Goal: Task Accomplishment & Management: Complete application form

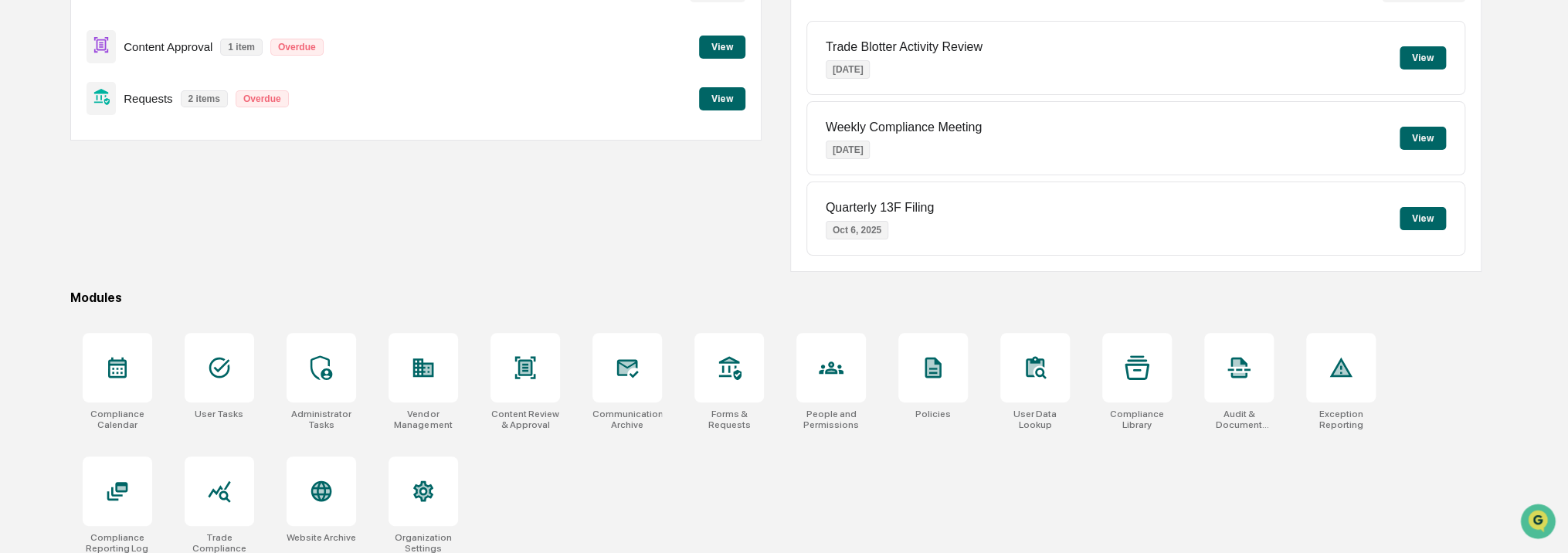
scroll to position [193, 0]
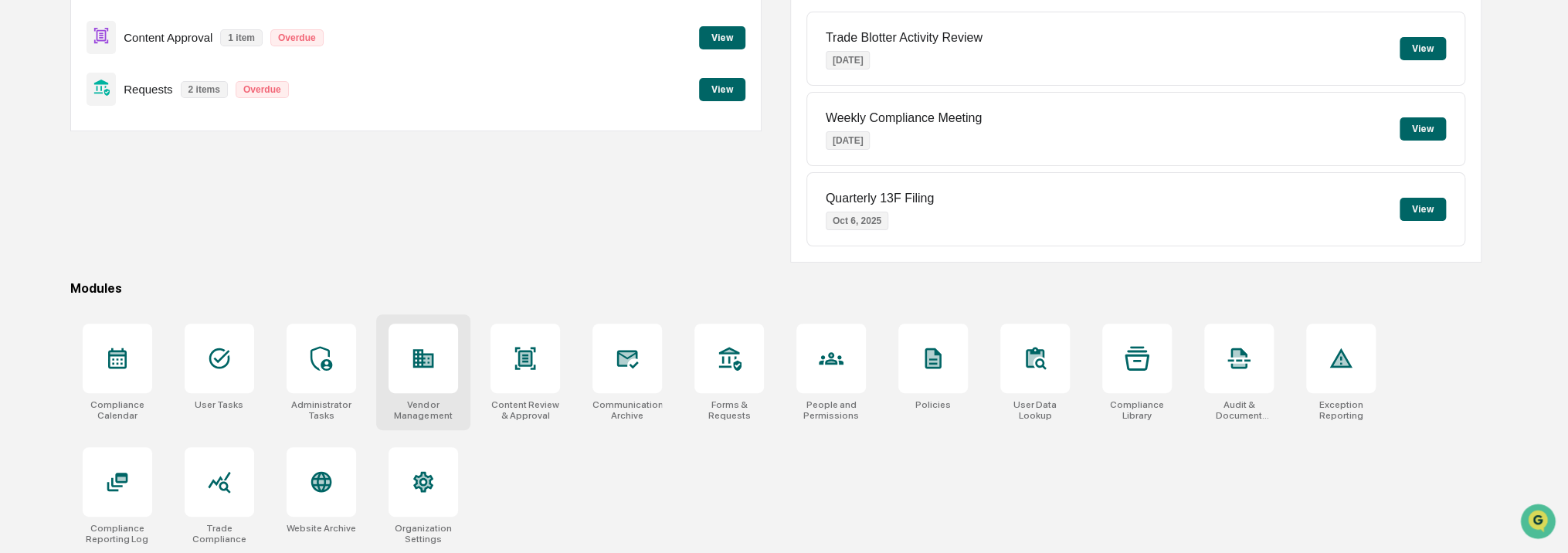
click at [397, 386] on div at bounding box center [422, 358] width 69 height 69
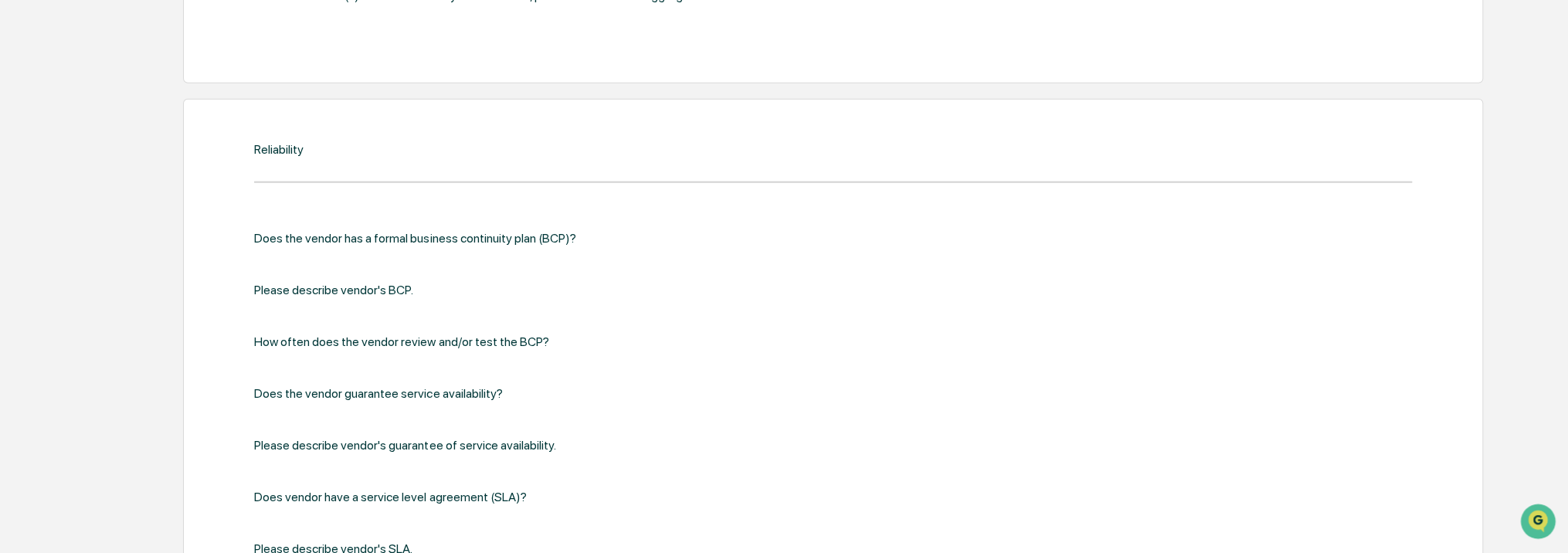
scroll to position [2695, 0]
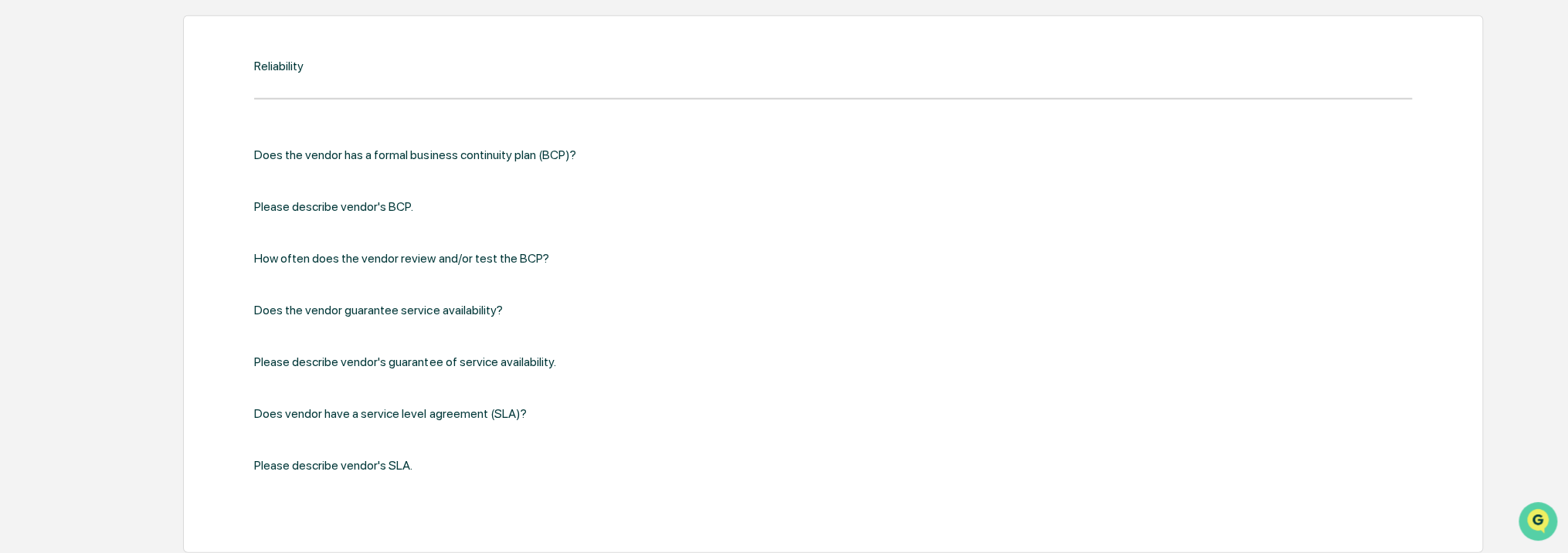
click at [1549, 523] on icon "Open customer support" at bounding box center [1538, 540] width 39 height 39
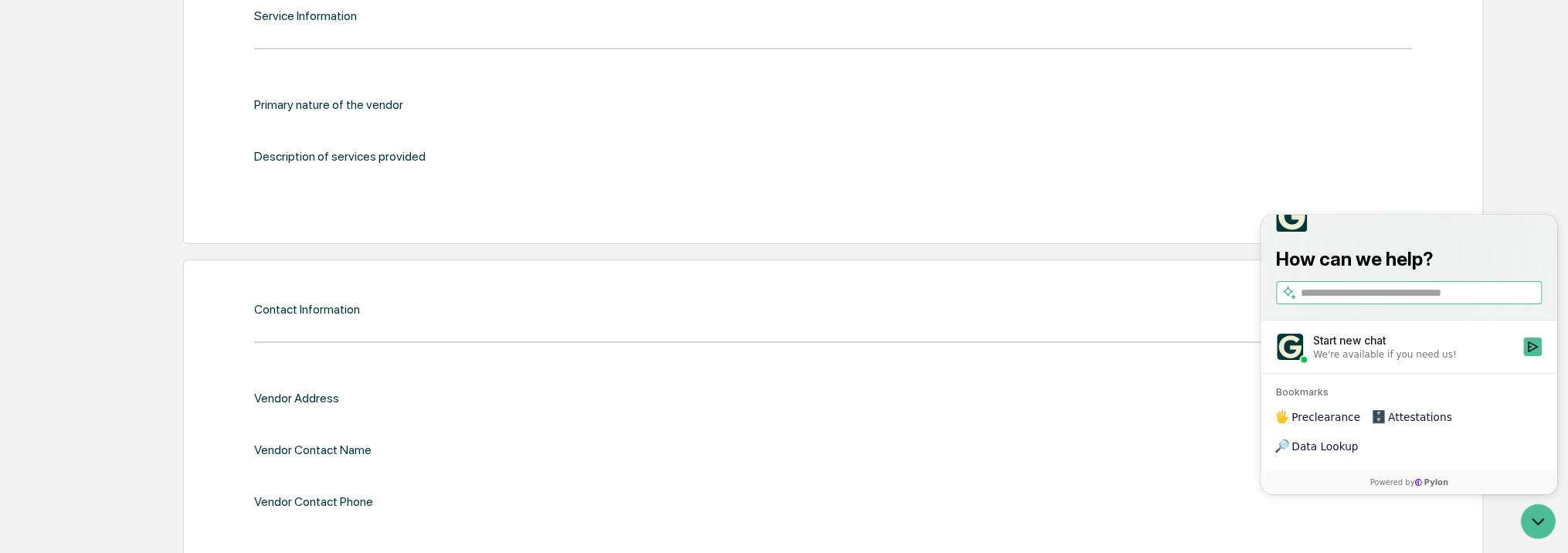
scroll to position [0, 0]
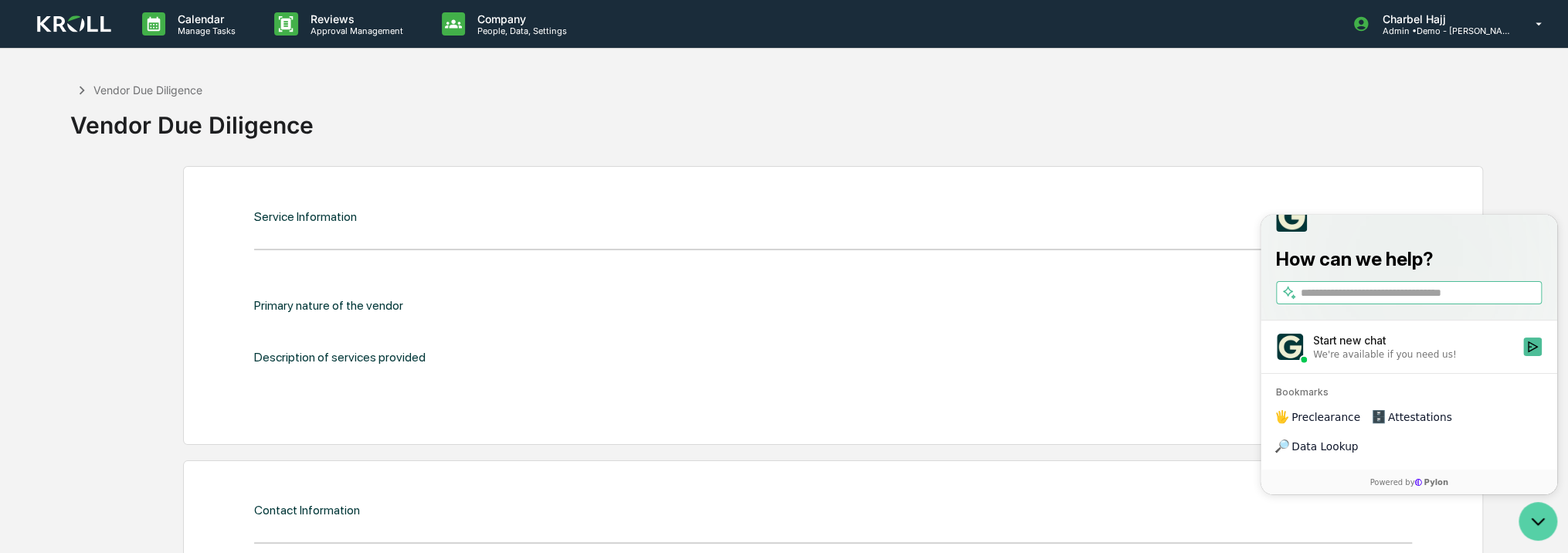
click at [1538, 524] on icon "Open customer support" at bounding box center [1539, 522] width 12 height 6
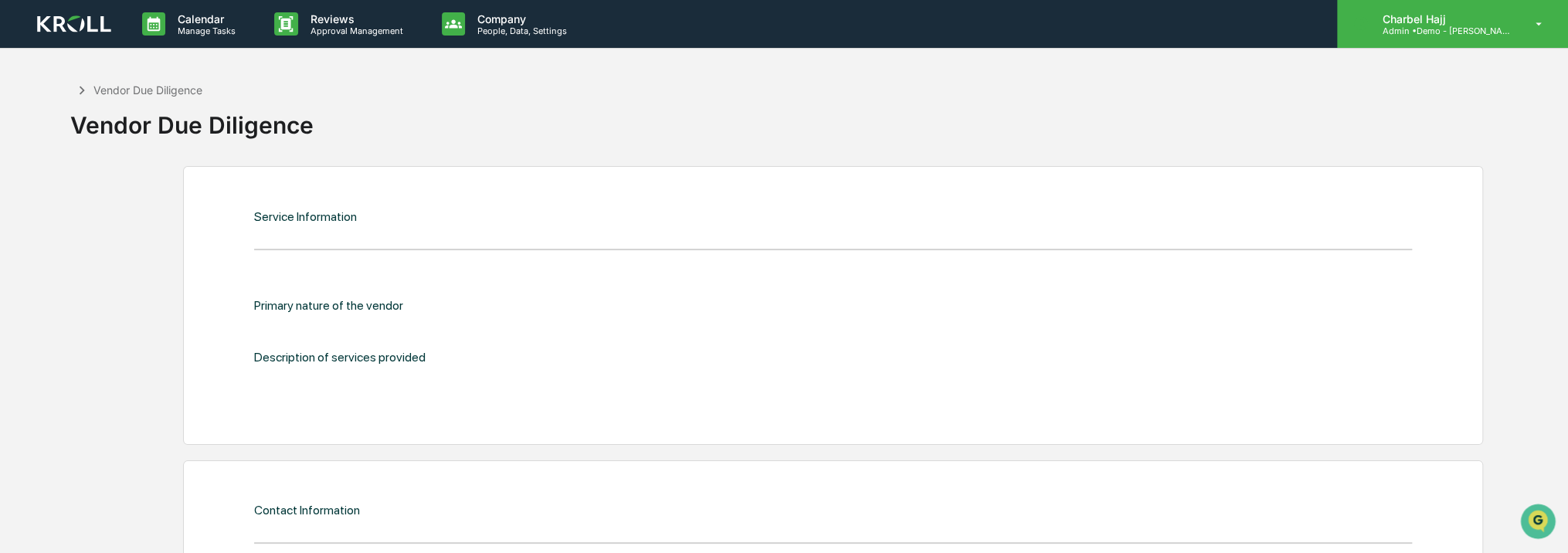
click at [1513, 40] on div "Charbel Hajj Admin • Demo - Kroll" at bounding box center [1452, 23] width 231 height 48
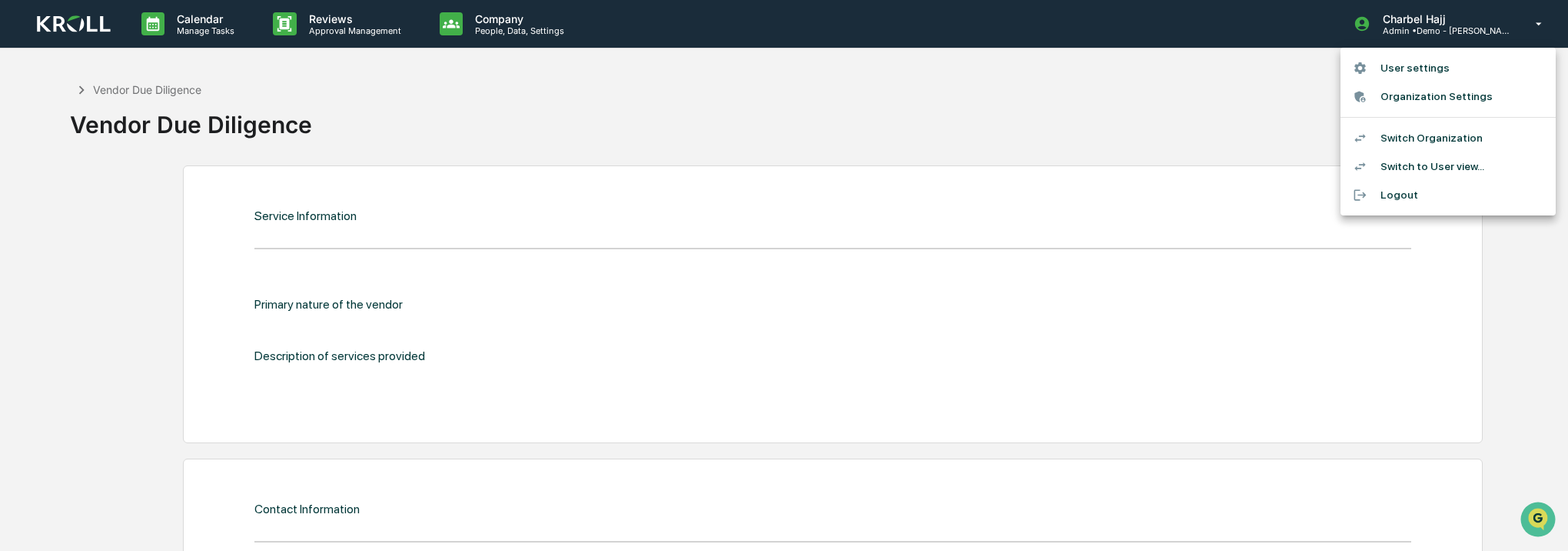
click at [890, 342] on div at bounding box center [784, 275] width 1568 height 551
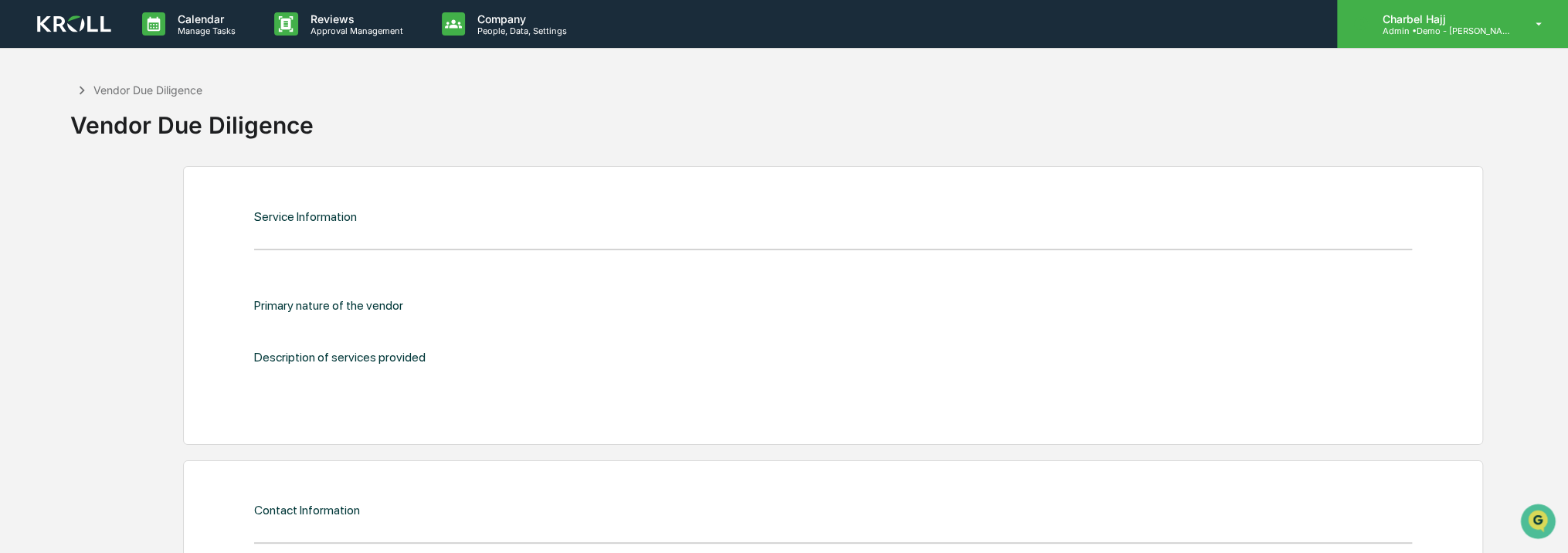
click at [1512, 25] on p "Admin • Demo - Kroll" at bounding box center [1442, 30] width 144 height 11
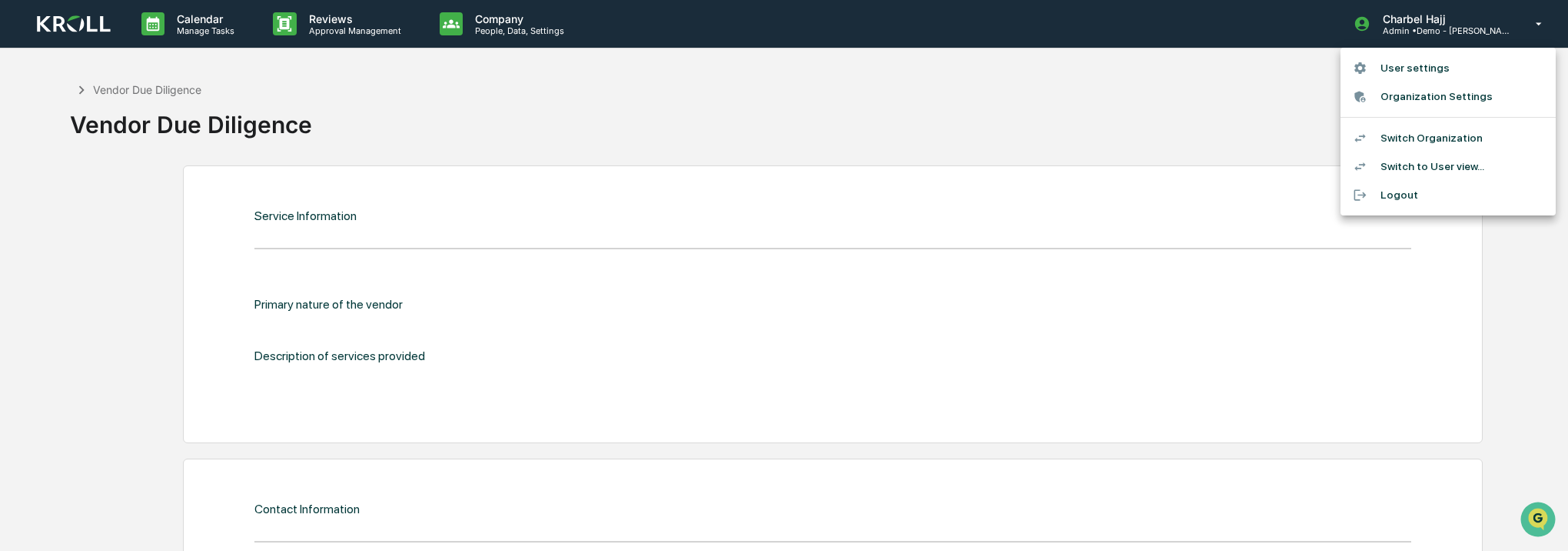
click at [1469, 99] on li "Organization Settings" at bounding box center [1448, 96] width 215 height 28
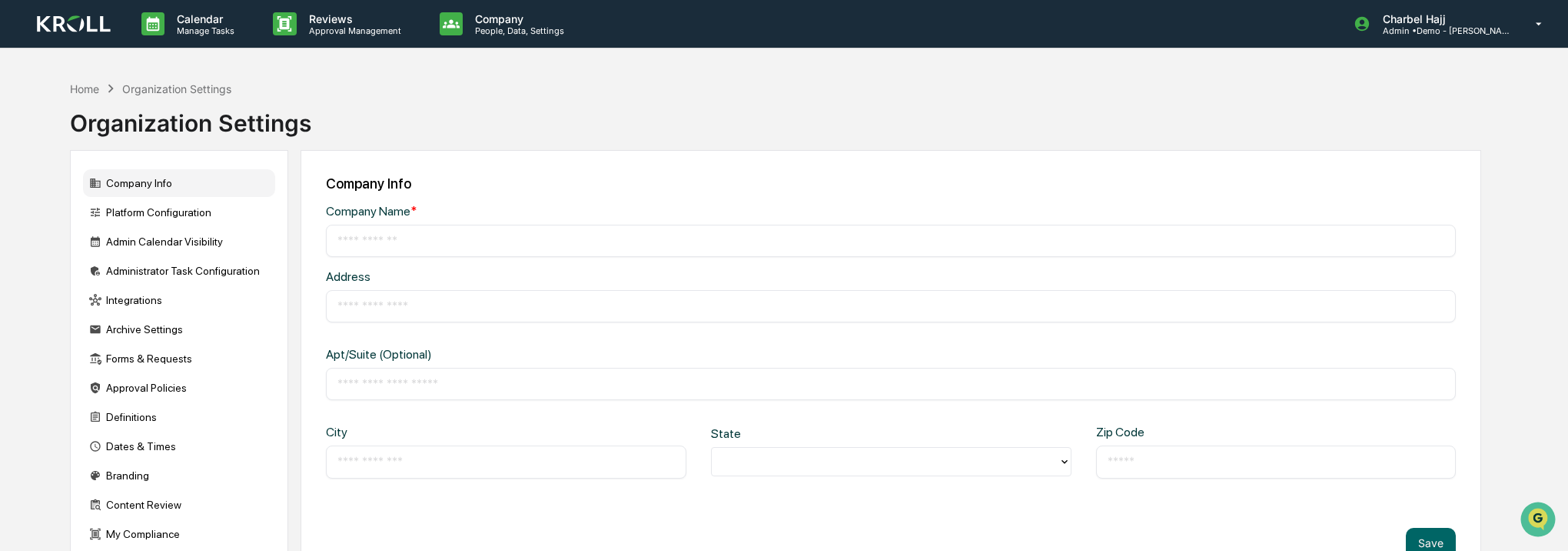
type input "**********"
type input "********"
type input "*****"
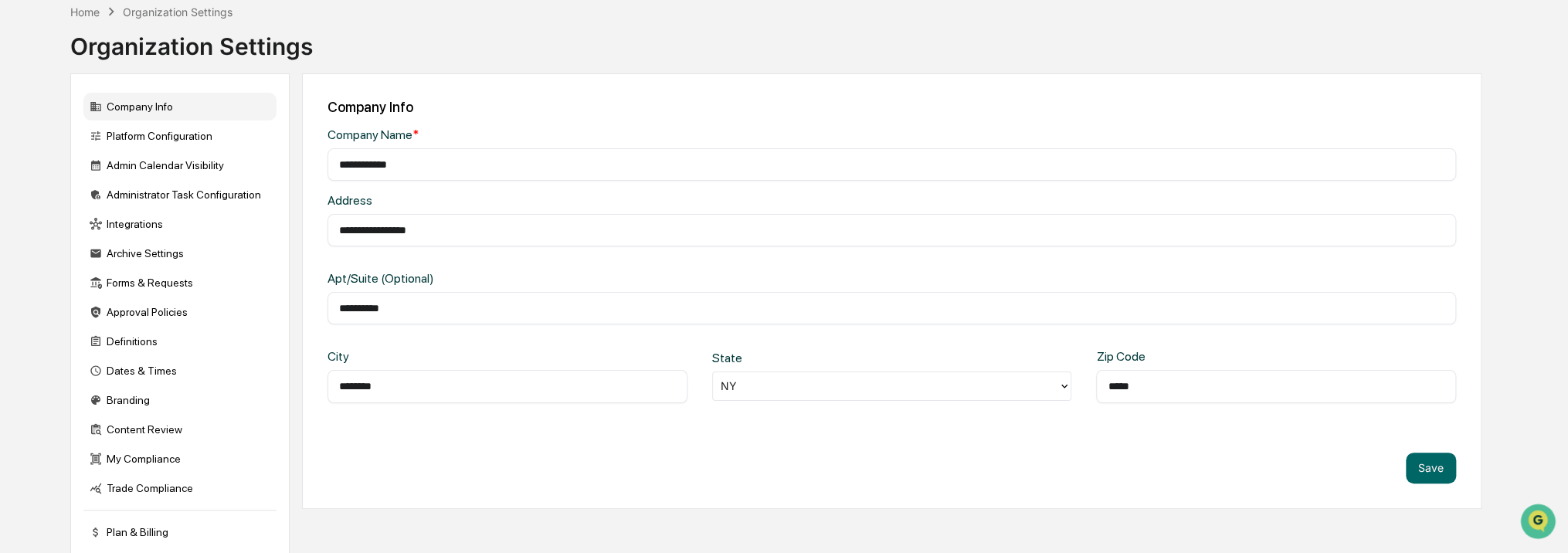
scroll to position [51, 0]
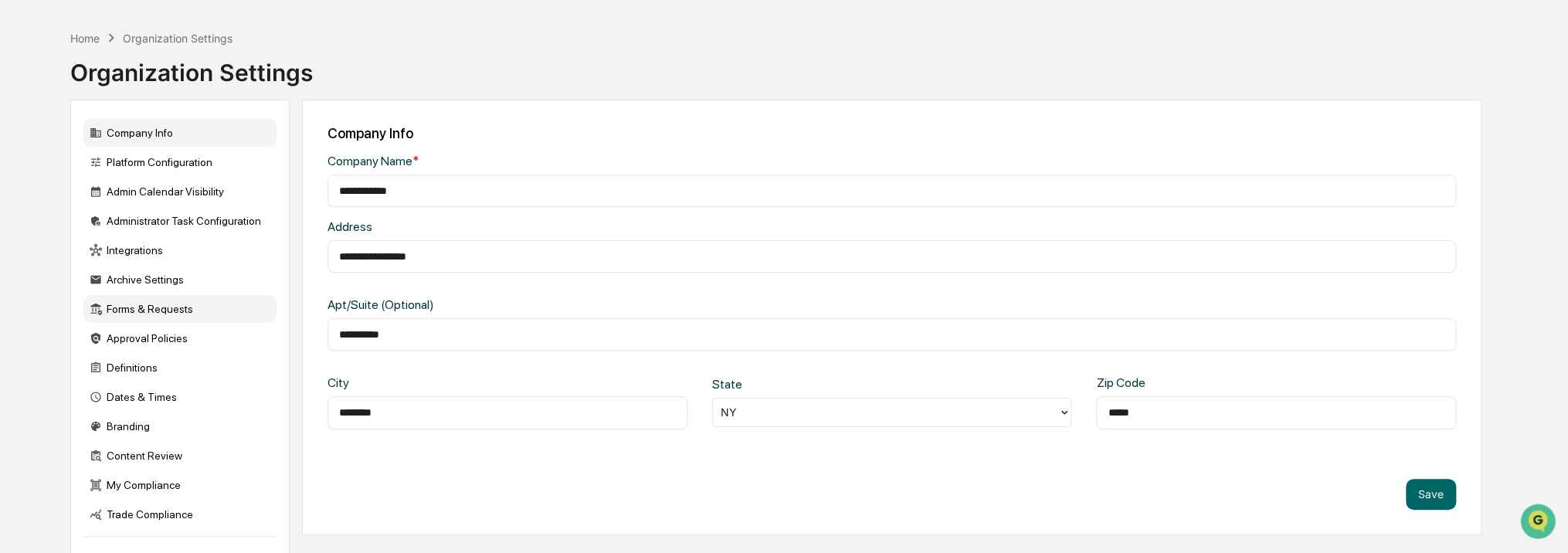
click at [149, 313] on div "Forms & Requests" at bounding box center [180, 308] width 194 height 28
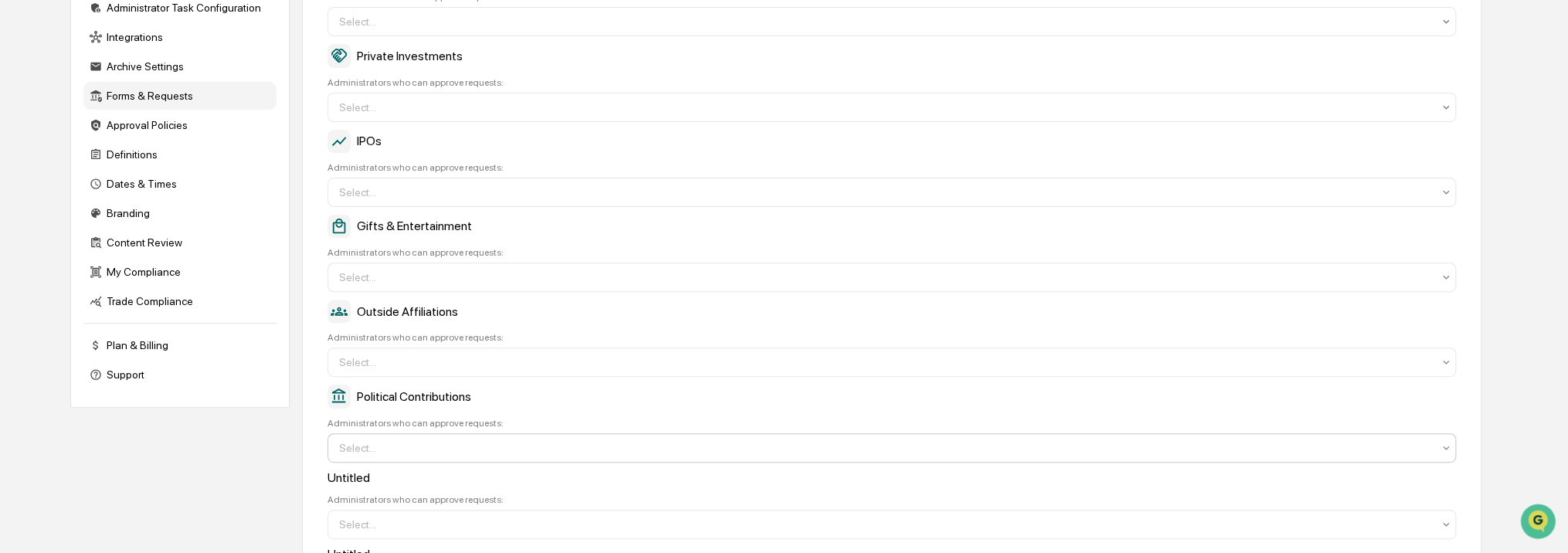
scroll to position [386, 0]
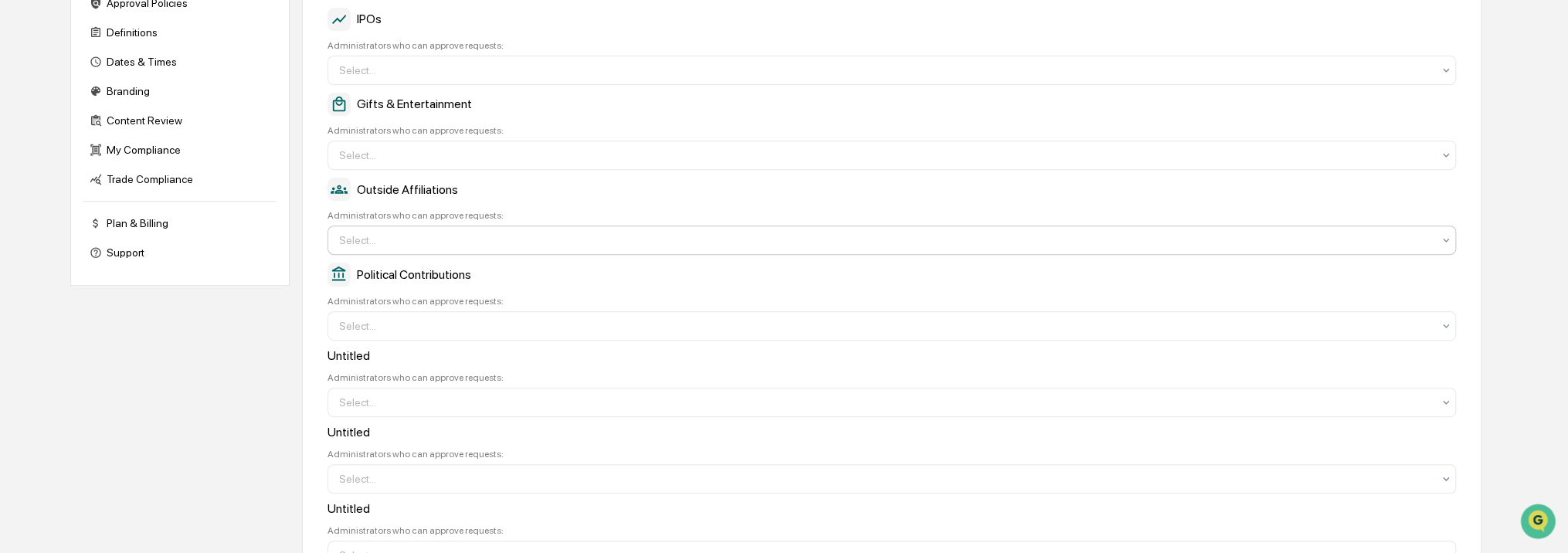
click at [431, 245] on div at bounding box center [886, 240] width 1093 height 16
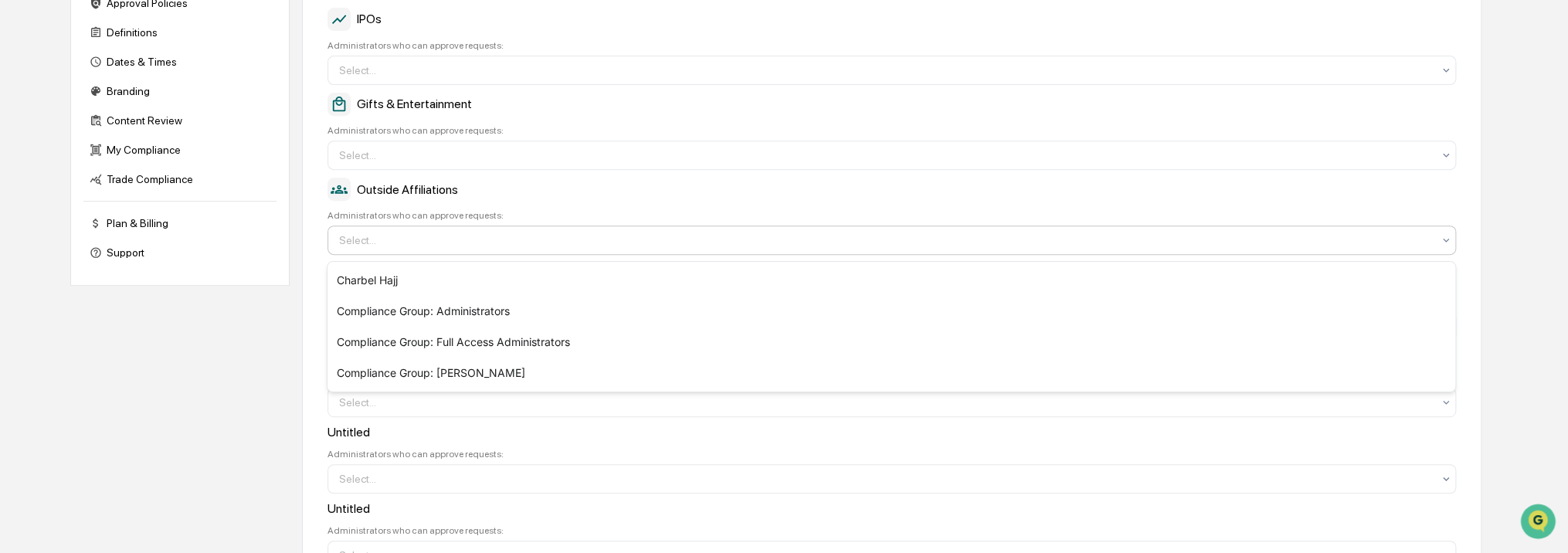
click at [468, 220] on div "Administrators who can approve requests:" at bounding box center [892, 215] width 1128 height 11
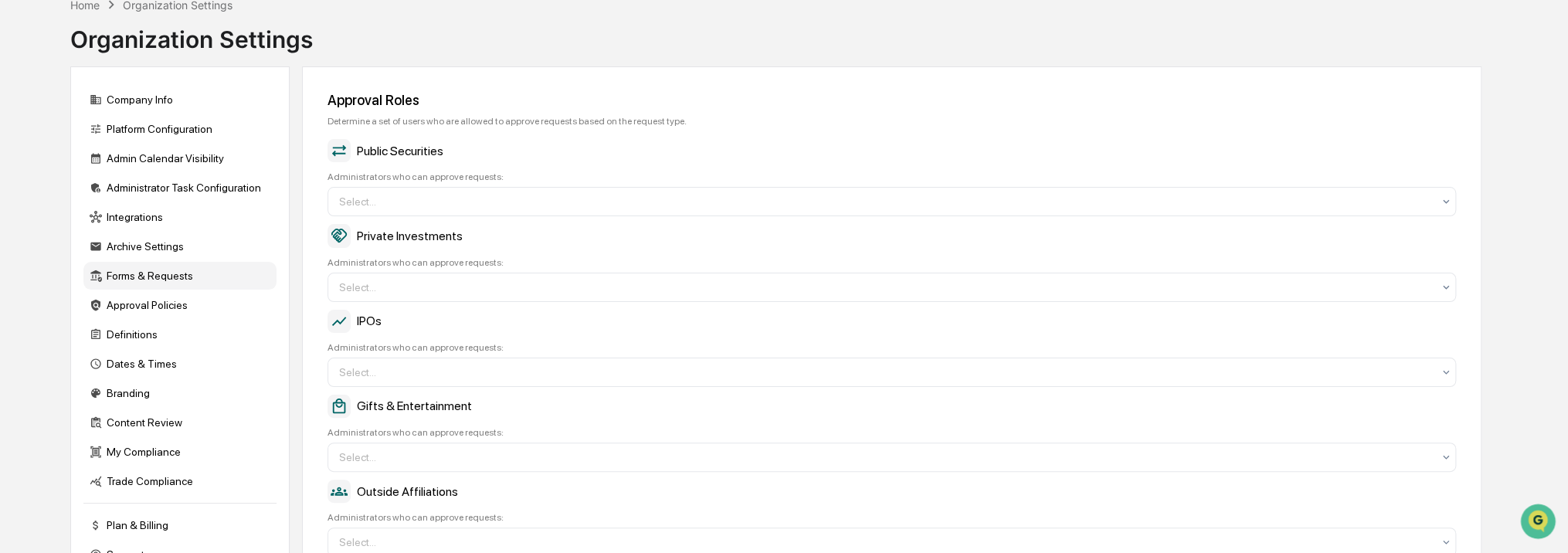
scroll to position [0, 0]
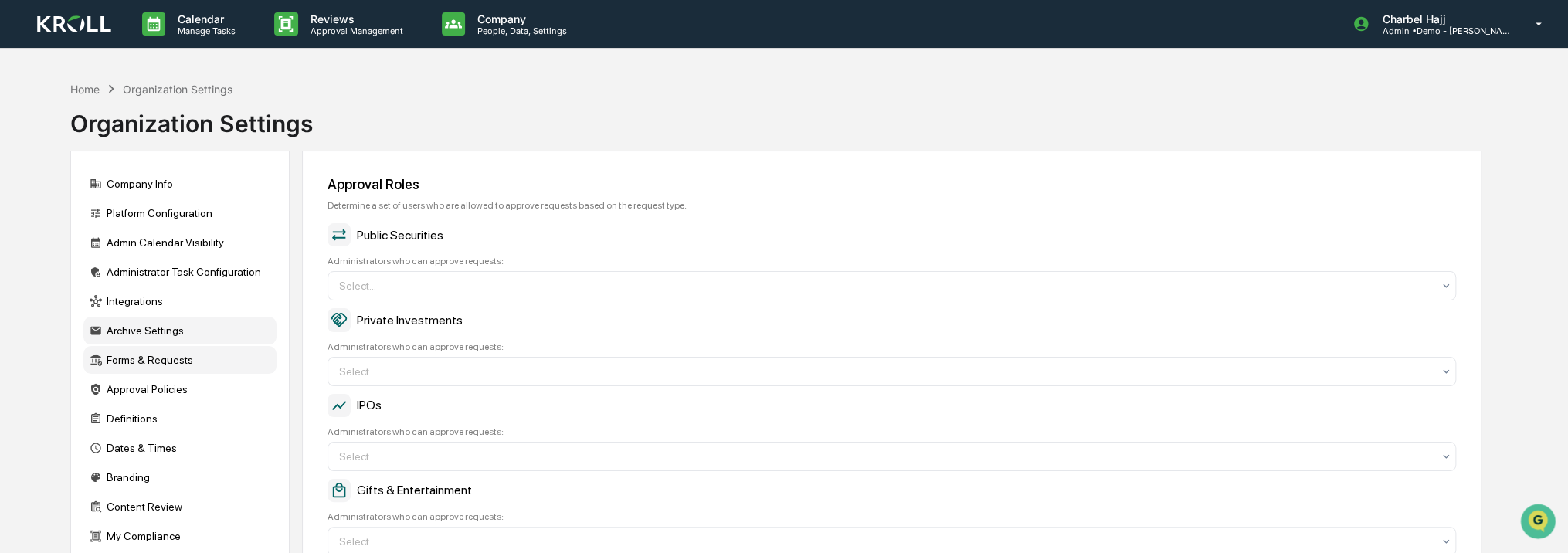
click at [129, 334] on div "Archive Settings" at bounding box center [180, 330] width 194 height 28
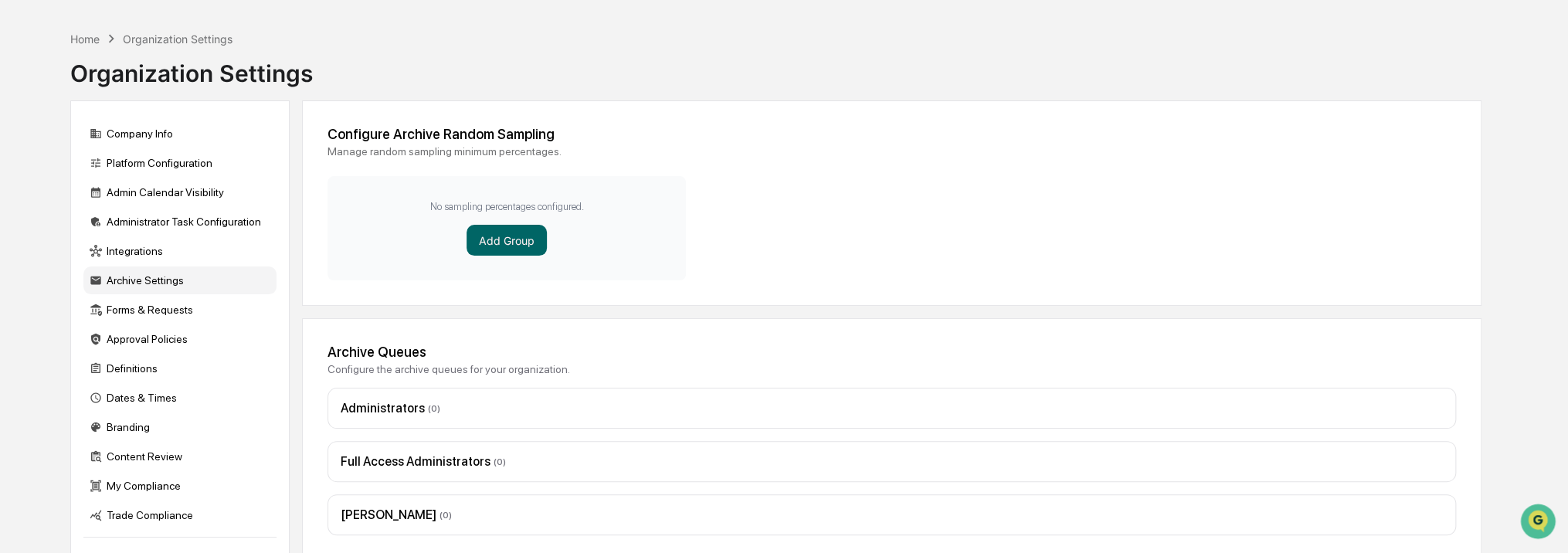
scroll to position [77, 0]
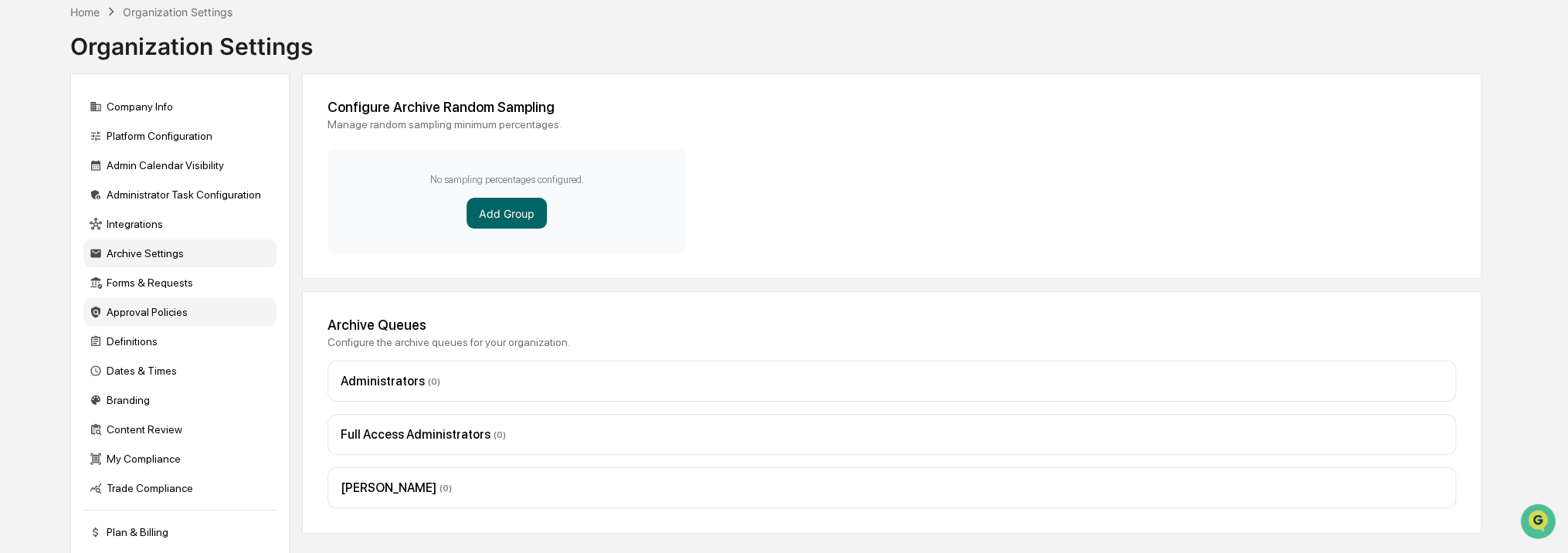
click at [139, 323] on div "Approval Policies" at bounding box center [180, 312] width 194 height 28
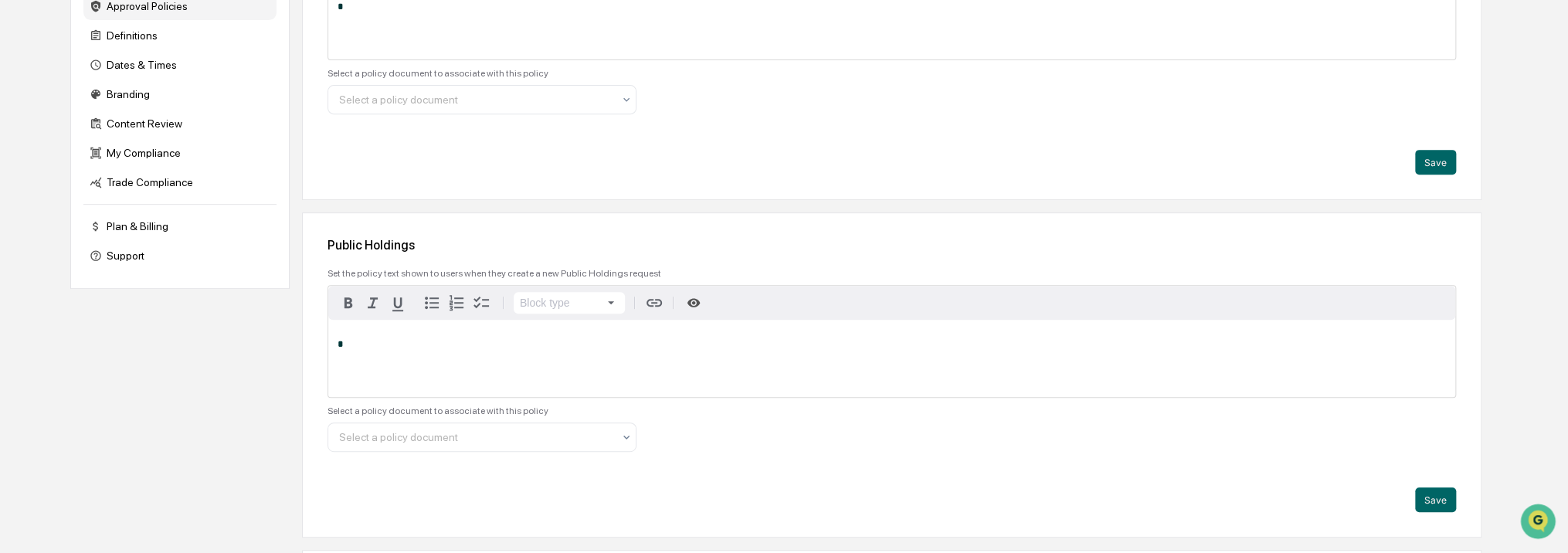
scroll to position [231, 0]
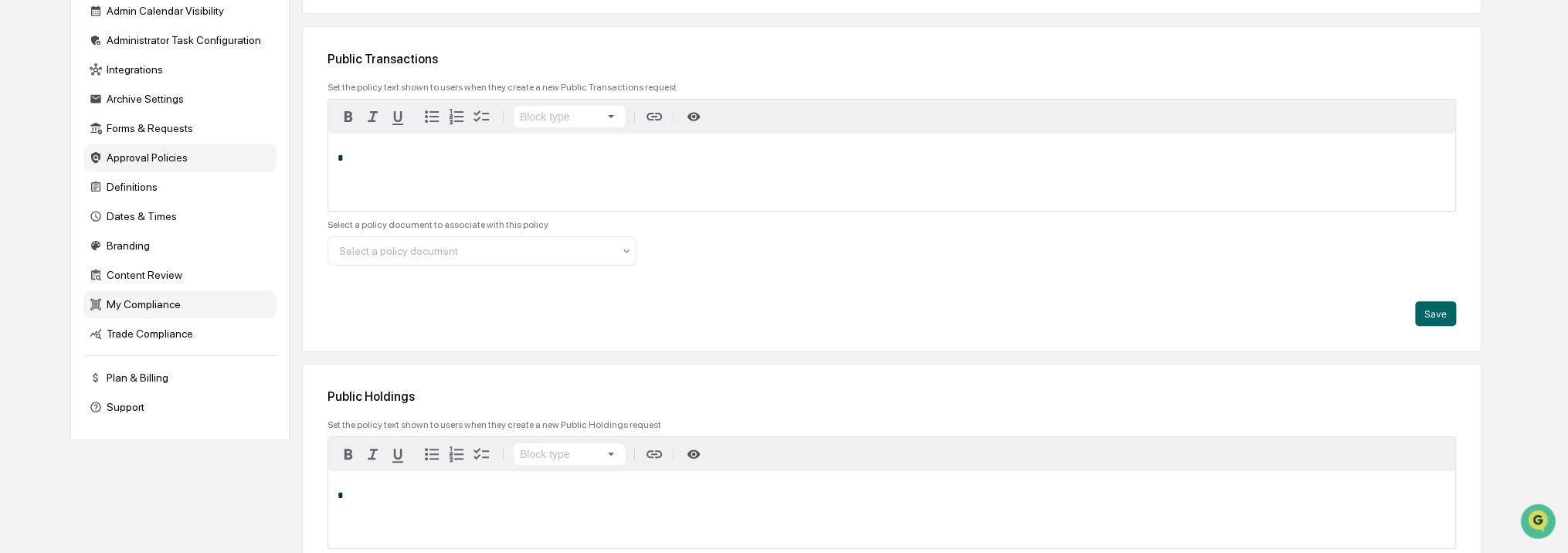
click at [153, 318] on div "My Compliance" at bounding box center [180, 304] width 194 height 28
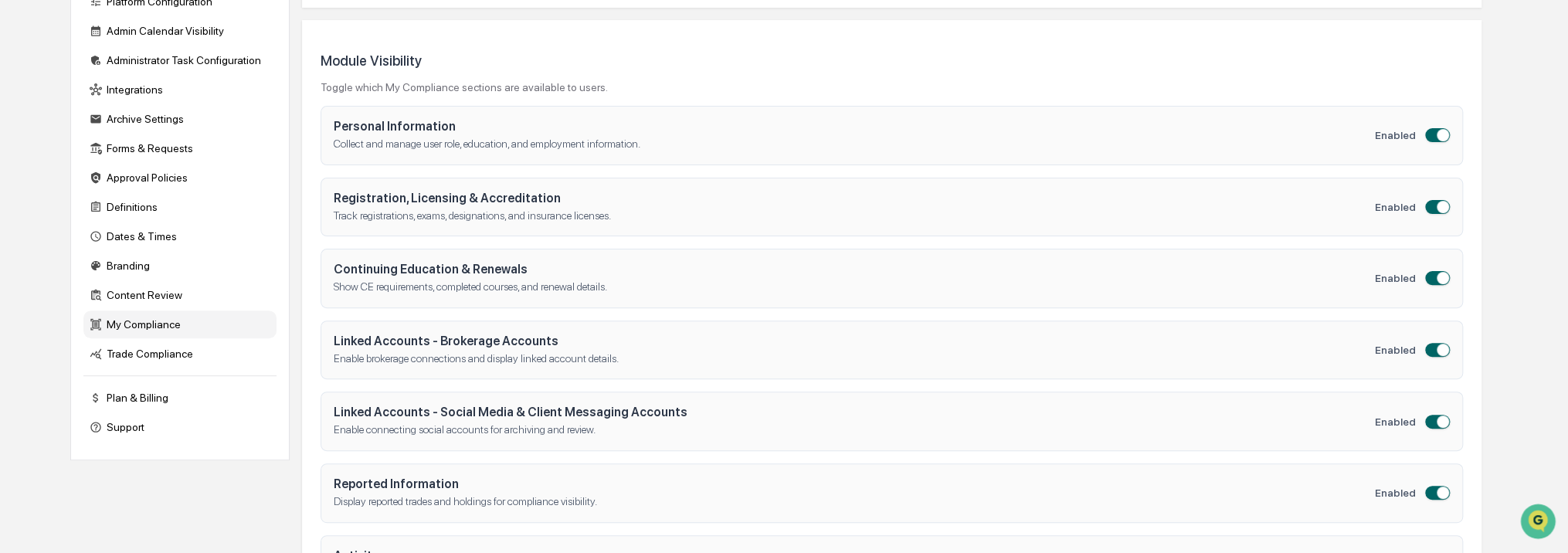
scroll to position [122, 0]
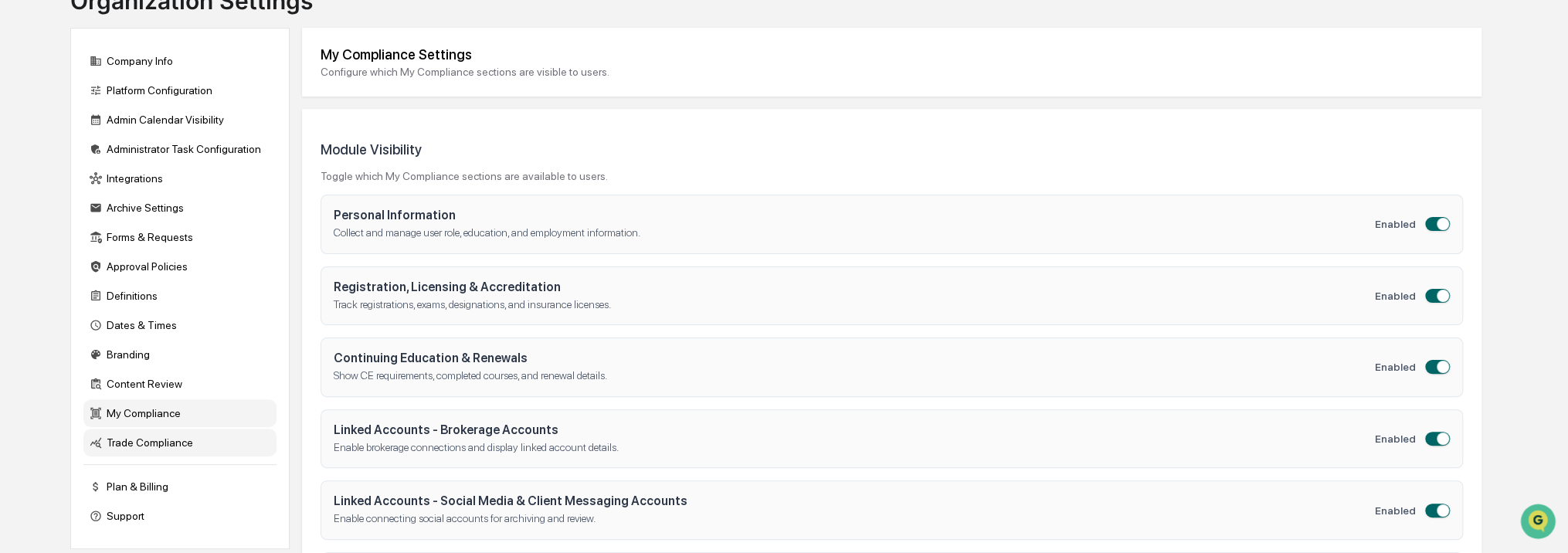
click at [163, 441] on div "Trade Compliance" at bounding box center [180, 442] width 194 height 28
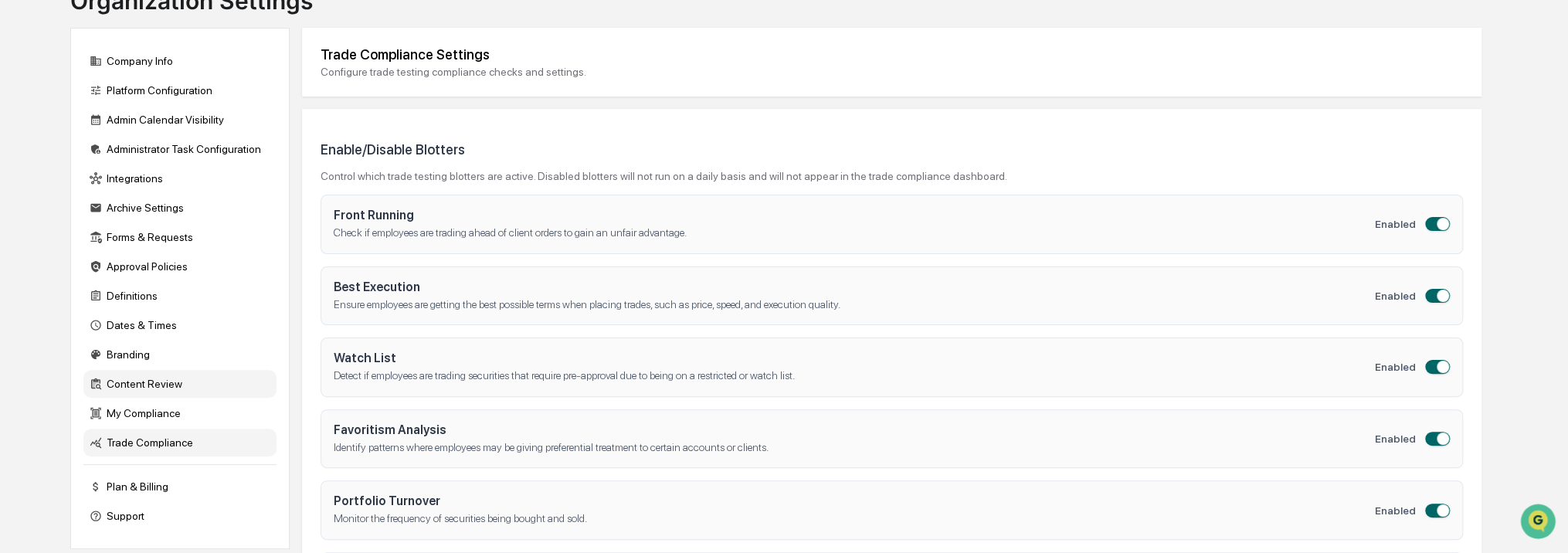
click at [179, 394] on div "Content Review" at bounding box center [180, 383] width 194 height 28
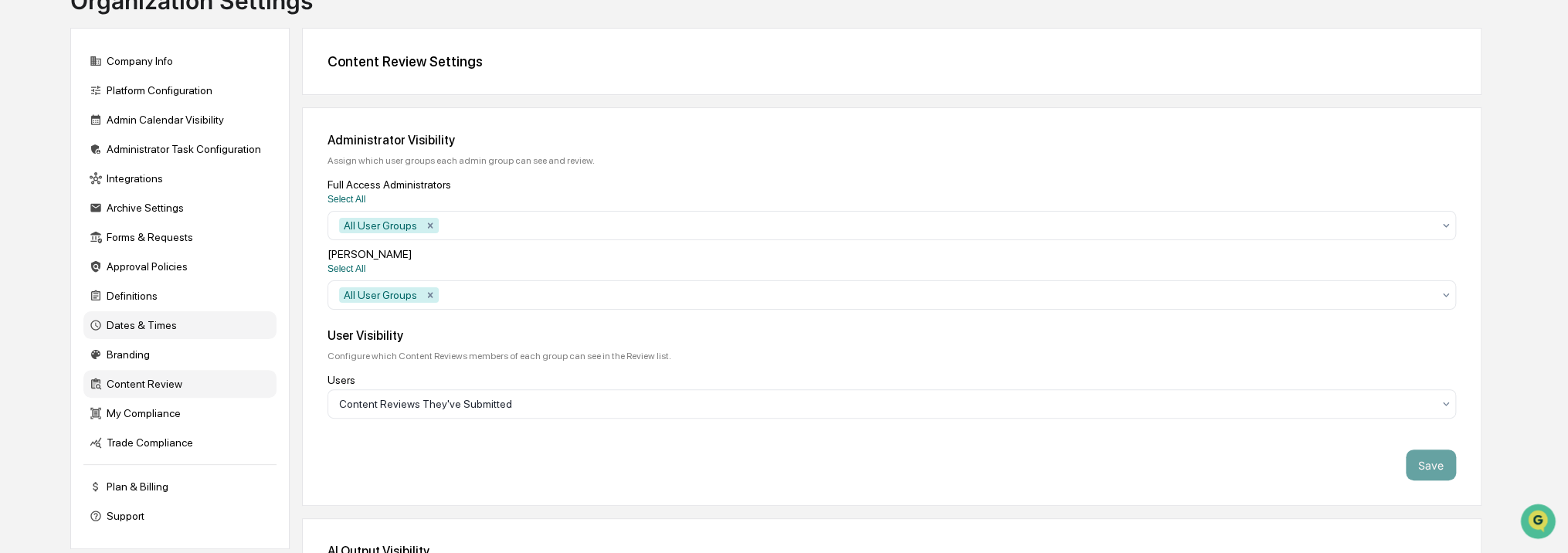
click at [162, 339] on div "Dates & Times" at bounding box center [180, 325] width 194 height 28
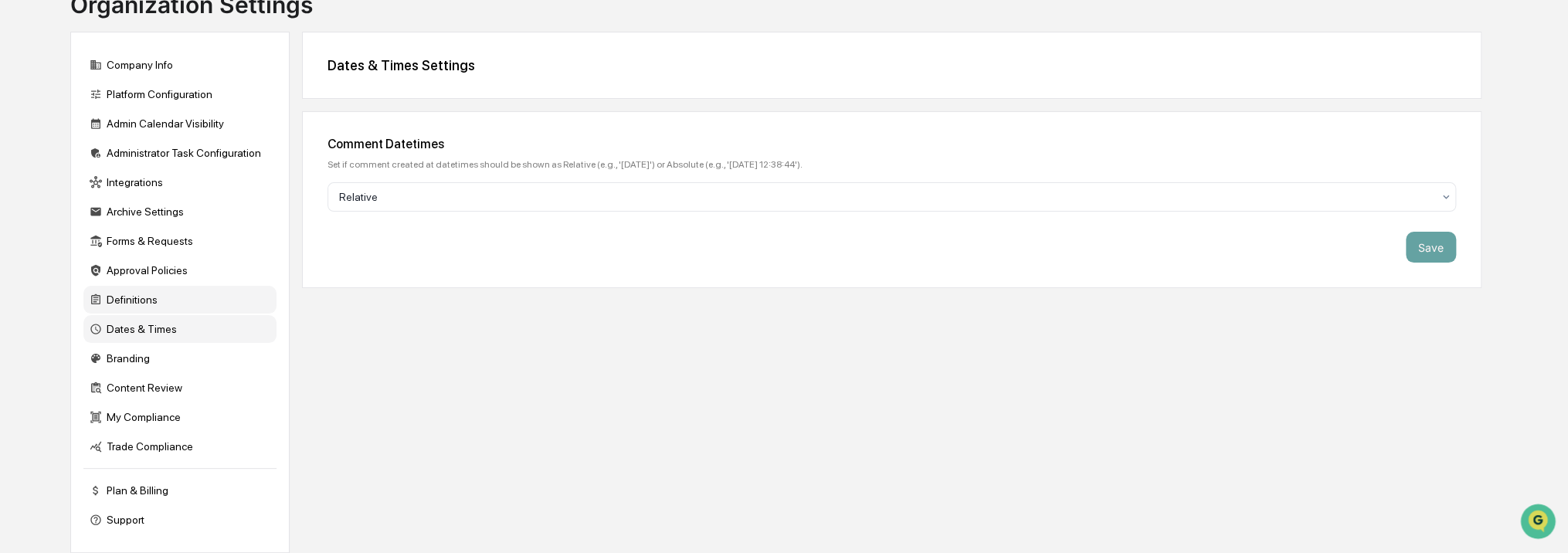
click at [155, 301] on div "Definitions" at bounding box center [180, 299] width 194 height 28
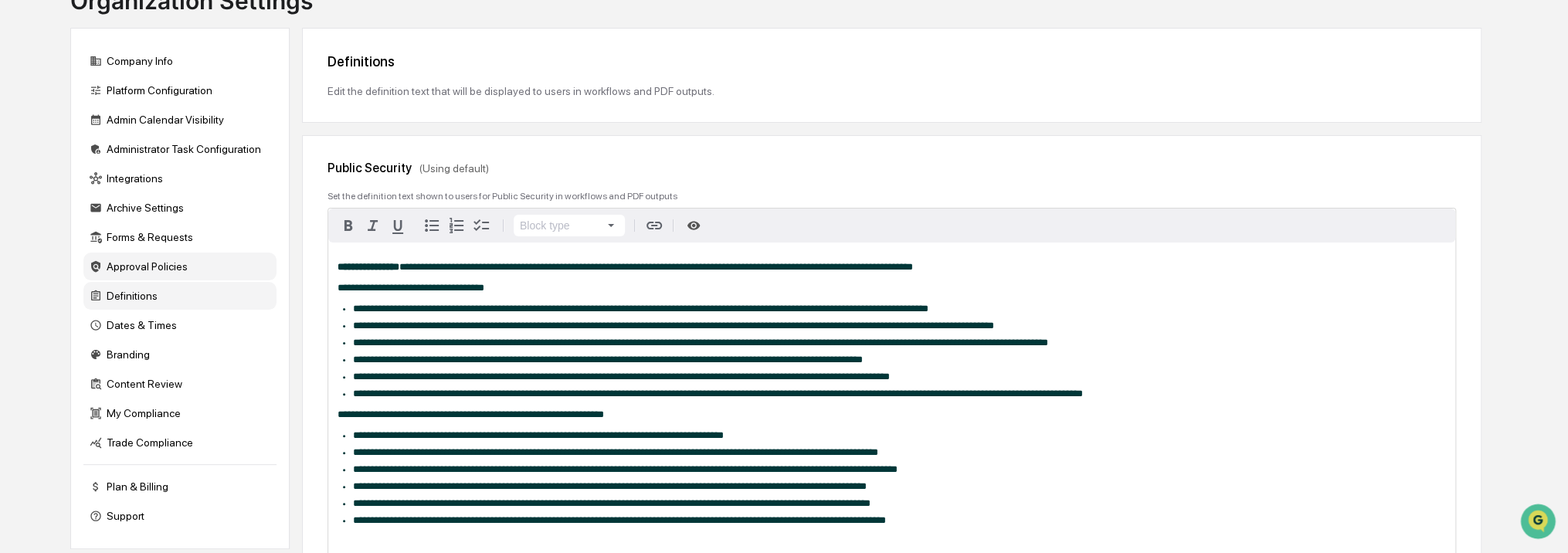
click at [167, 270] on div "Approval Policies" at bounding box center [180, 266] width 194 height 28
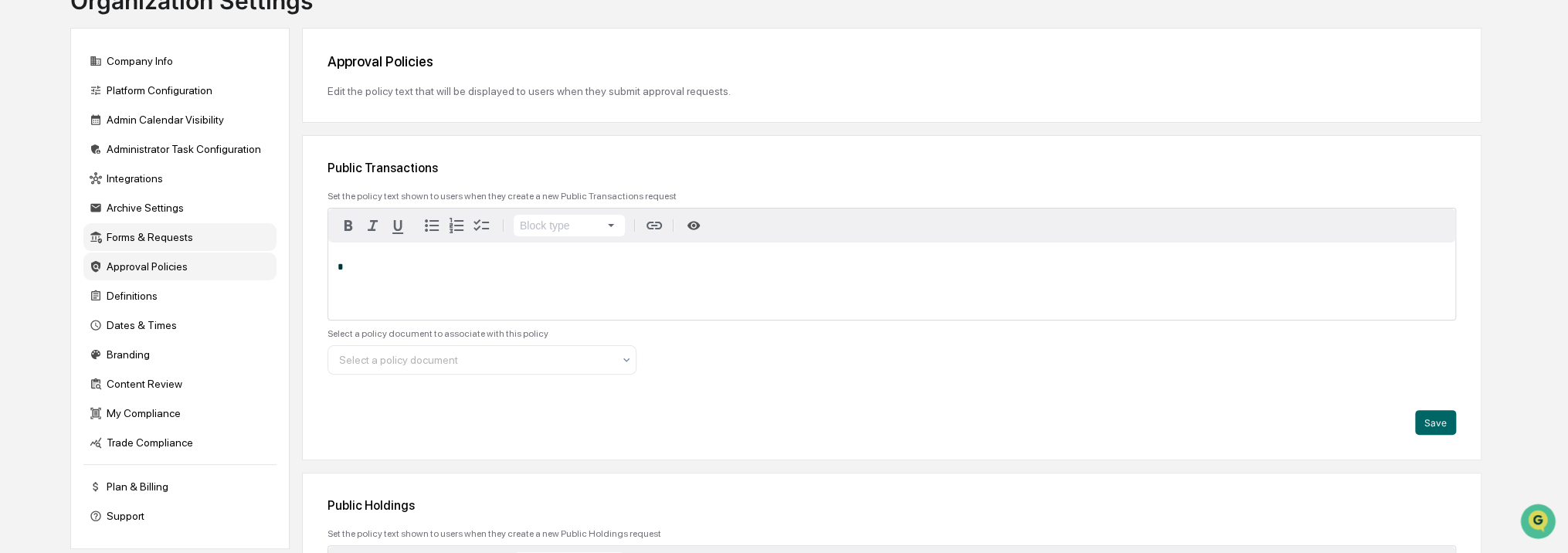
click at [189, 242] on div "Forms & Requests" at bounding box center [180, 237] width 194 height 28
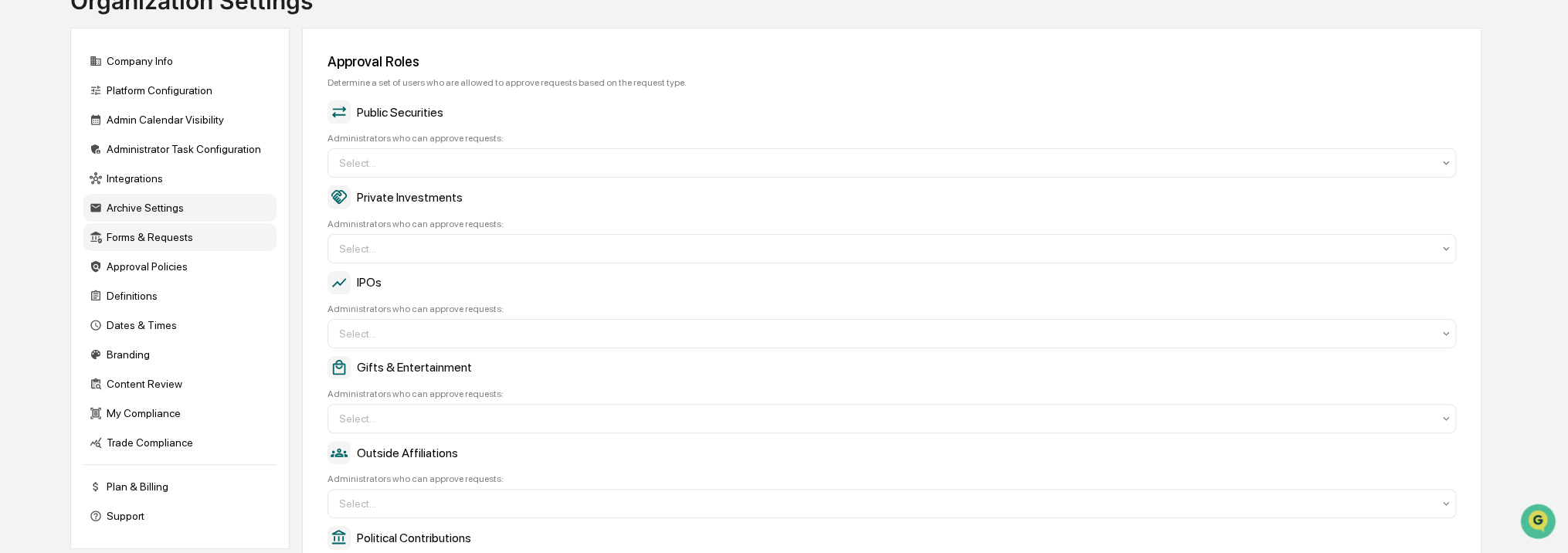
click at [190, 216] on div "Archive Settings" at bounding box center [180, 207] width 194 height 28
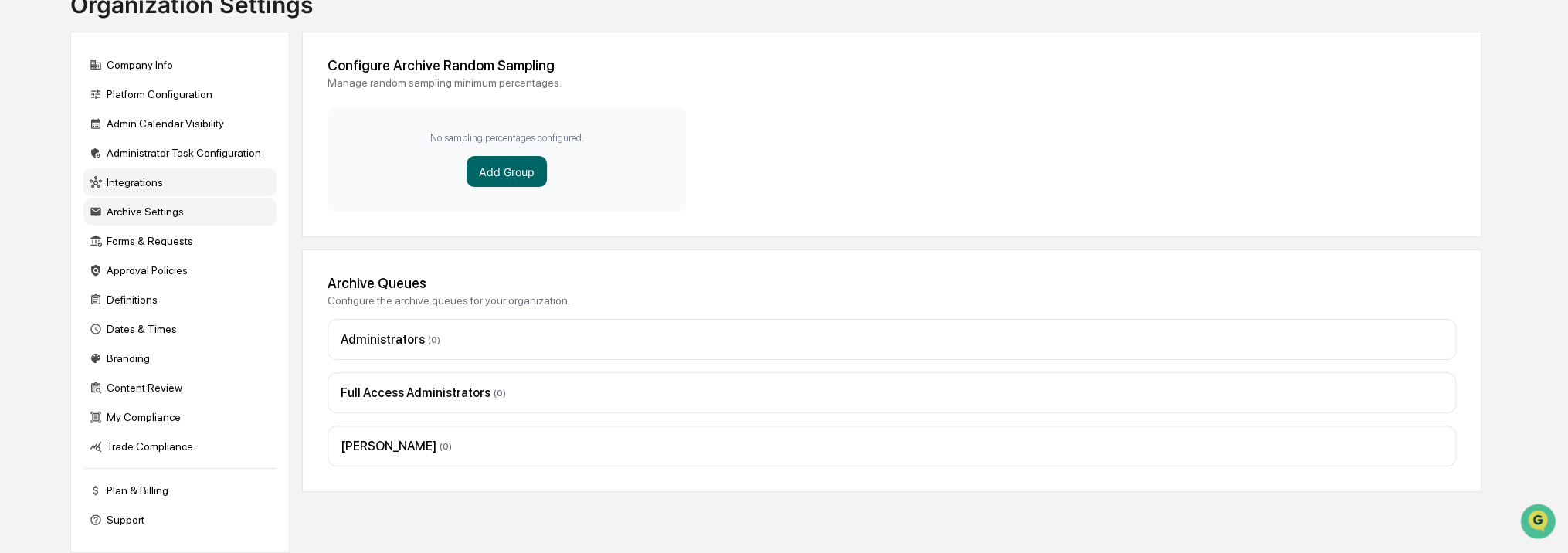
click at [190, 186] on div "Integrations" at bounding box center [180, 182] width 194 height 28
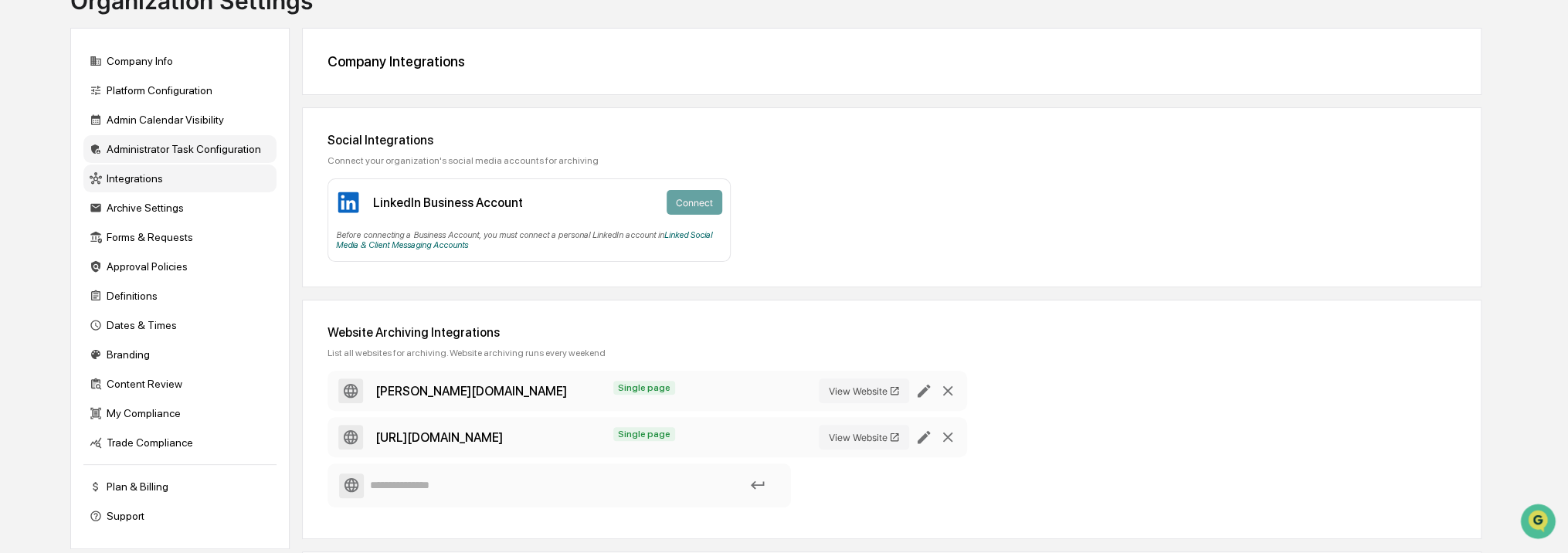
click at [202, 149] on div "Administrator Task Configuration" at bounding box center [180, 149] width 194 height 28
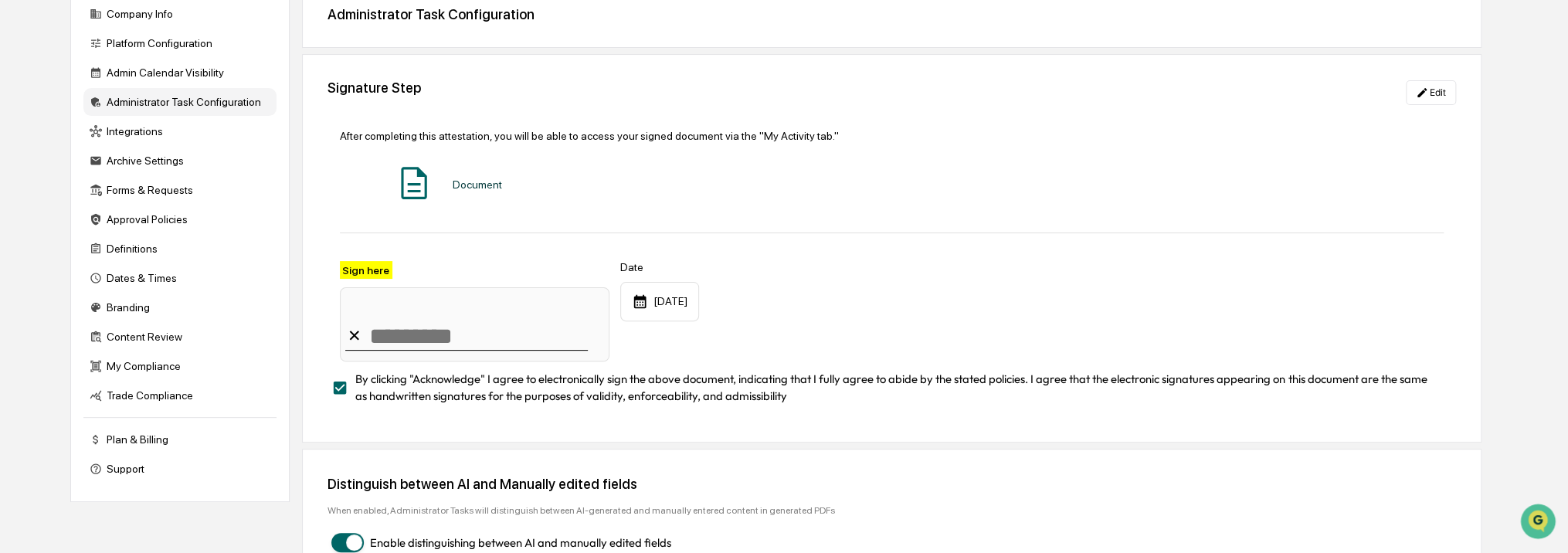
scroll to position [212, 0]
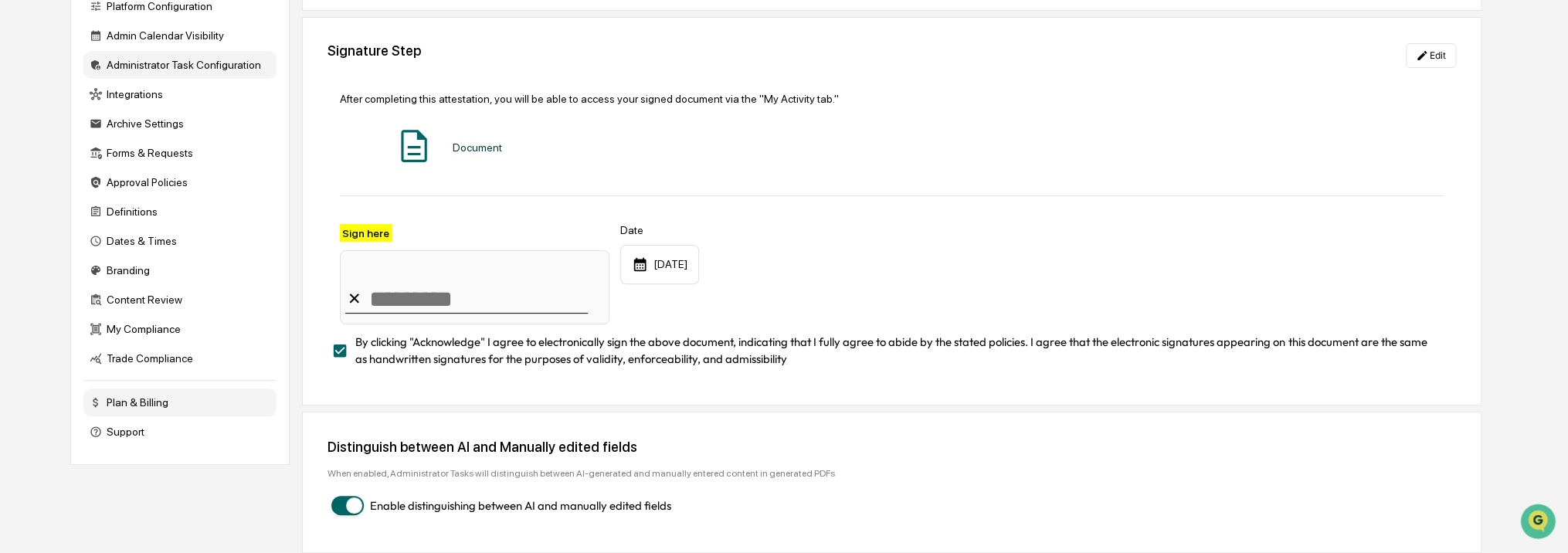
click at [236, 412] on div "Plan & Billing" at bounding box center [180, 401] width 194 height 28
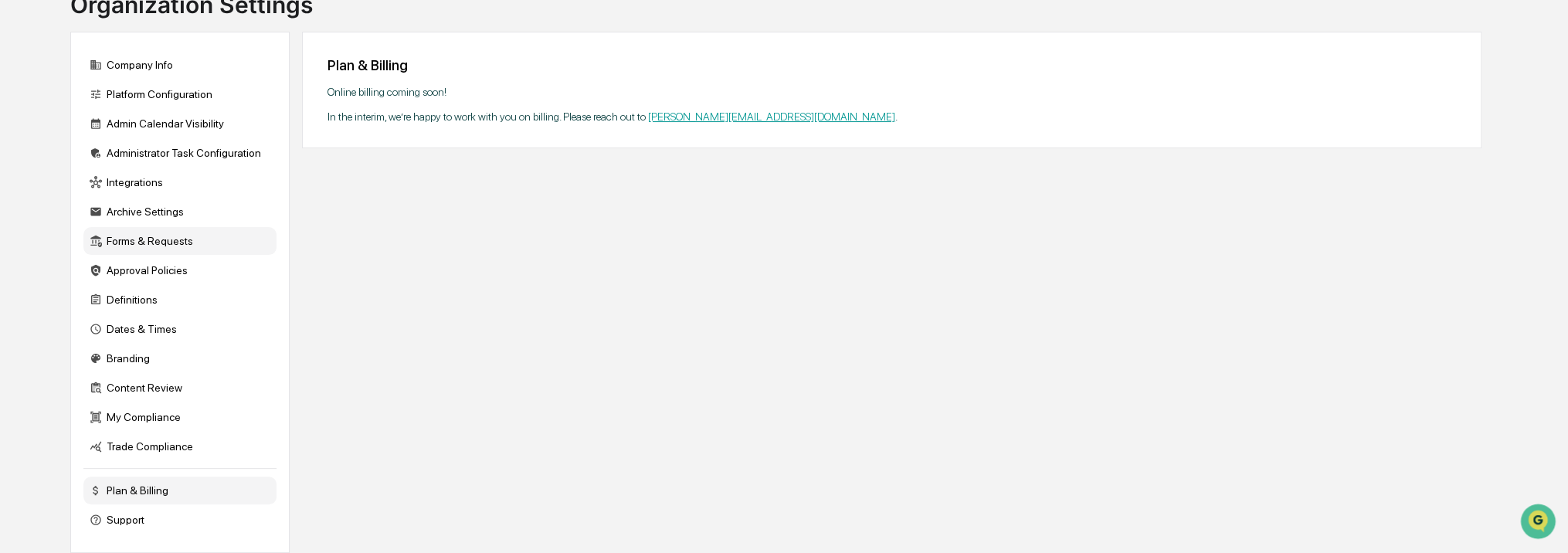
click at [186, 139] on div "Administrator Task Configuration" at bounding box center [180, 153] width 194 height 28
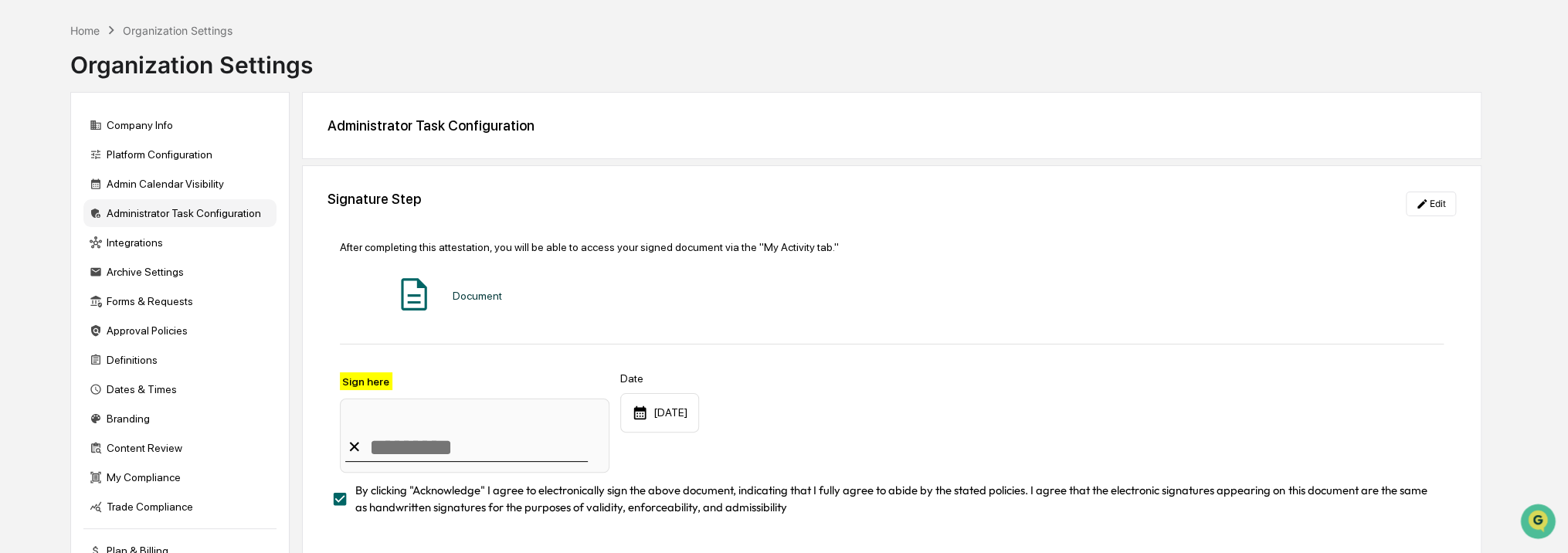
scroll to position [57, 0]
click at [209, 180] on div "Admin Calendar Visibility" at bounding box center [180, 185] width 194 height 28
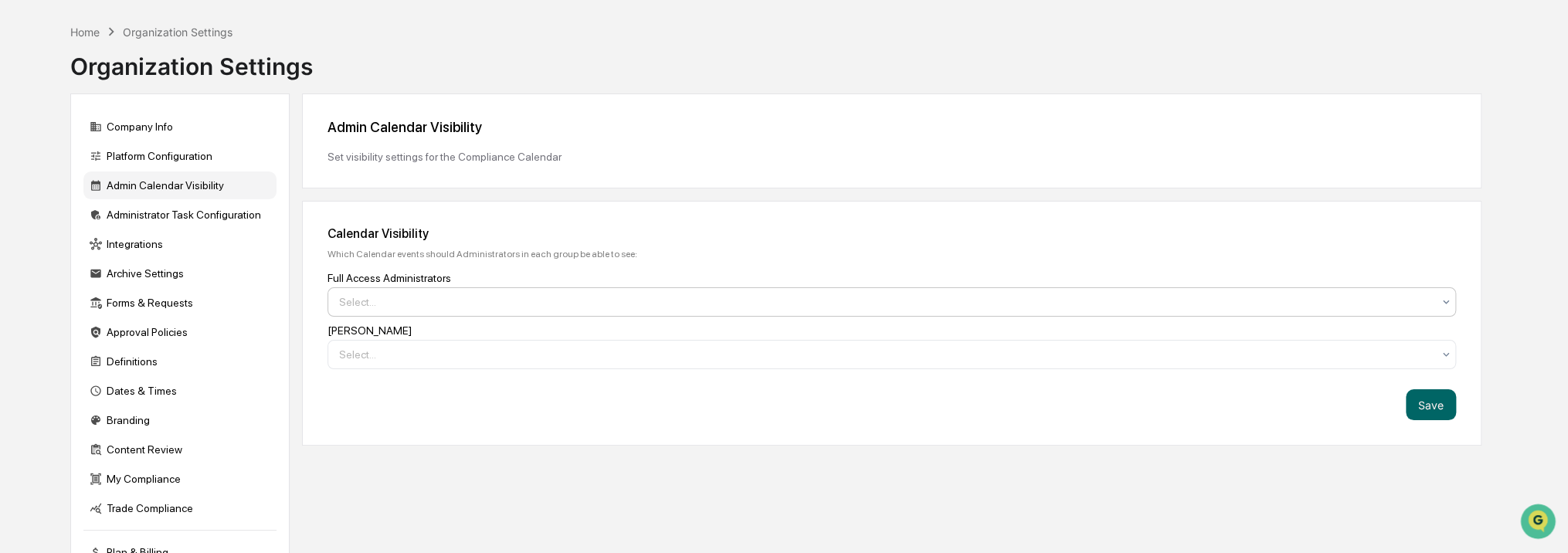
click at [426, 307] on div at bounding box center [886, 302] width 1093 height 16
click at [463, 279] on div "Full Access Administrators" at bounding box center [892, 278] width 1128 height 13
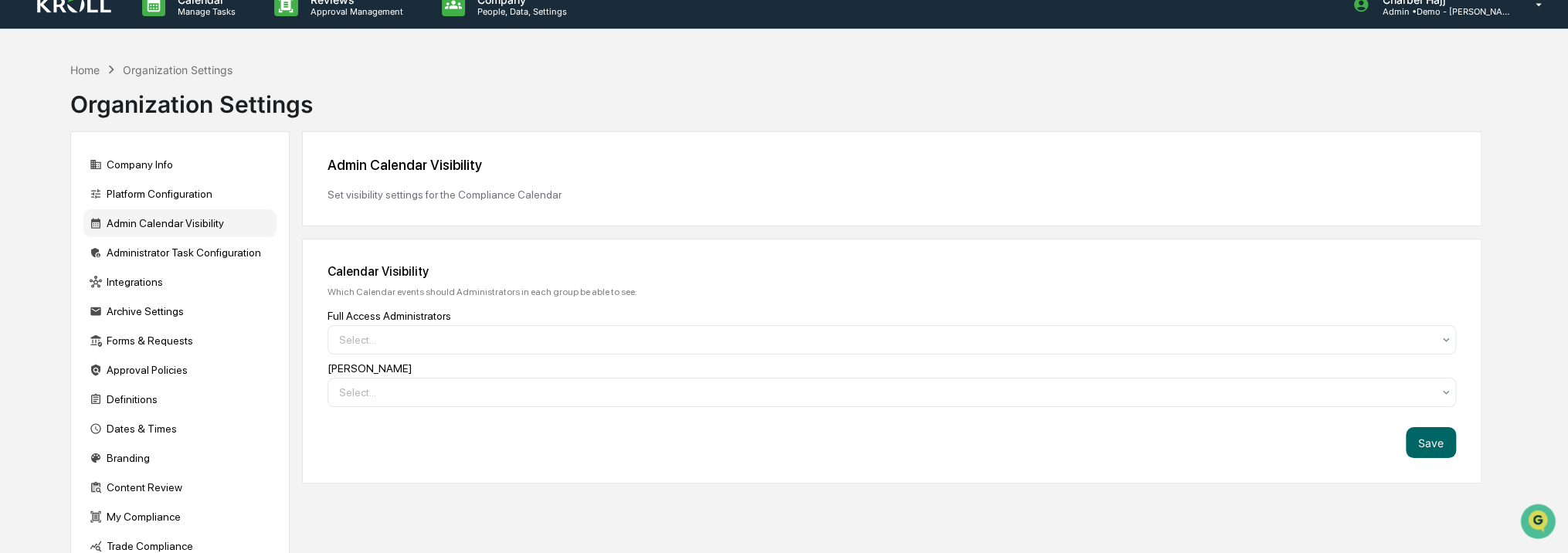
scroll to position [0, 0]
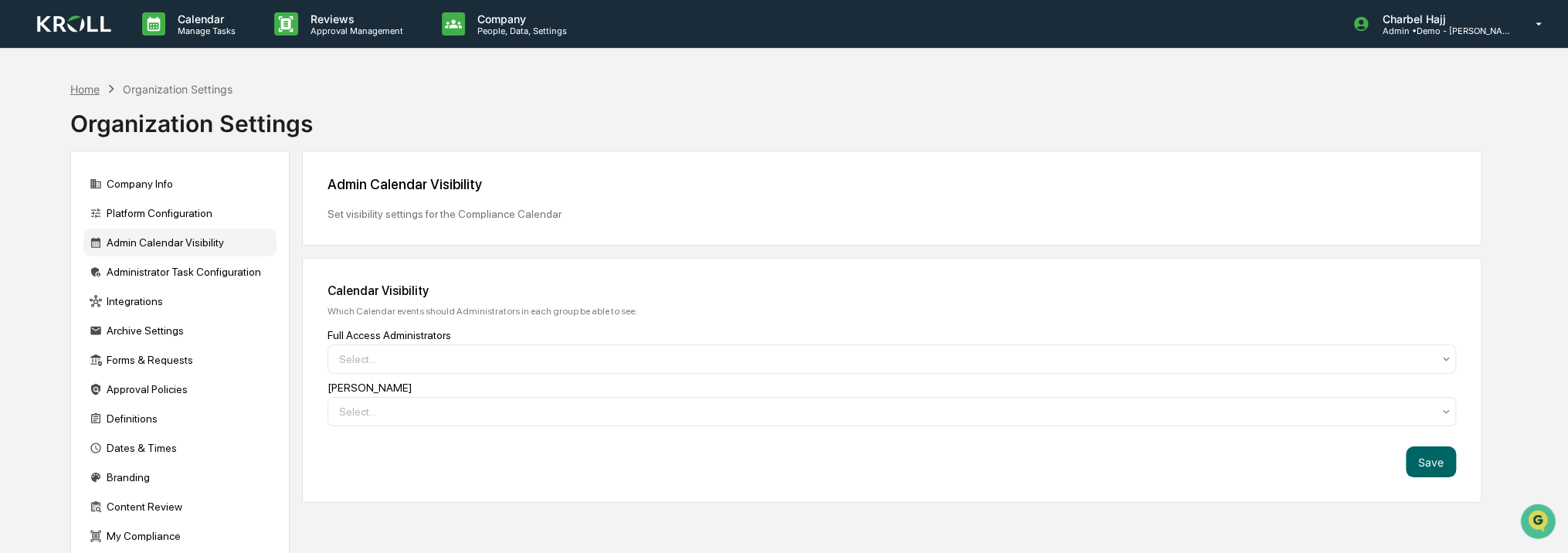
click at [89, 86] on div "Home" at bounding box center [85, 89] width 29 height 14
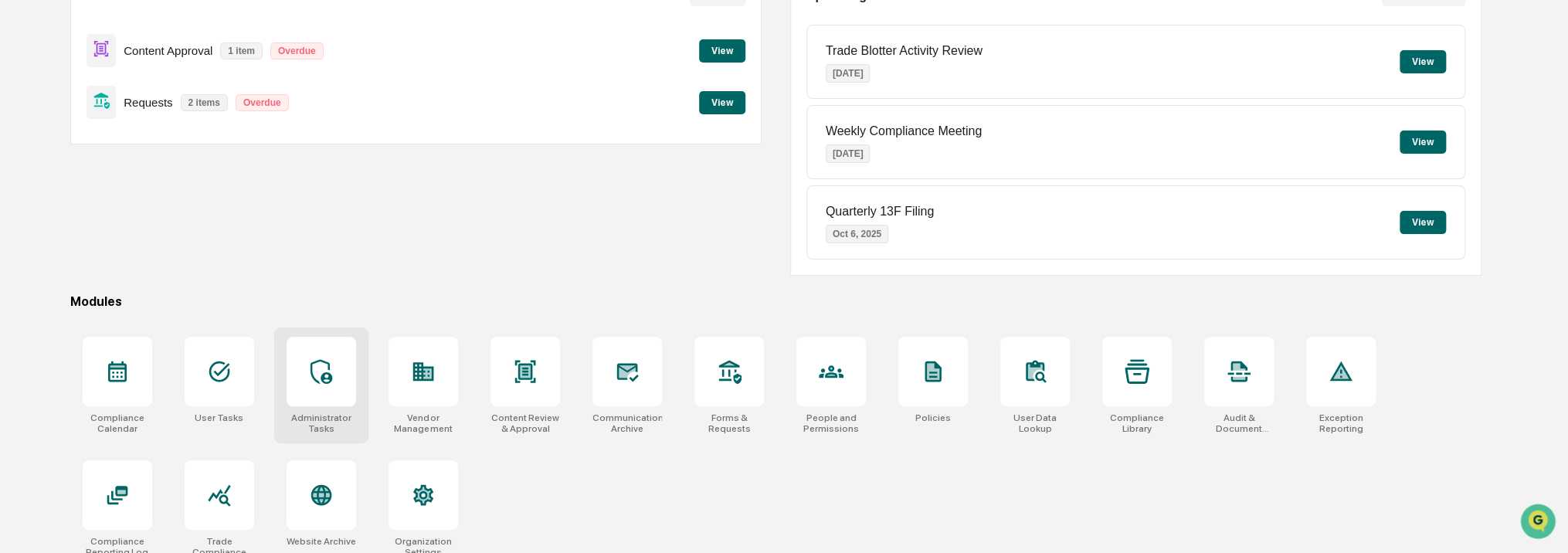
scroll to position [193, 0]
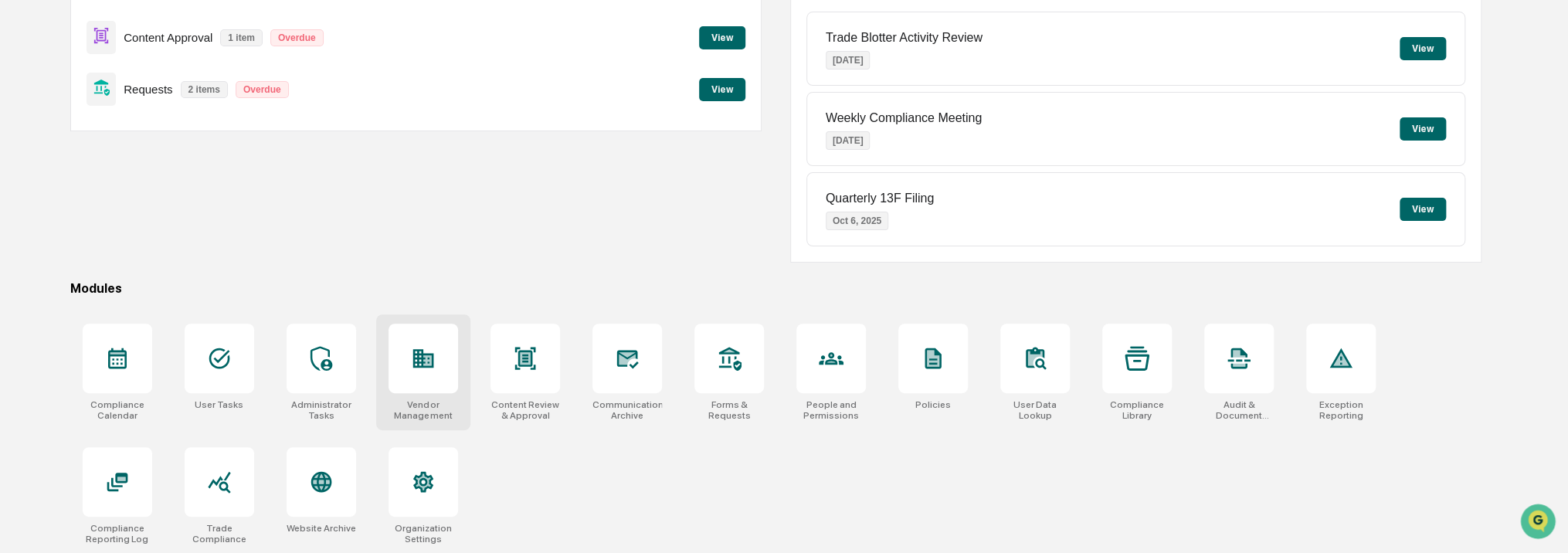
click at [415, 400] on div "Vendor Management" at bounding box center [422, 410] width 69 height 21
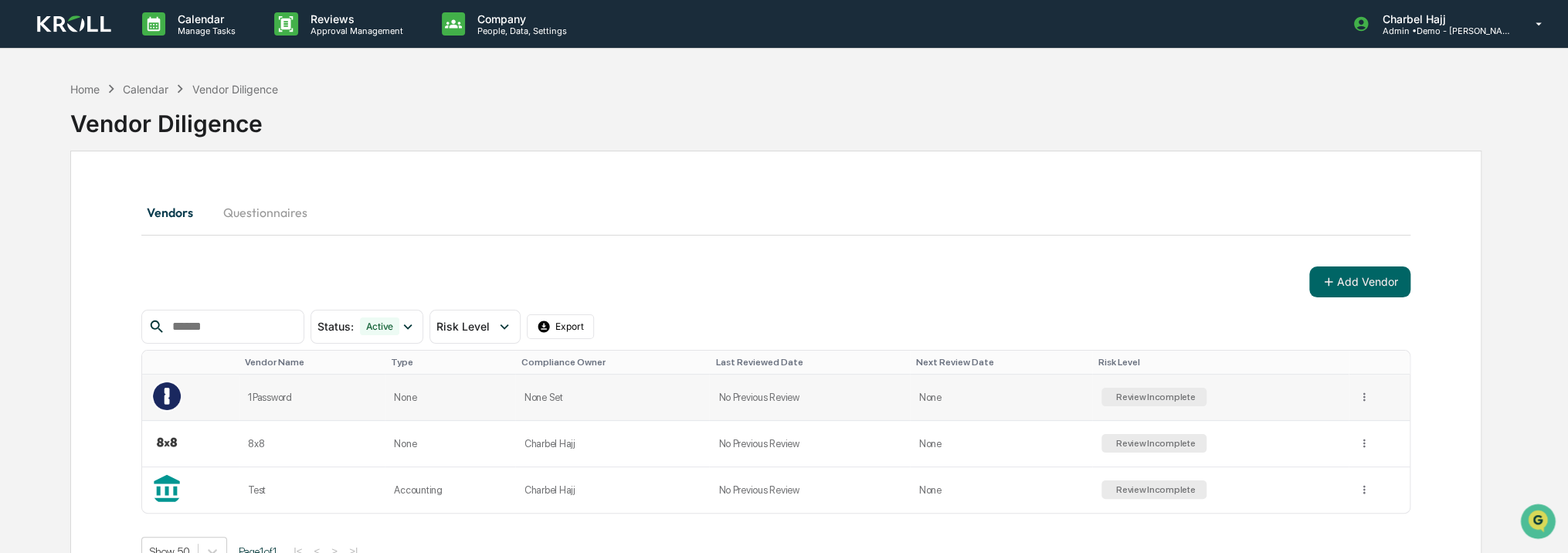
click at [1202, 407] on td "Review Incomplete" at bounding box center [1221, 397] width 257 height 47
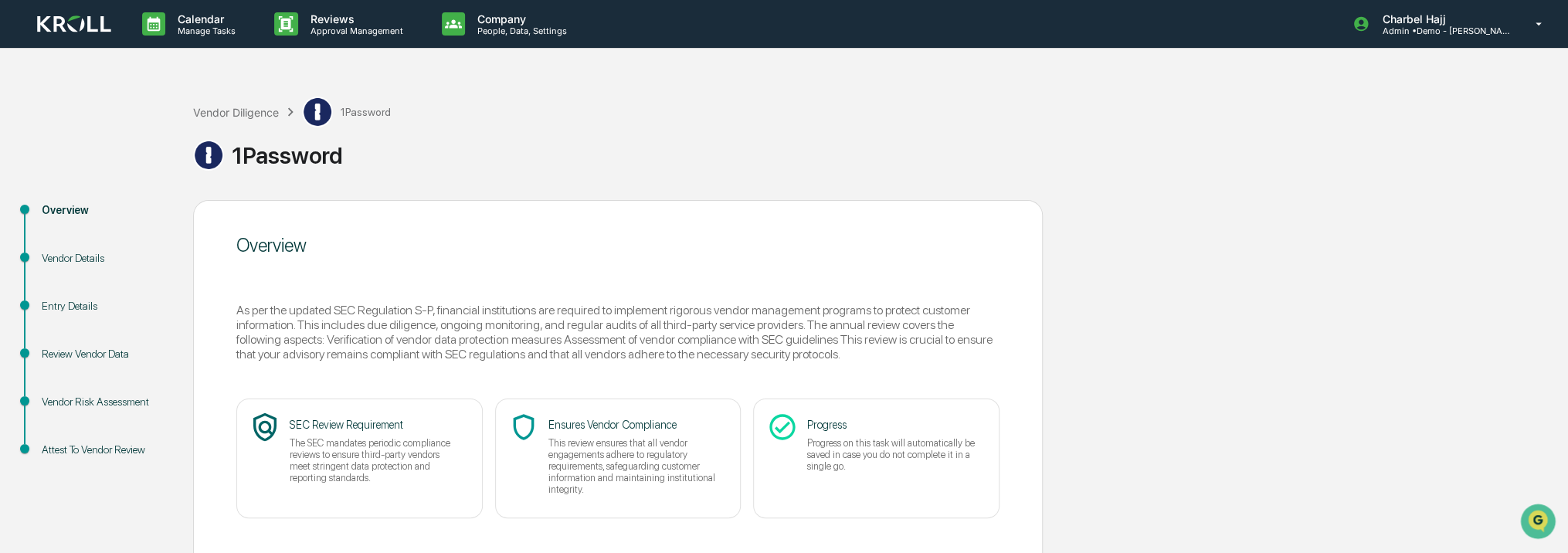
drag, startPoint x: 97, startPoint y: 244, endPoint x: 95, endPoint y: 265, distance: 21.1
click at [97, 245] on div "Overview" at bounding box center [105, 227] width 152 height 48
click at [95, 268] on div "Vendor Details" at bounding box center [105, 276] width 152 height 48
click at [92, 357] on div "Review Vendor Data" at bounding box center [105, 354] width 126 height 17
click at [92, 356] on div "Review Vendor Data" at bounding box center [105, 354] width 126 height 17
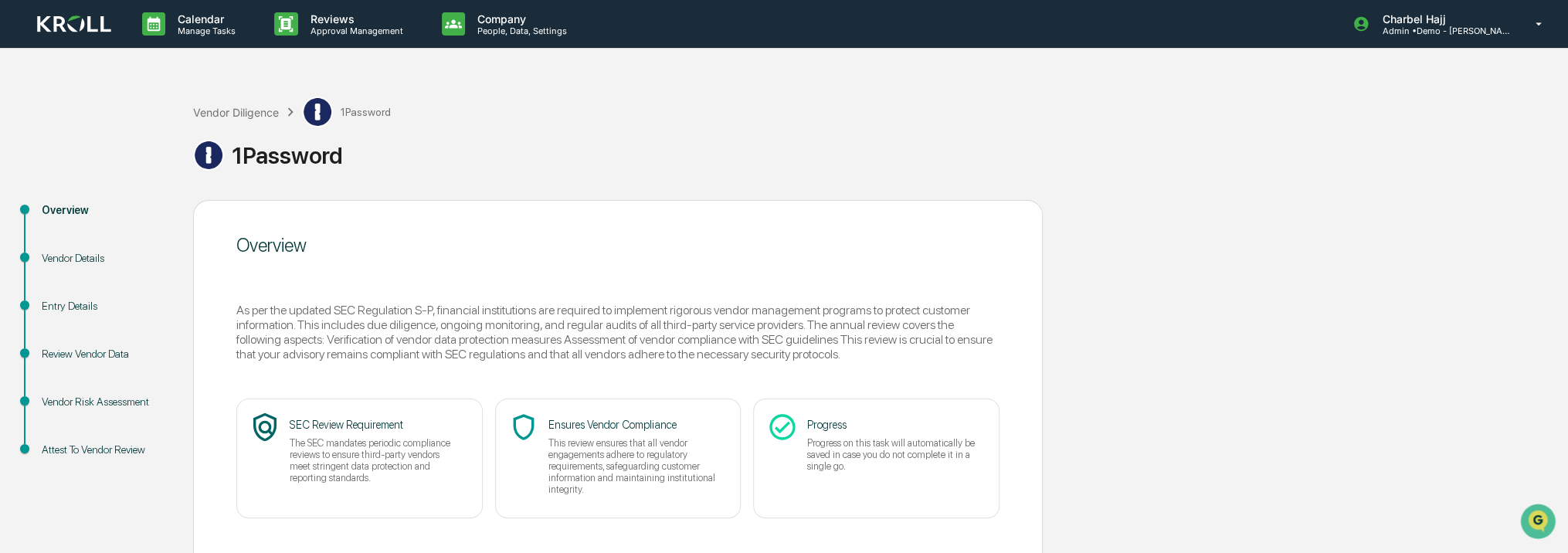
click at [95, 401] on div "Vendor Risk Assessment" at bounding box center [105, 401] width 126 height 17
drag, startPoint x: 104, startPoint y: 456, endPoint x: 227, endPoint y: 194, distance: 289.4
click at [102, 455] on div "Attest To Vendor Review" at bounding box center [105, 449] width 126 height 17
click at [259, 115] on div "Vendor Diligence" at bounding box center [236, 113] width 86 height 14
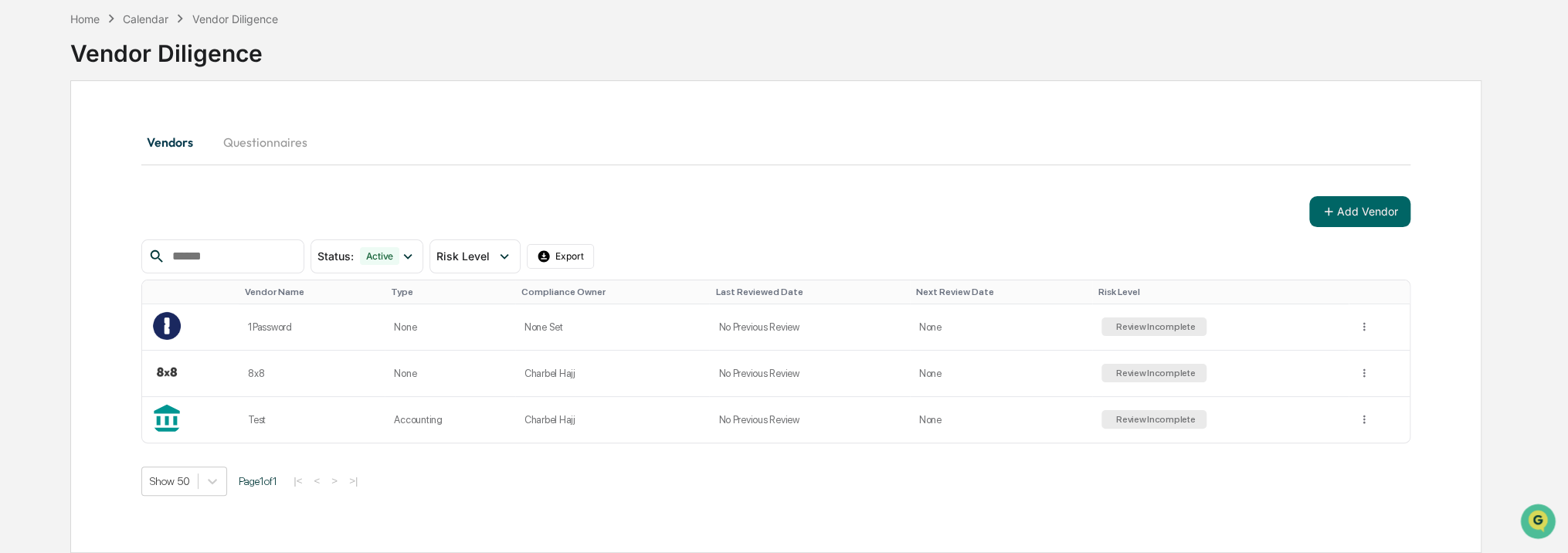
scroll to position [73, 0]
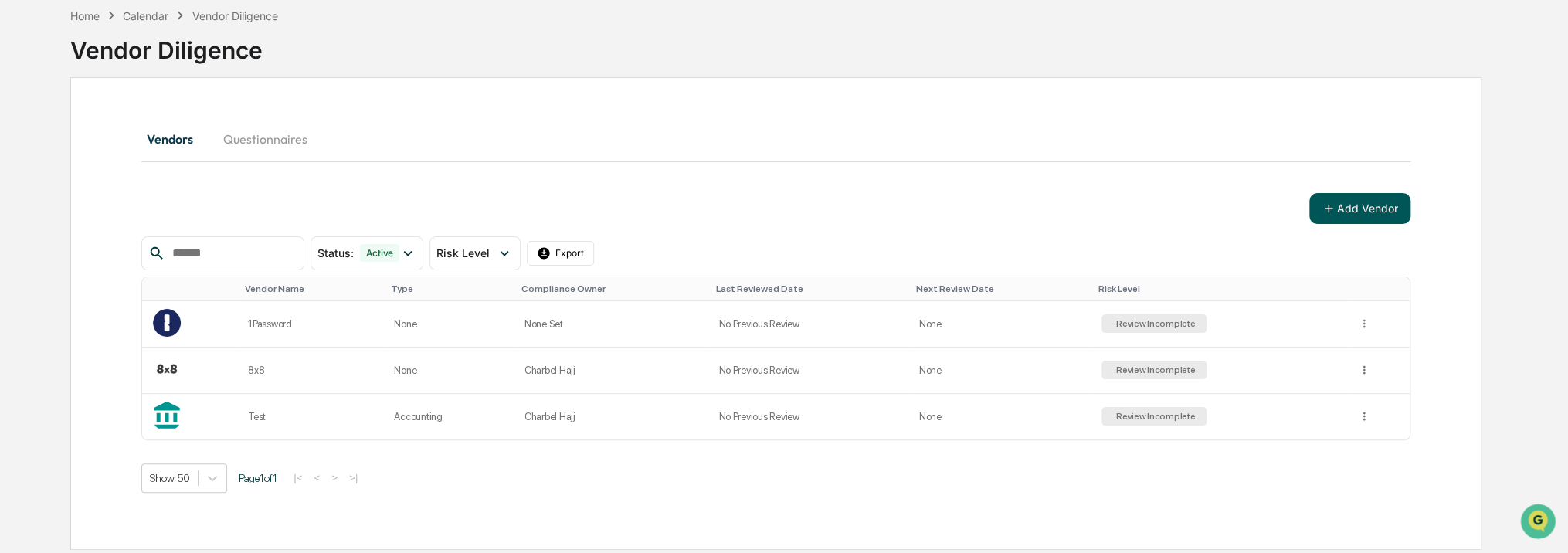
click at [1350, 204] on button "Add Vendor" at bounding box center [1360, 209] width 101 height 31
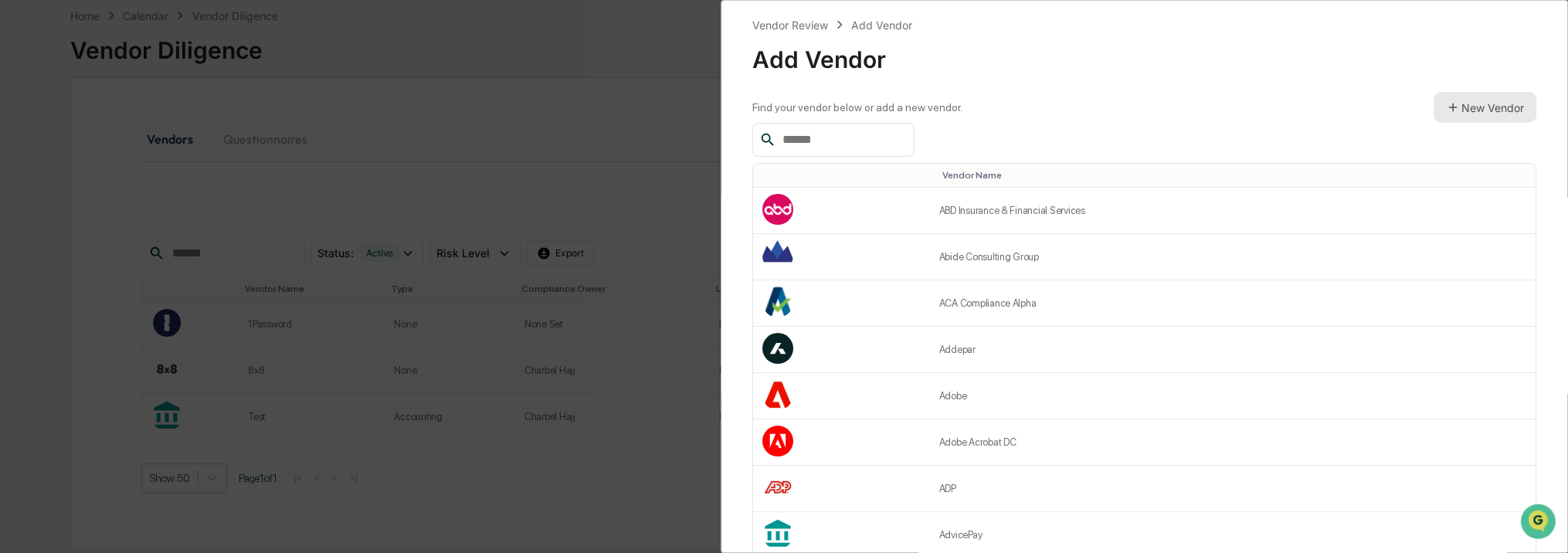
click at [1474, 102] on button "New Vendor" at bounding box center [1485, 108] width 103 height 31
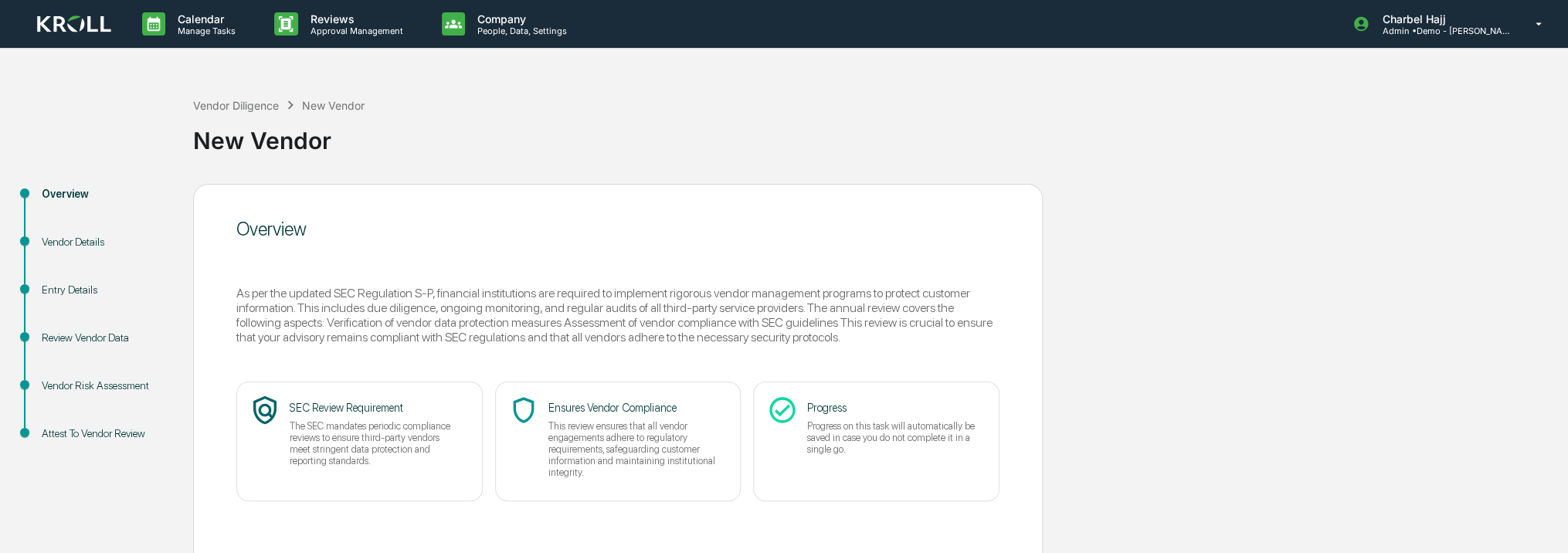
click at [77, 244] on div "Vendor Details" at bounding box center [105, 242] width 126 height 17
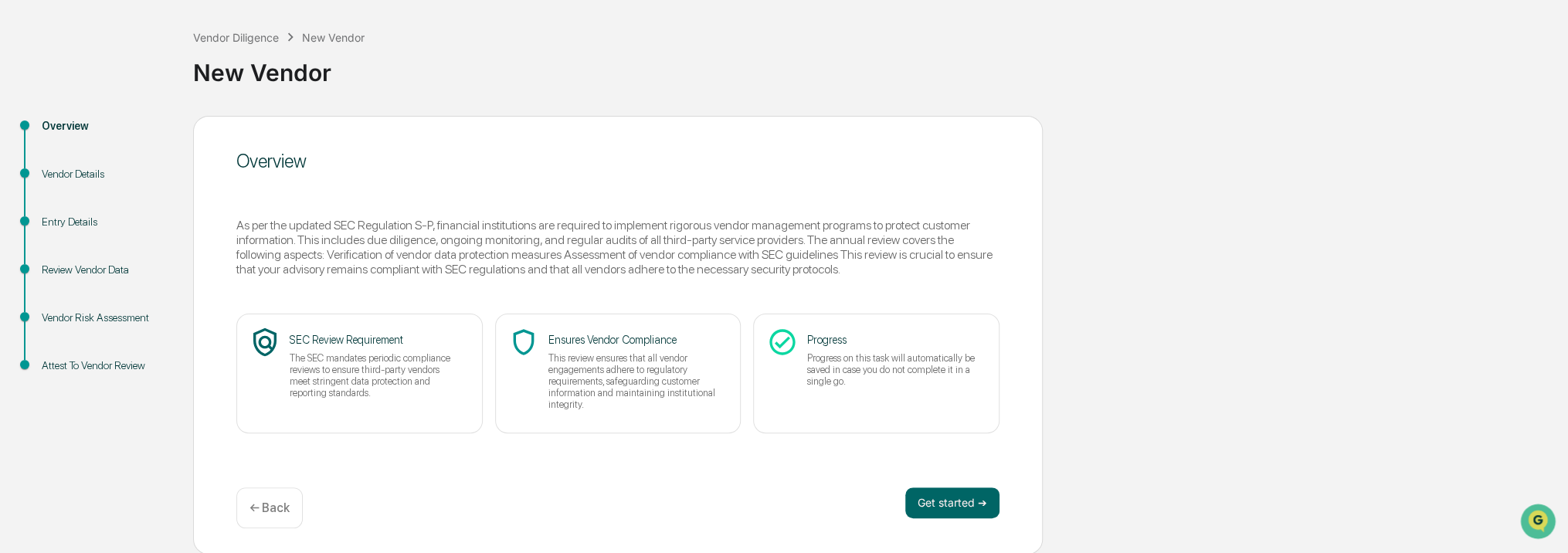
click at [964, 519] on div "Get started ➔ ← Back" at bounding box center [618, 507] width 764 height 41
click at [963, 508] on button "Get started ➔" at bounding box center [952, 502] width 94 height 31
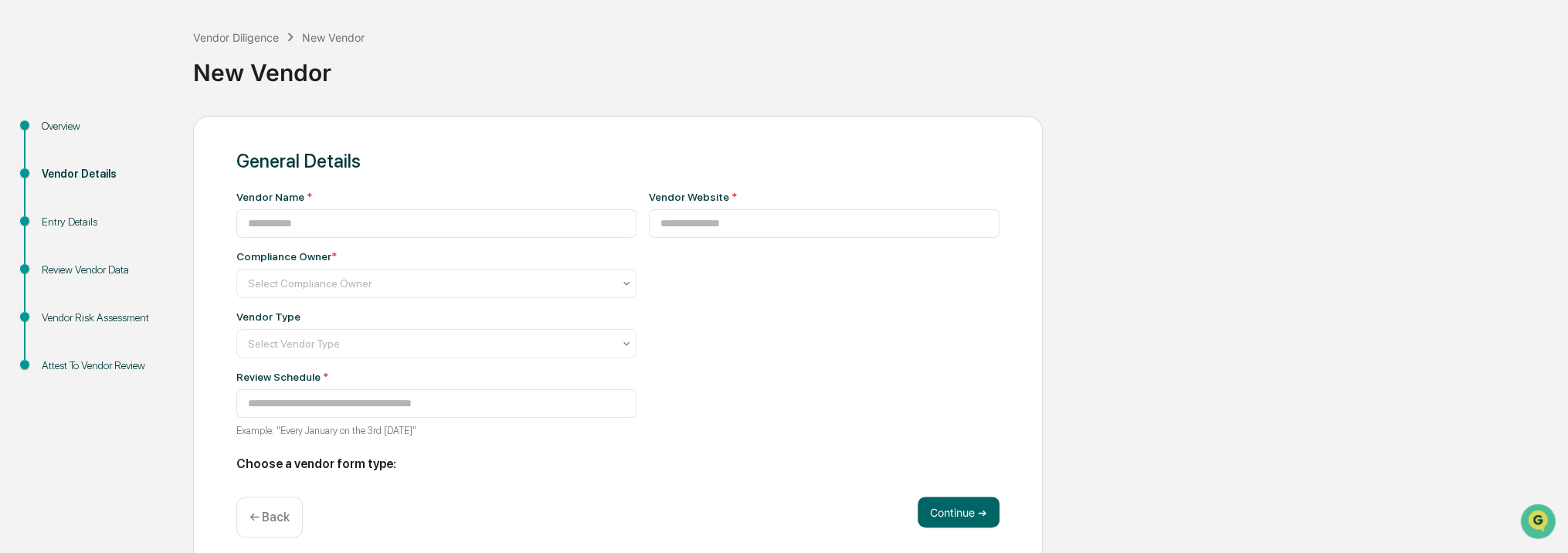
type input "**********"
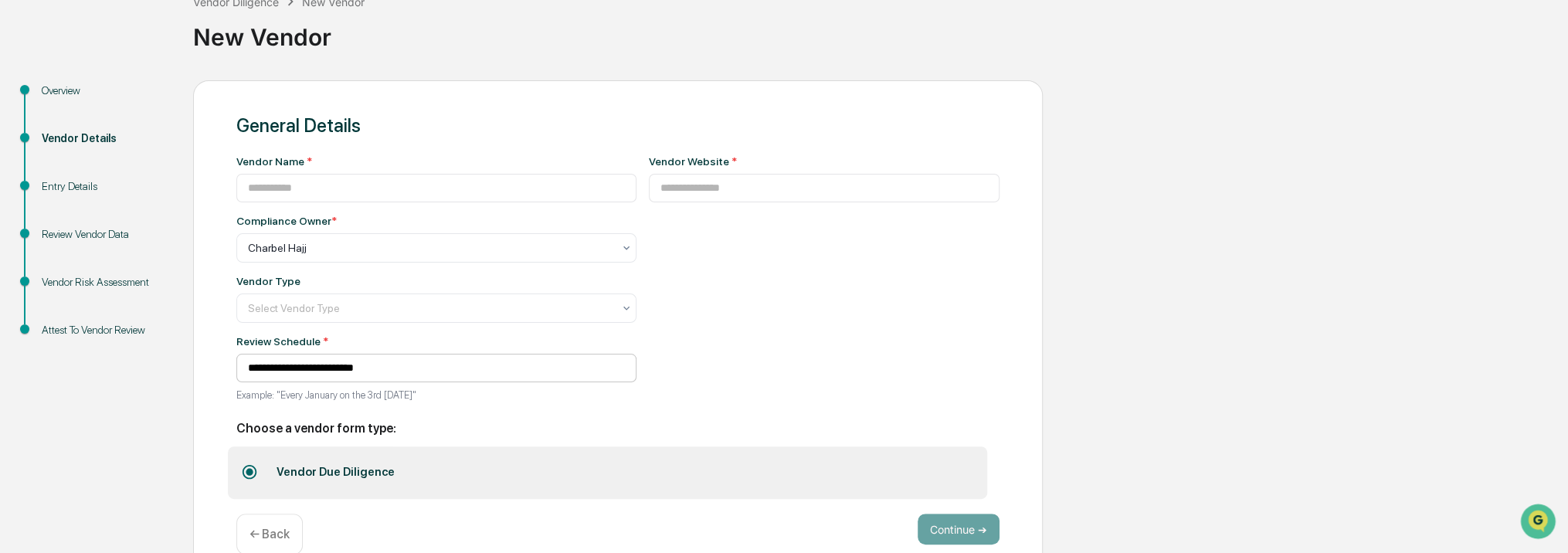
scroll to position [136, 0]
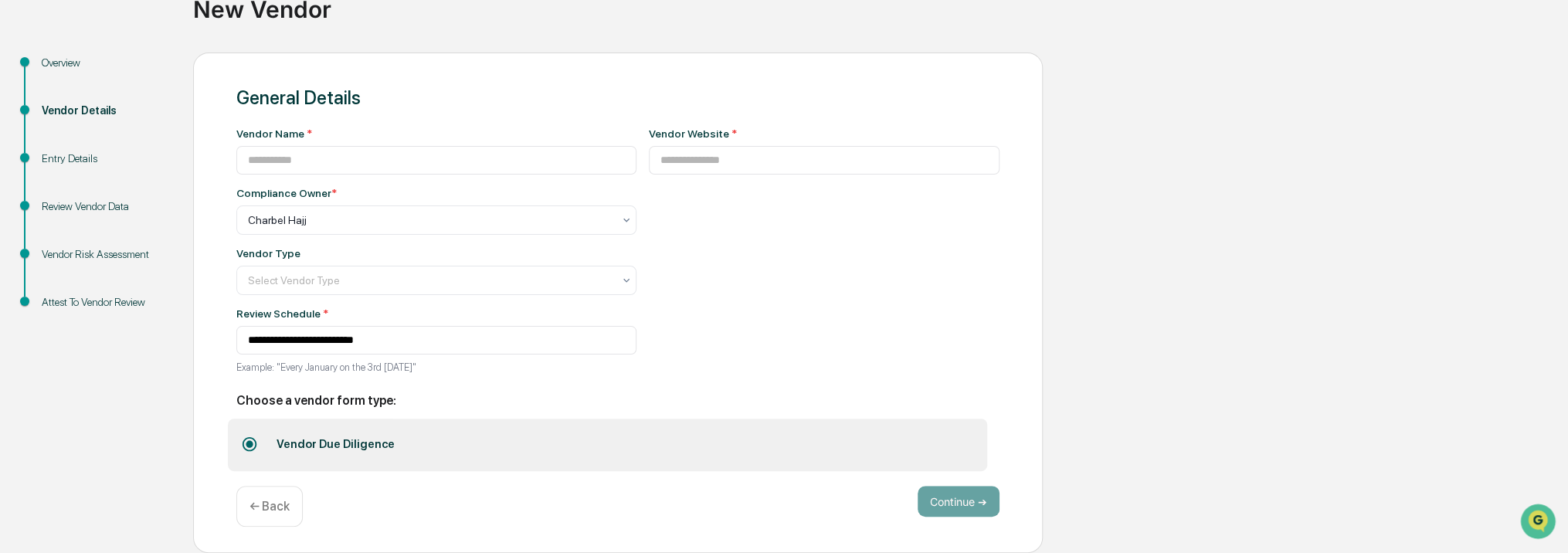
click at [328, 399] on h2 "Choose a vendor form type:" at bounding box center [618, 399] width 764 height 15
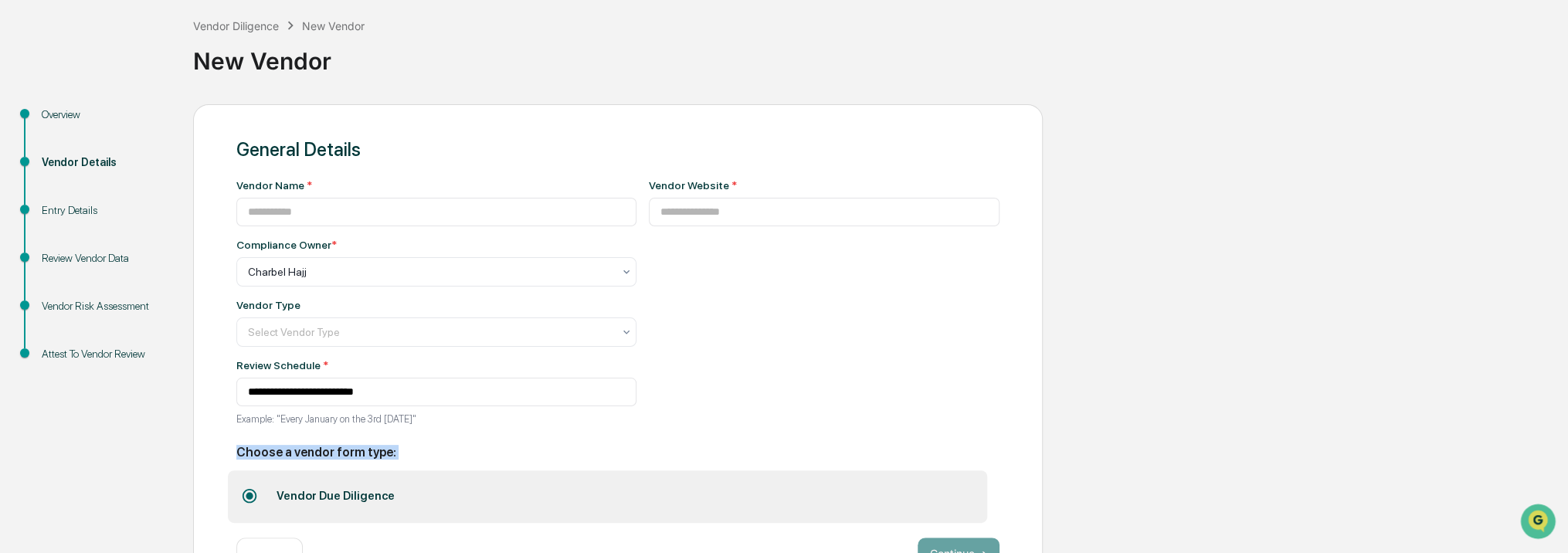
scroll to position [0, 0]
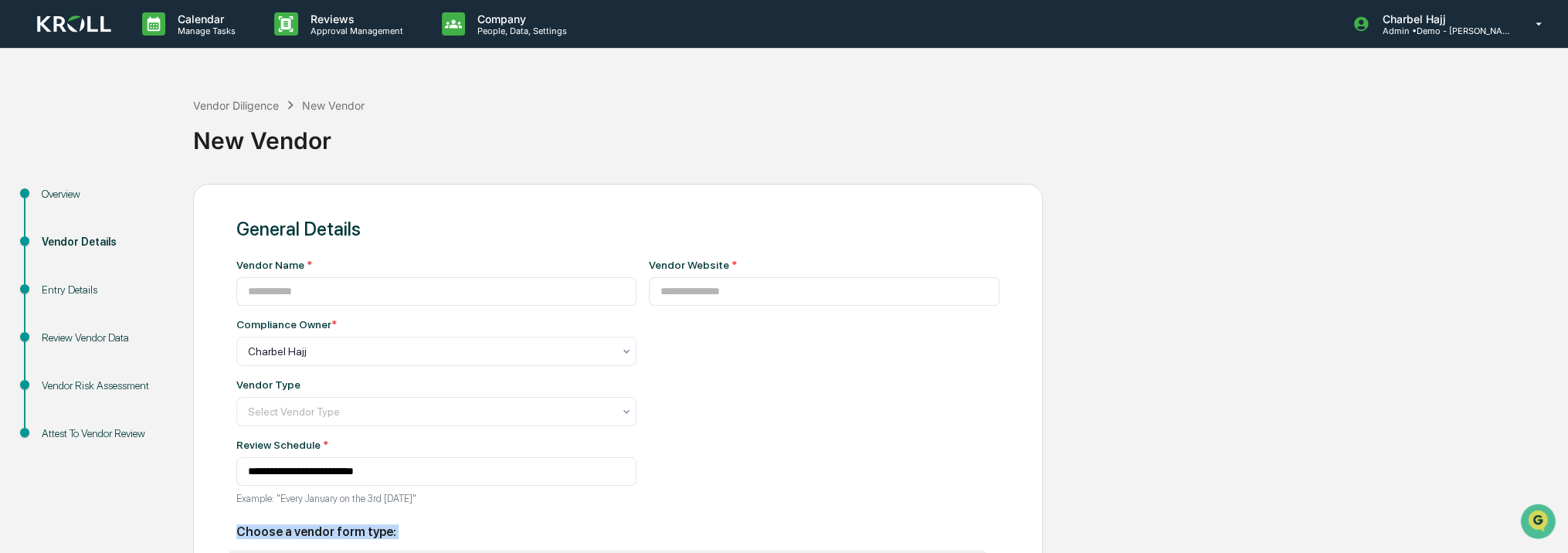
click at [58, 29] on img at bounding box center [74, 24] width 74 height 17
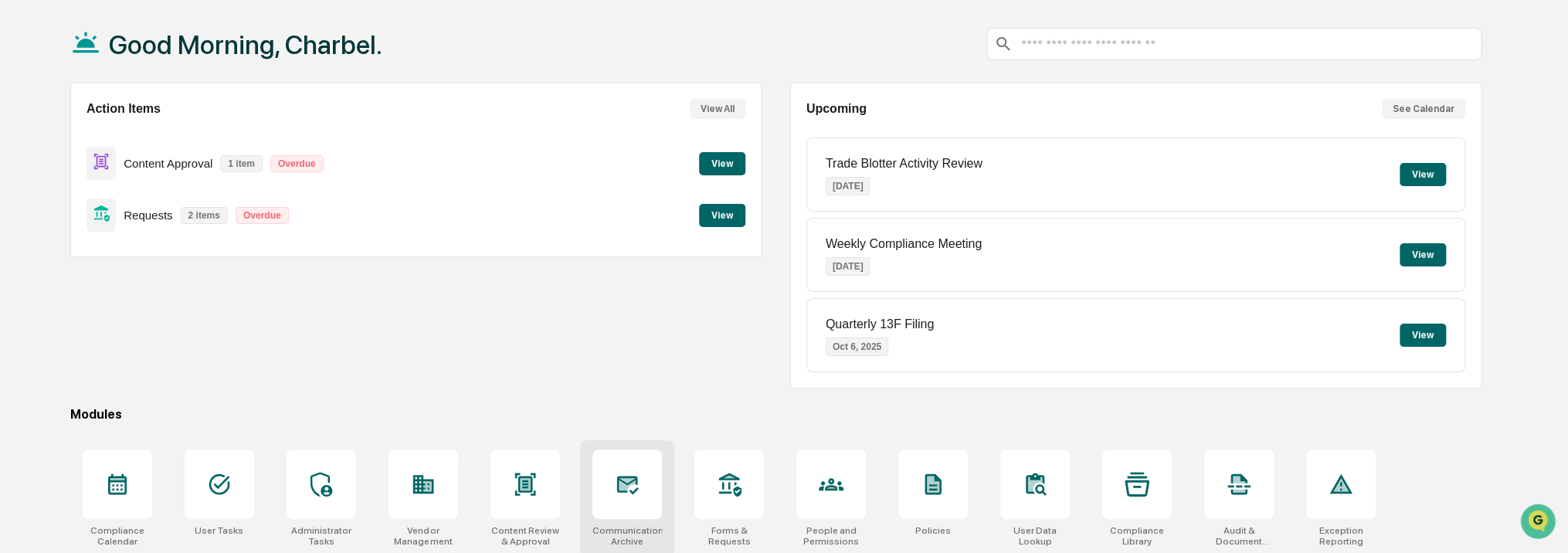
scroll to position [193, 0]
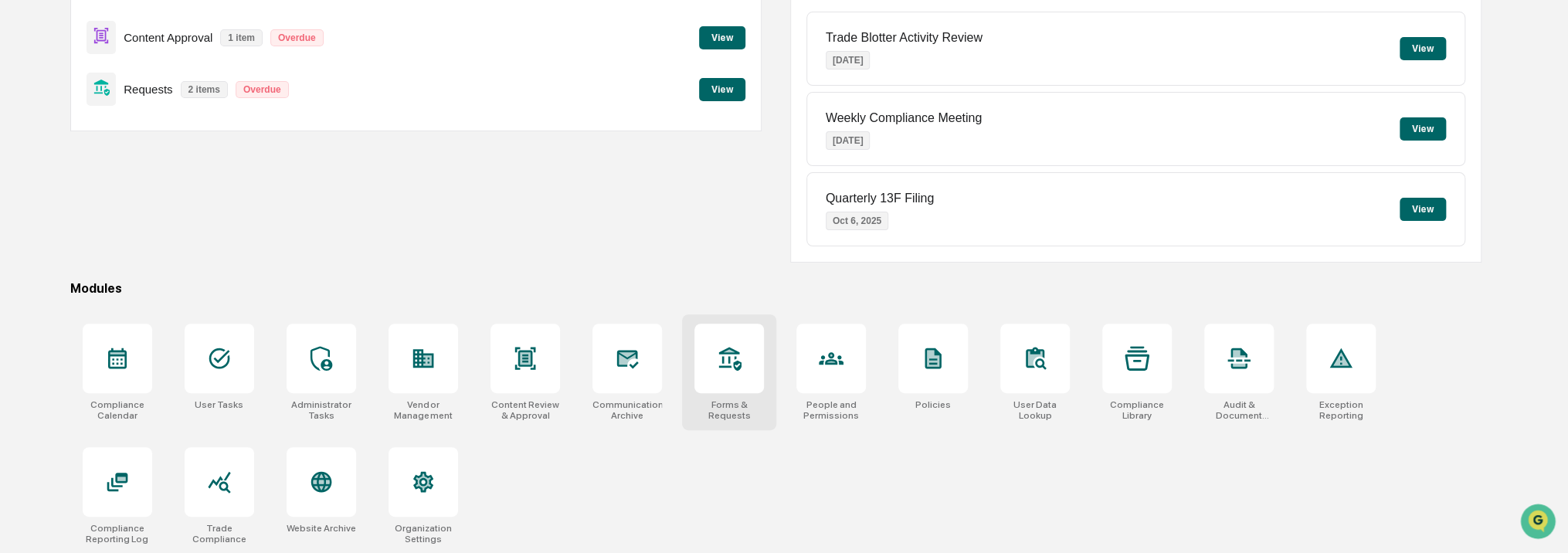
click at [717, 386] on div at bounding box center [729, 358] width 69 height 69
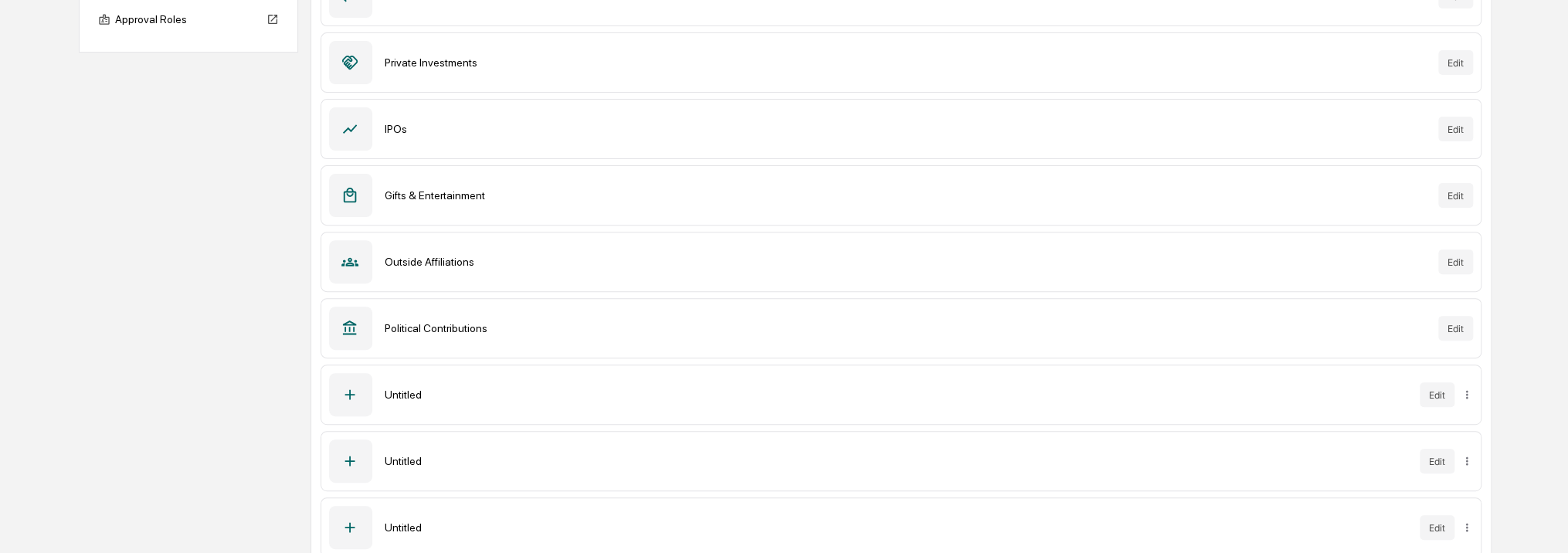
scroll to position [276, 0]
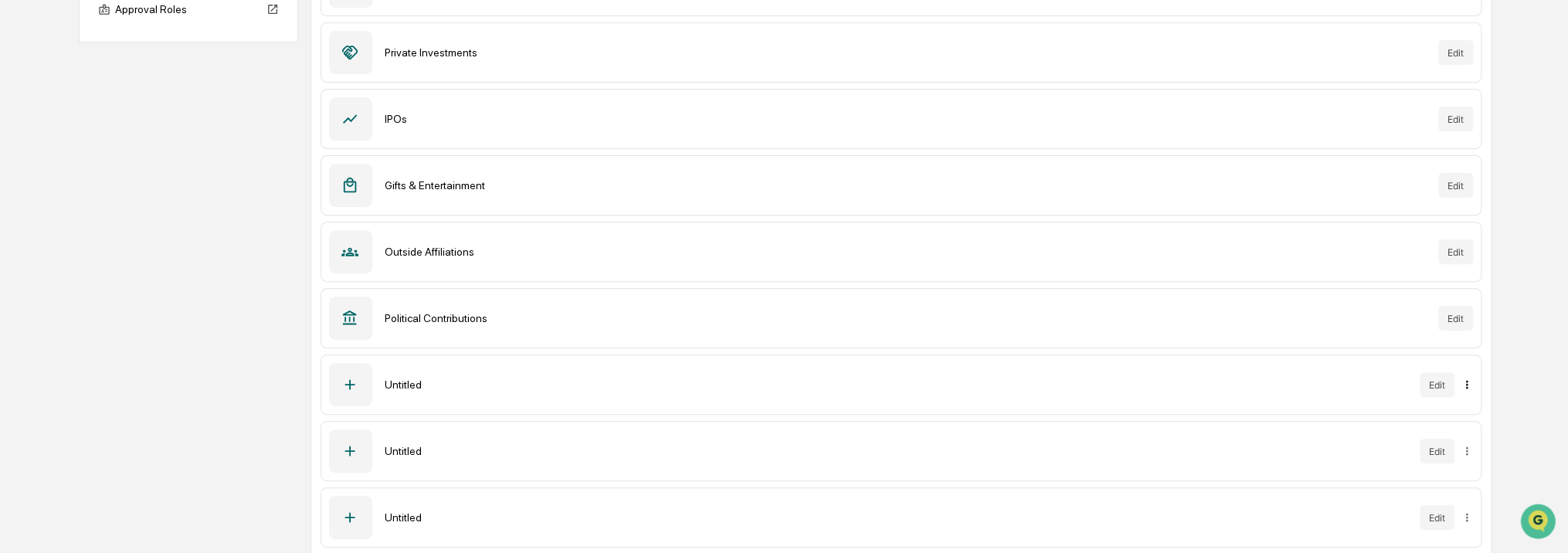
click at [1470, 277] on html "Calendar Manage Tasks Reviews Approval Management Company People, Data, Setting…" at bounding box center [784, 0] width 1568 height 553
click at [1460, 411] on div "Archive" at bounding box center [1467, 412] width 99 height 24
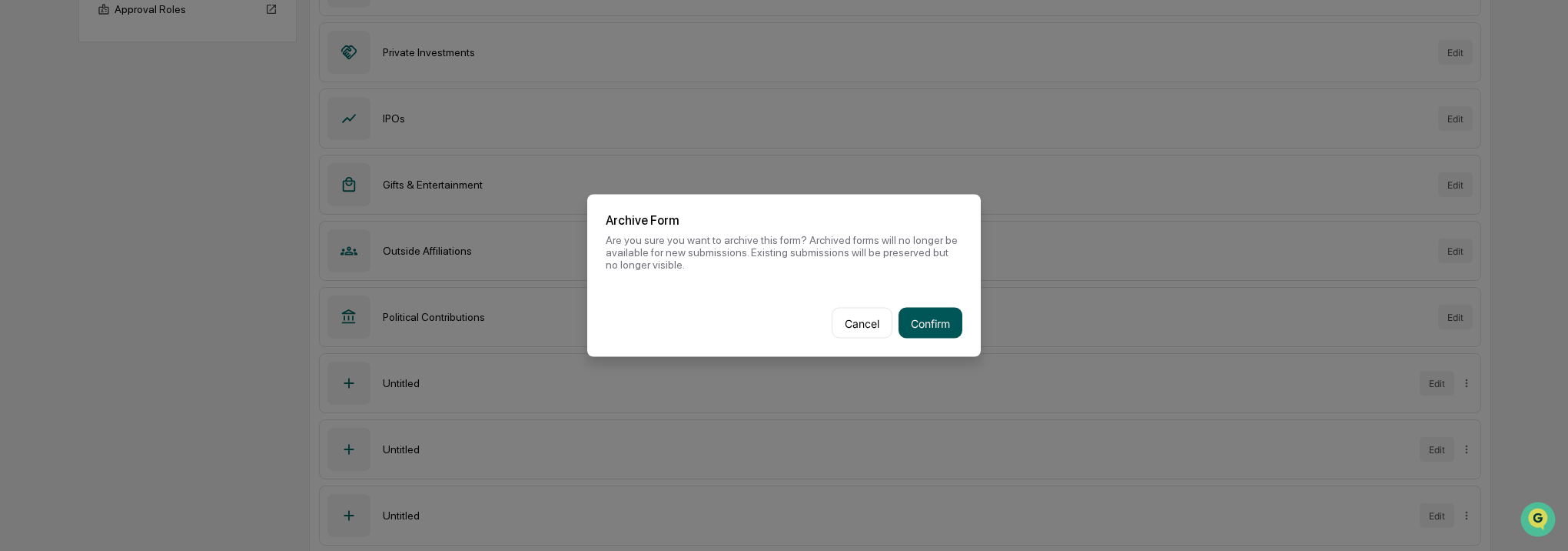
click at [935, 328] on button "Confirm" at bounding box center [930, 323] width 64 height 31
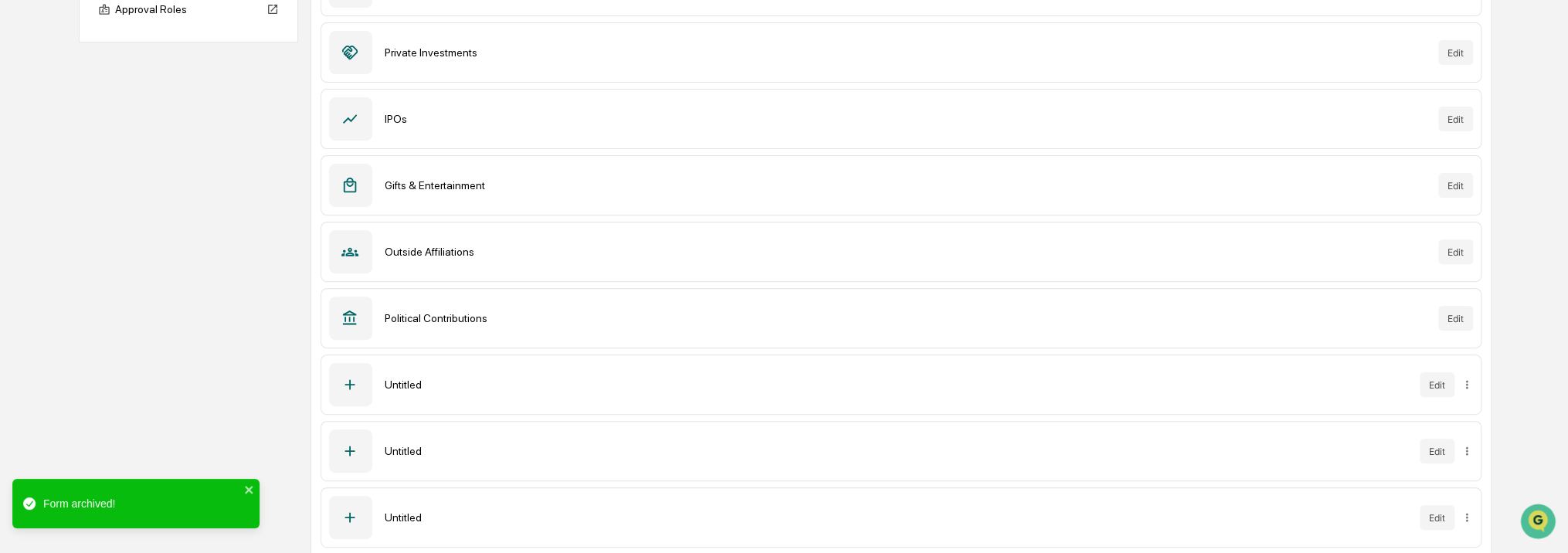
scroll to position [210, 0]
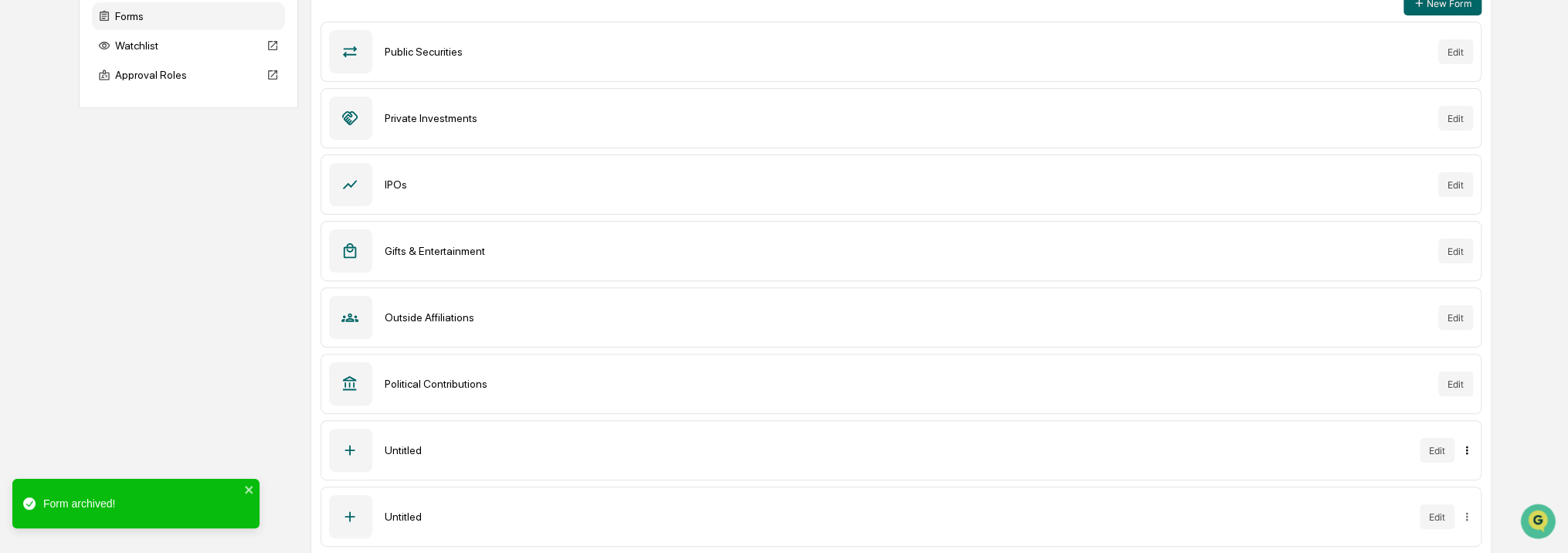
click at [1468, 343] on html "Calendar Manage Tasks Reviews Approval Management Company People, Data, Setting…" at bounding box center [784, 66] width 1568 height 553
click at [1468, 478] on div "Archive" at bounding box center [1467, 478] width 99 height 24
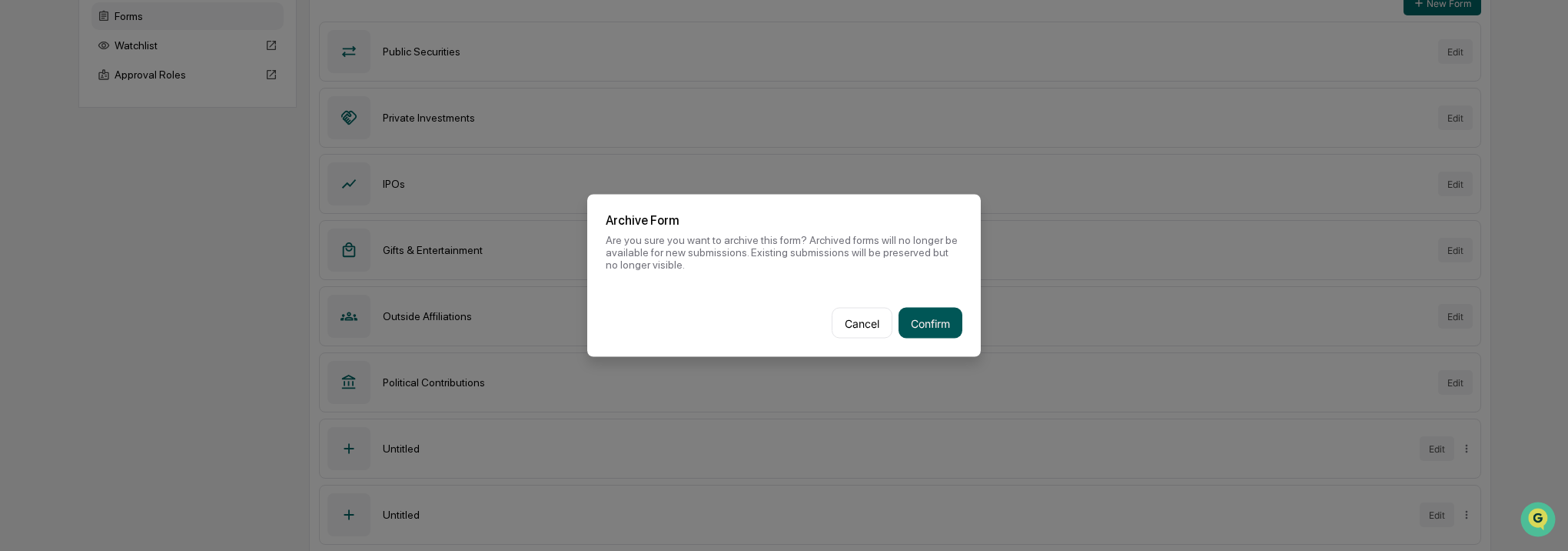
click at [959, 332] on button "Confirm" at bounding box center [930, 323] width 64 height 31
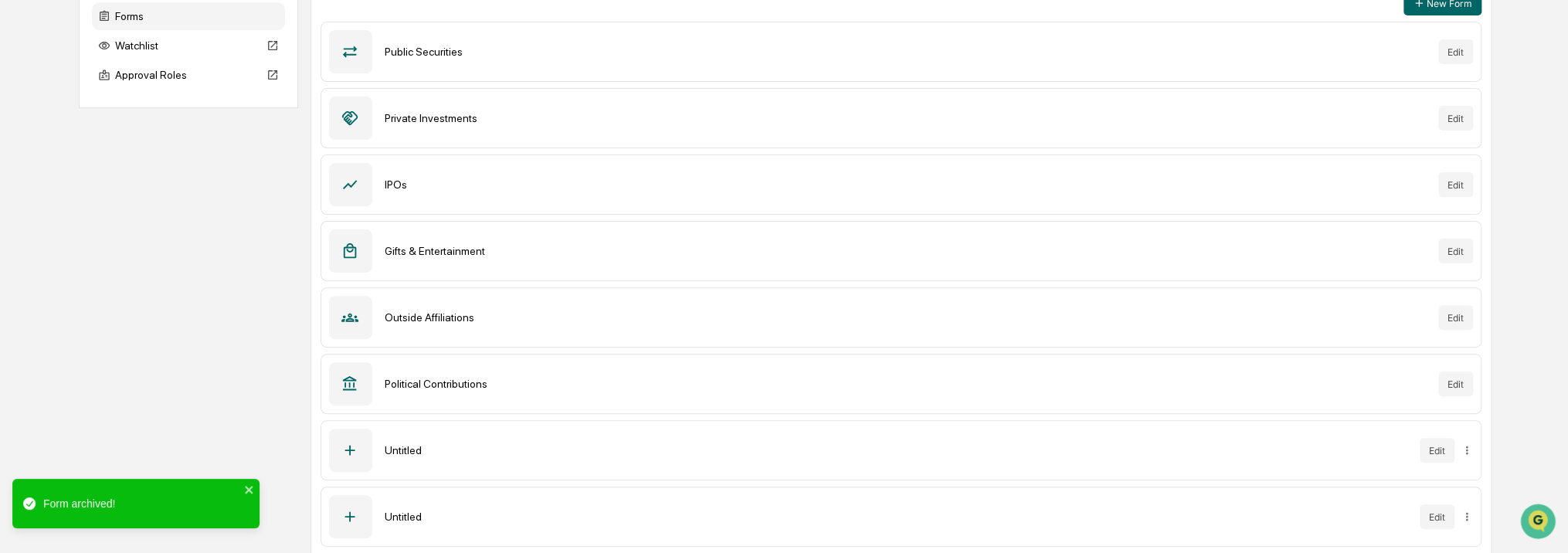
scroll to position [144, 0]
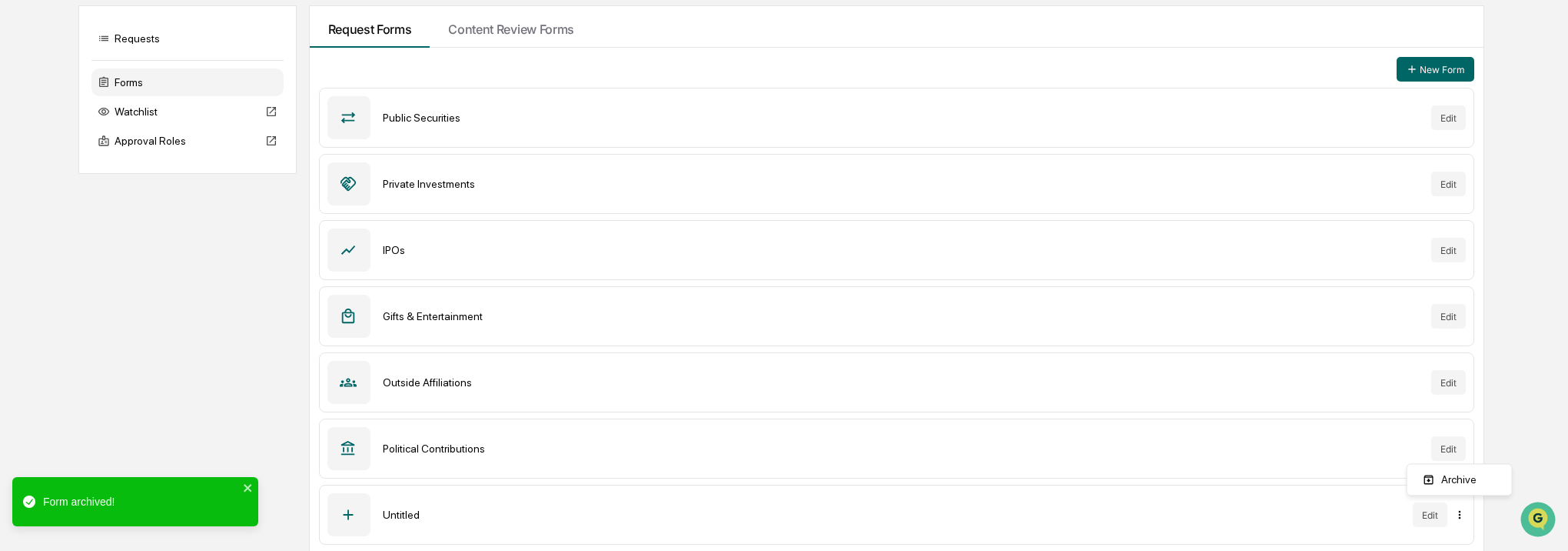
click at [1463, 408] on html "Calendar Manage Tasks Reviews Approval Management Company People, Data, Setting…" at bounding box center [784, 132] width 1568 height 551
click at [1421, 483] on div "Archive" at bounding box center [1460, 478] width 99 height 24
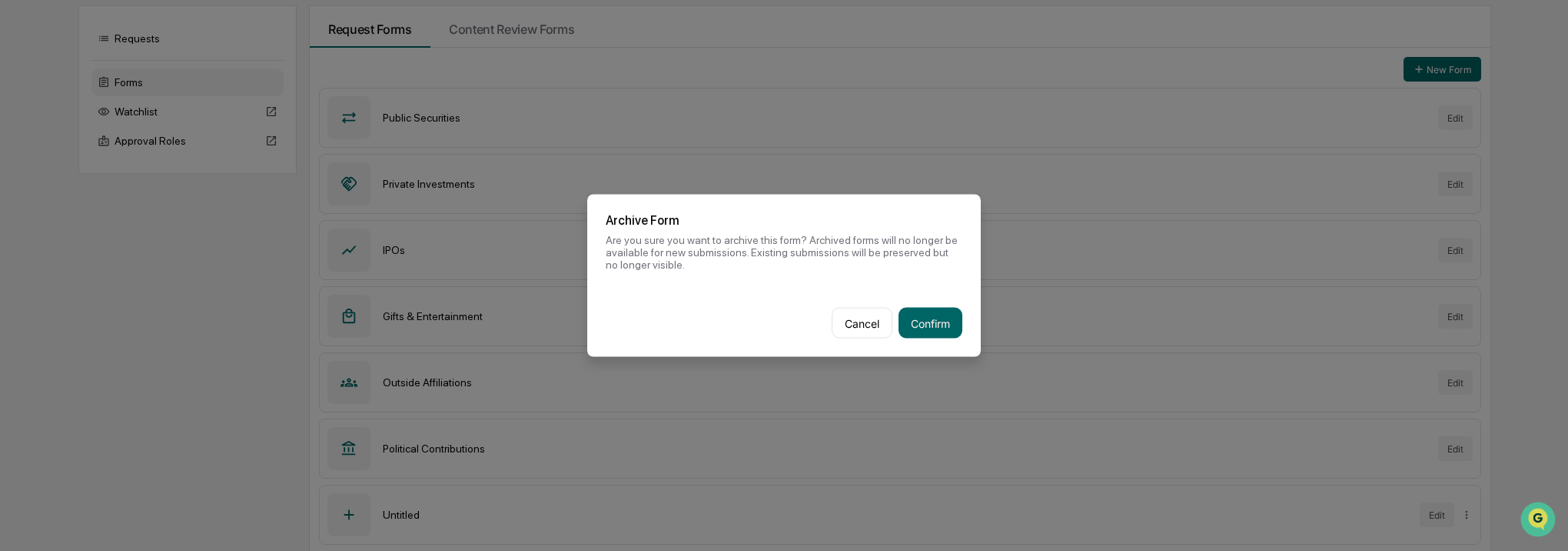
click at [943, 339] on div "Cancel Confirm" at bounding box center [784, 323] width 394 height 68
drag, startPoint x: 945, startPoint y: 331, endPoint x: 568, endPoint y: 140, distance: 422.6
click at [944, 332] on button "Confirm" at bounding box center [930, 323] width 64 height 31
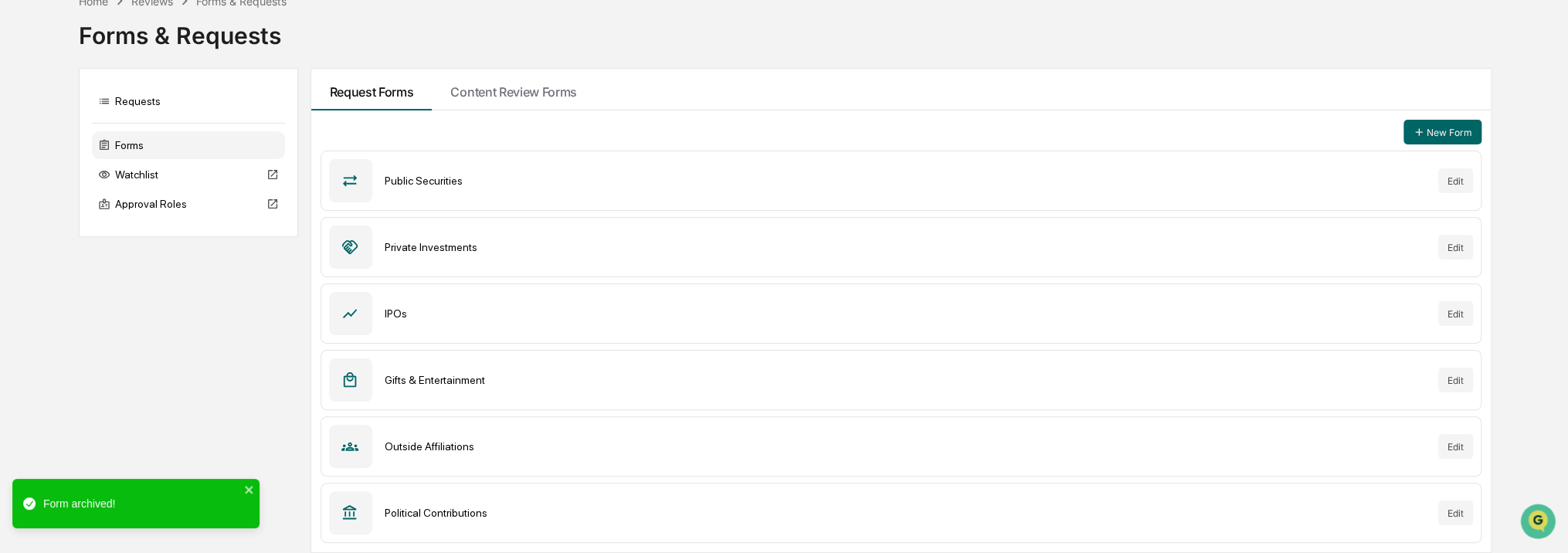
scroll to position [77, 0]
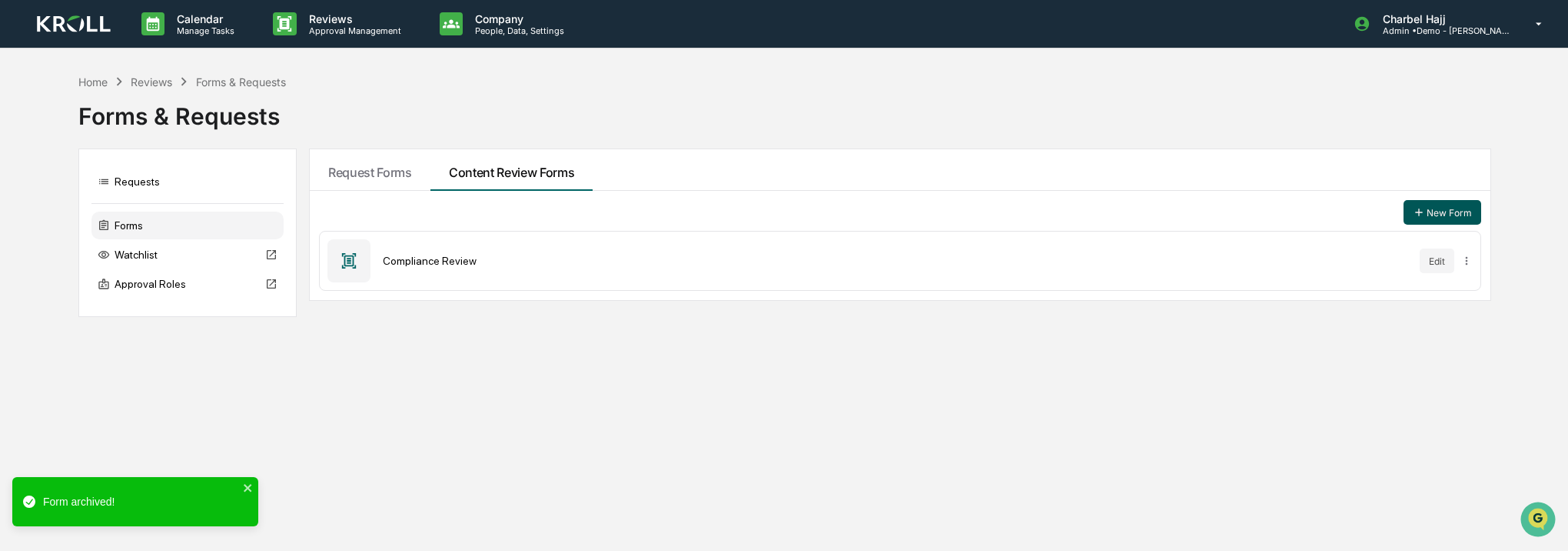
click at [1435, 209] on button "New Form" at bounding box center [1442, 211] width 77 height 24
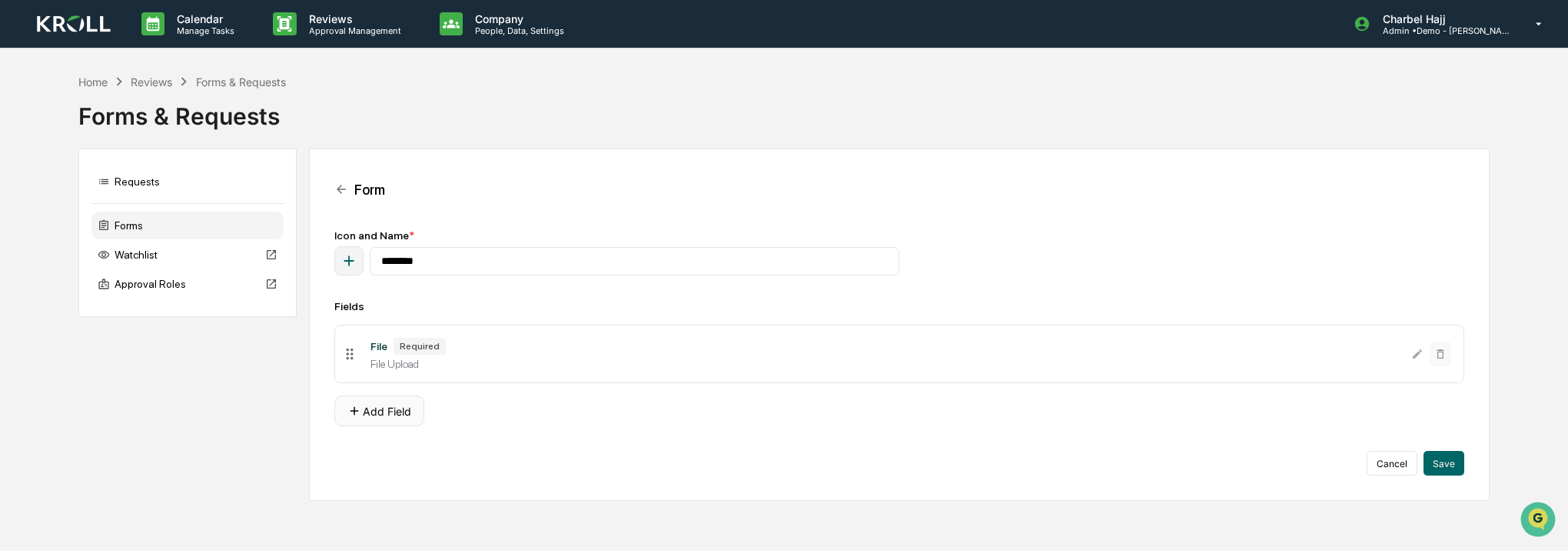
click at [397, 410] on button "Add Field" at bounding box center [378, 411] width 90 height 31
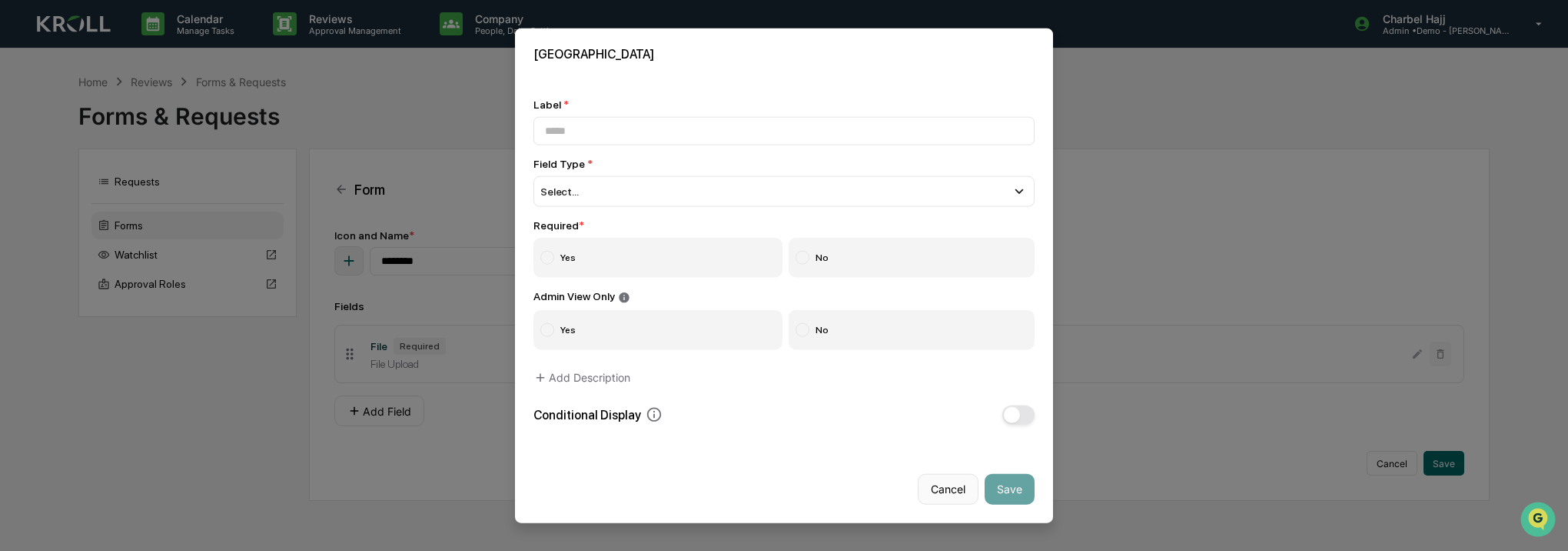
click at [940, 483] on button "Cancel" at bounding box center [948, 488] width 61 height 31
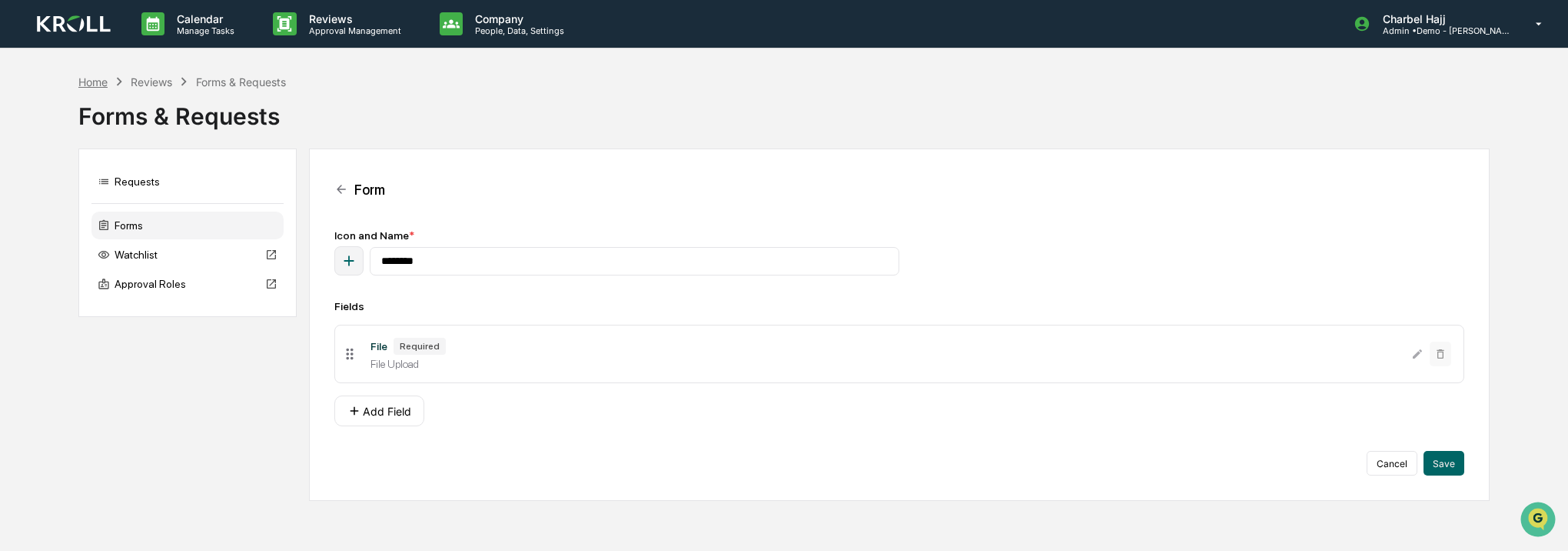
click at [103, 80] on div "Home" at bounding box center [93, 82] width 29 height 14
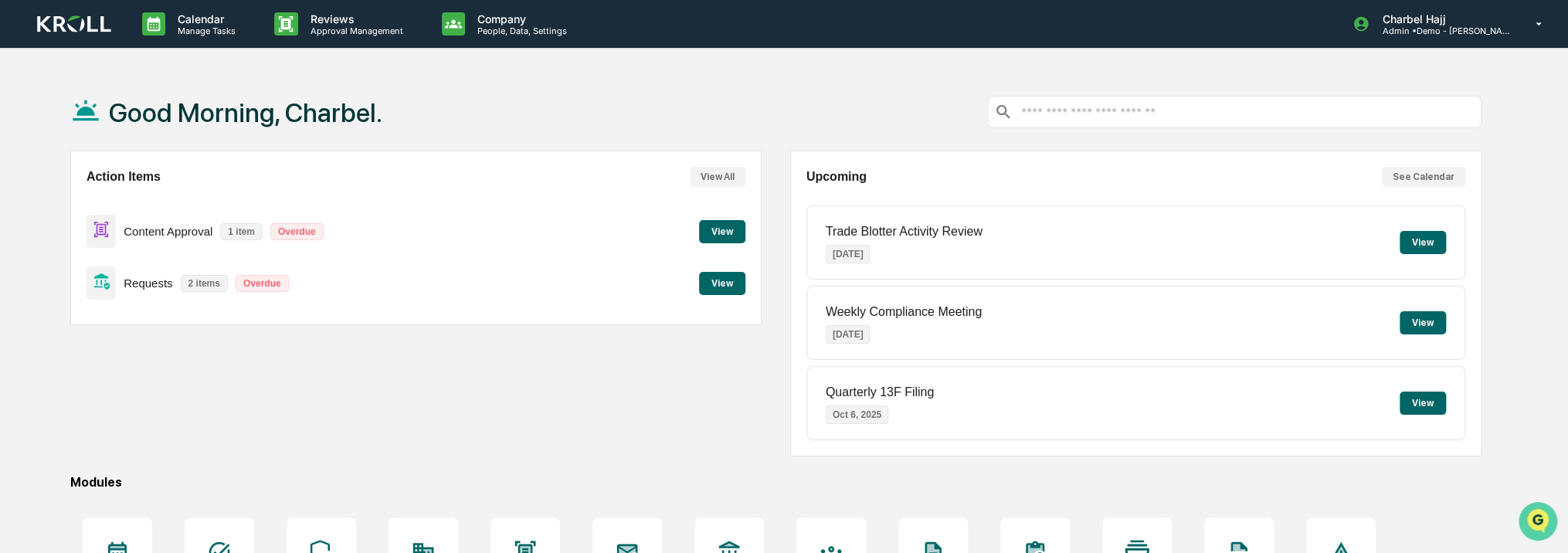
click at [1536, 516] on img "Open customer support" at bounding box center [1538, 521] width 39 height 31
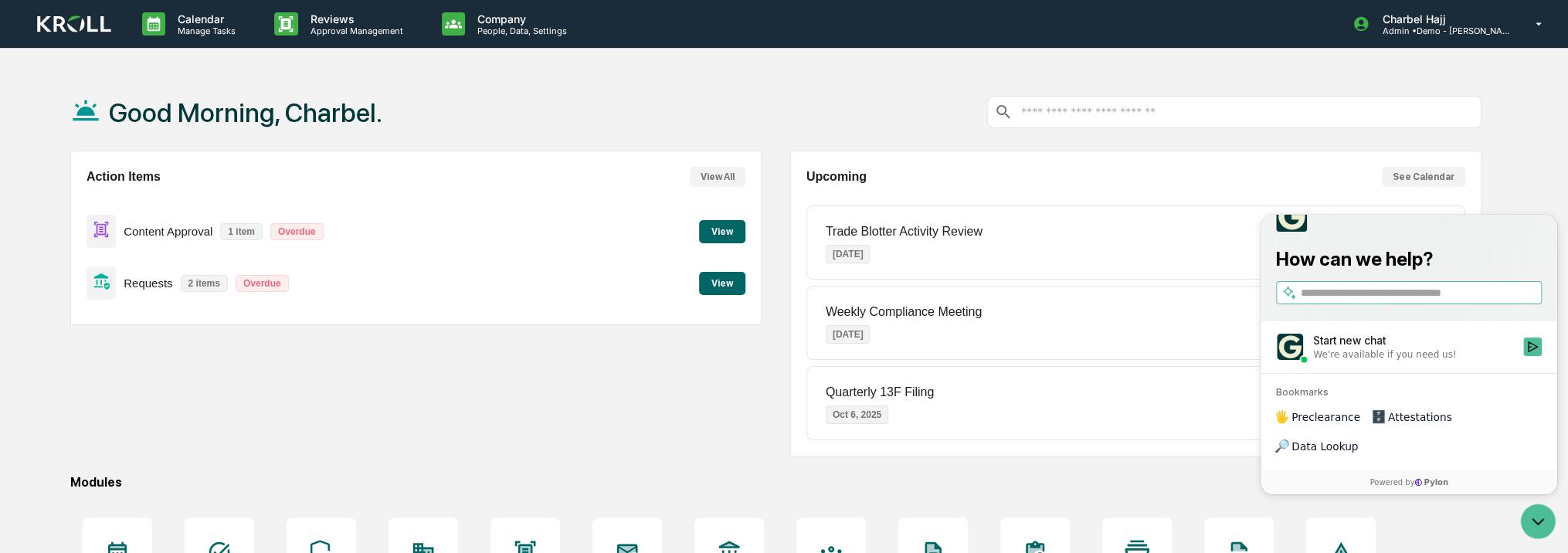
click at [1365, 301] on input "search" at bounding box center [1419, 293] width 238 height 17
type input "**********"
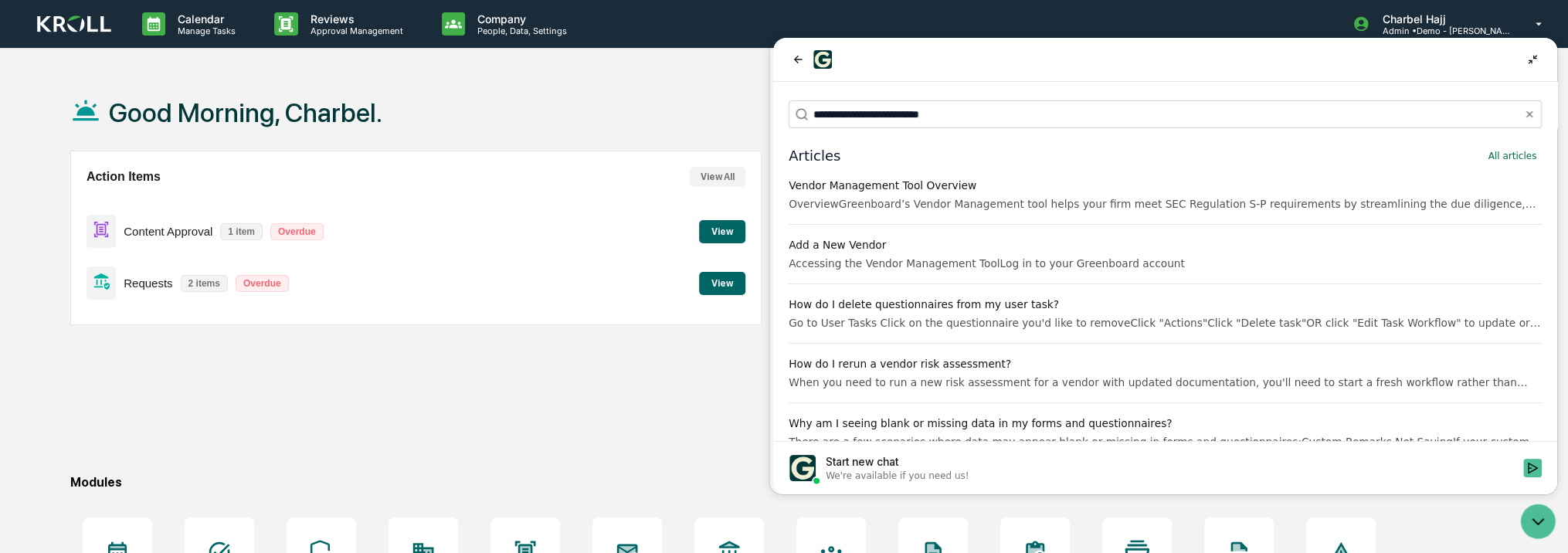
click at [1177, 181] on div "Vendor Management Tool Overview" at bounding box center [1165, 186] width 753 height 16
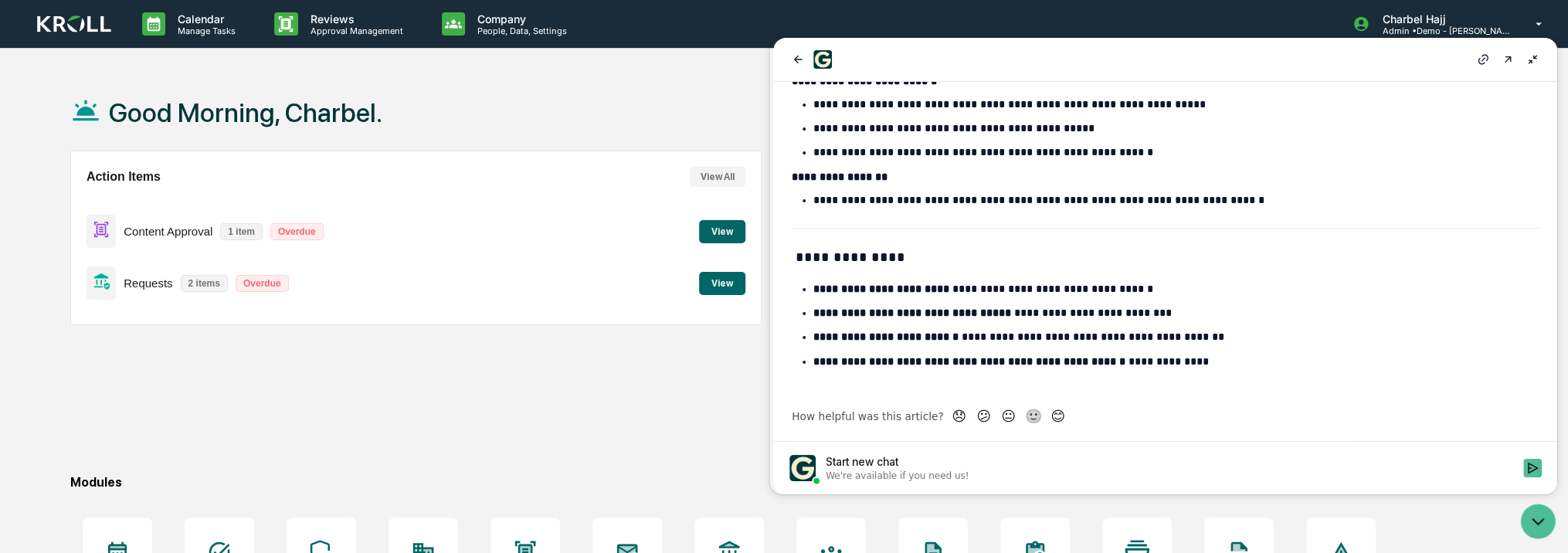
scroll to position [168, 0]
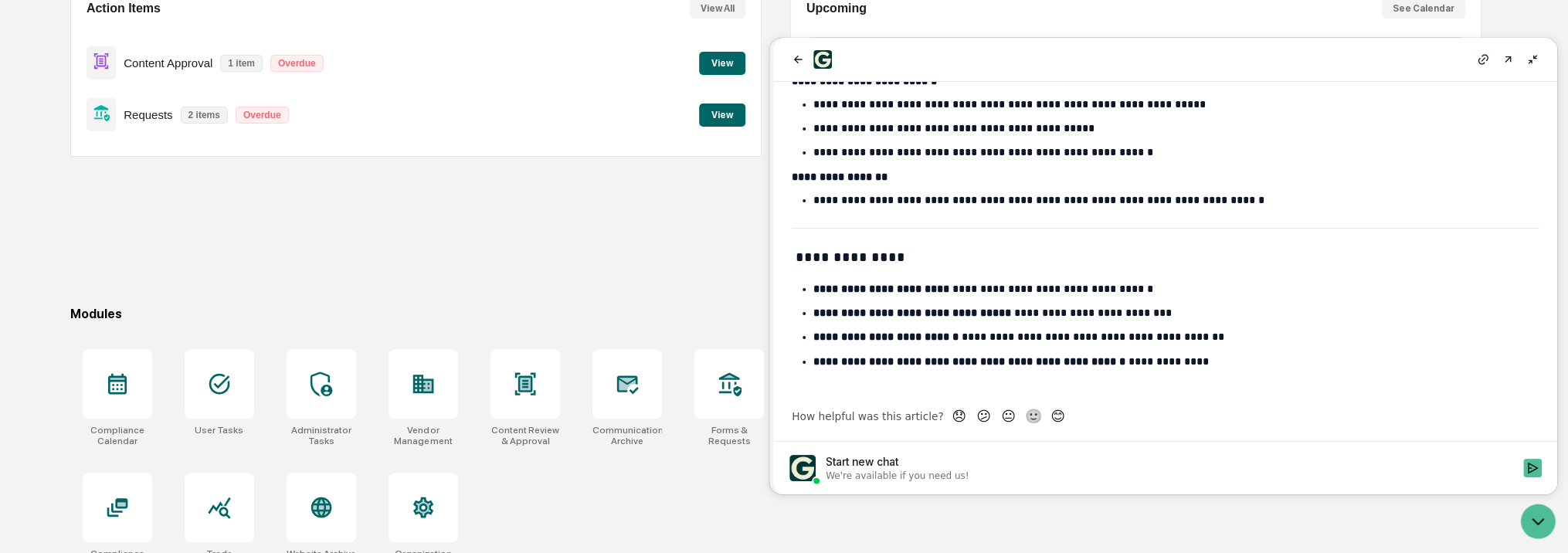
click at [996, 317] on strong "**********" at bounding box center [911, 312] width 197 height 11
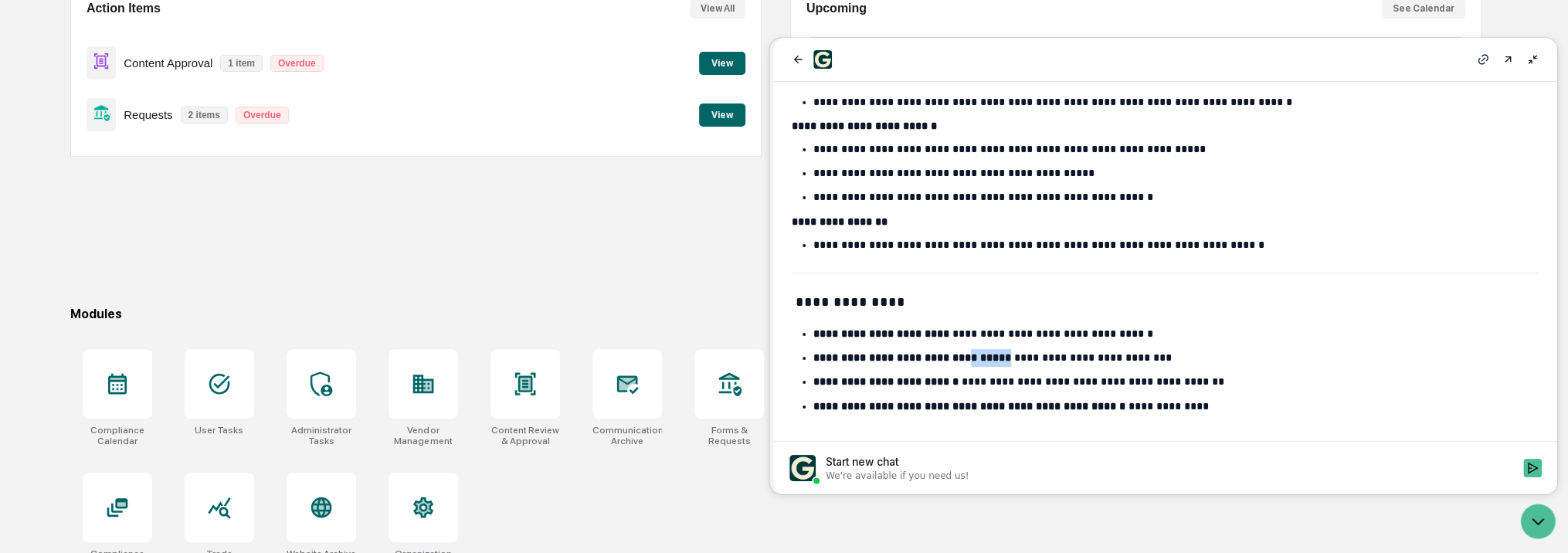
scroll to position [624, 0]
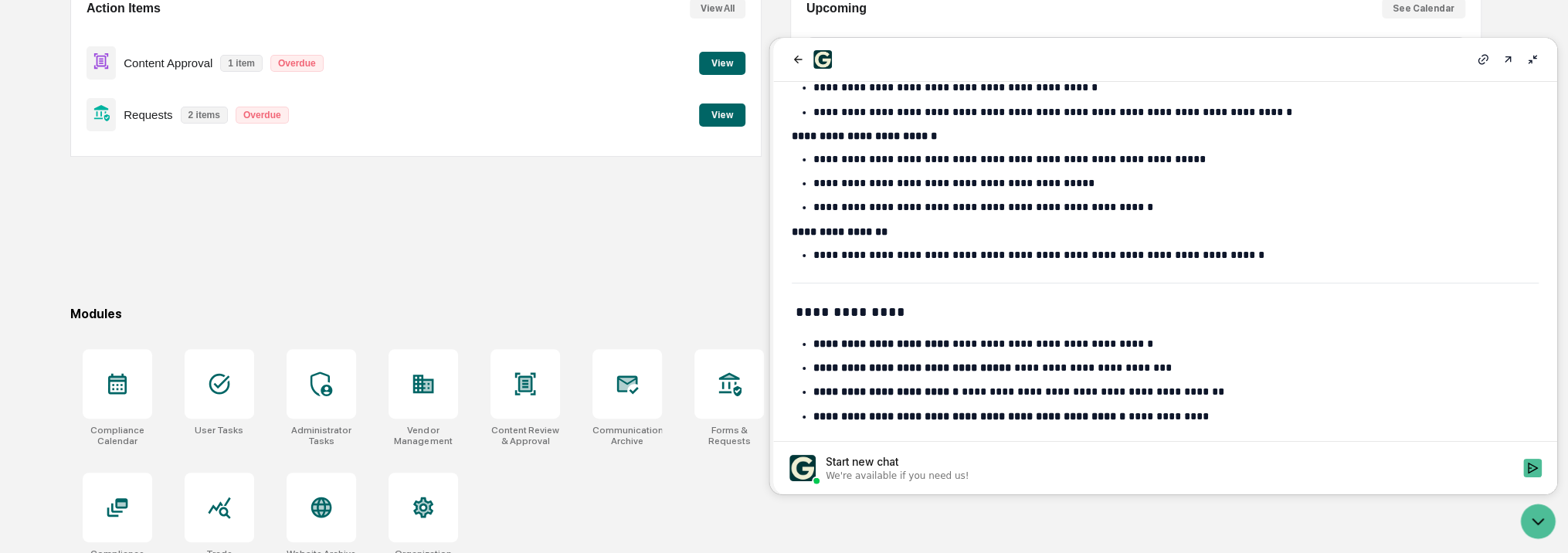
click at [955, 484] on label "Start new chat We're available if you need us!" at bounding box center [1165, 467] width 784 height 52
click at [1523, 477] on button "Start new chat We're available if you need us!" at bounding box center [1532, 467] width 18 height 18
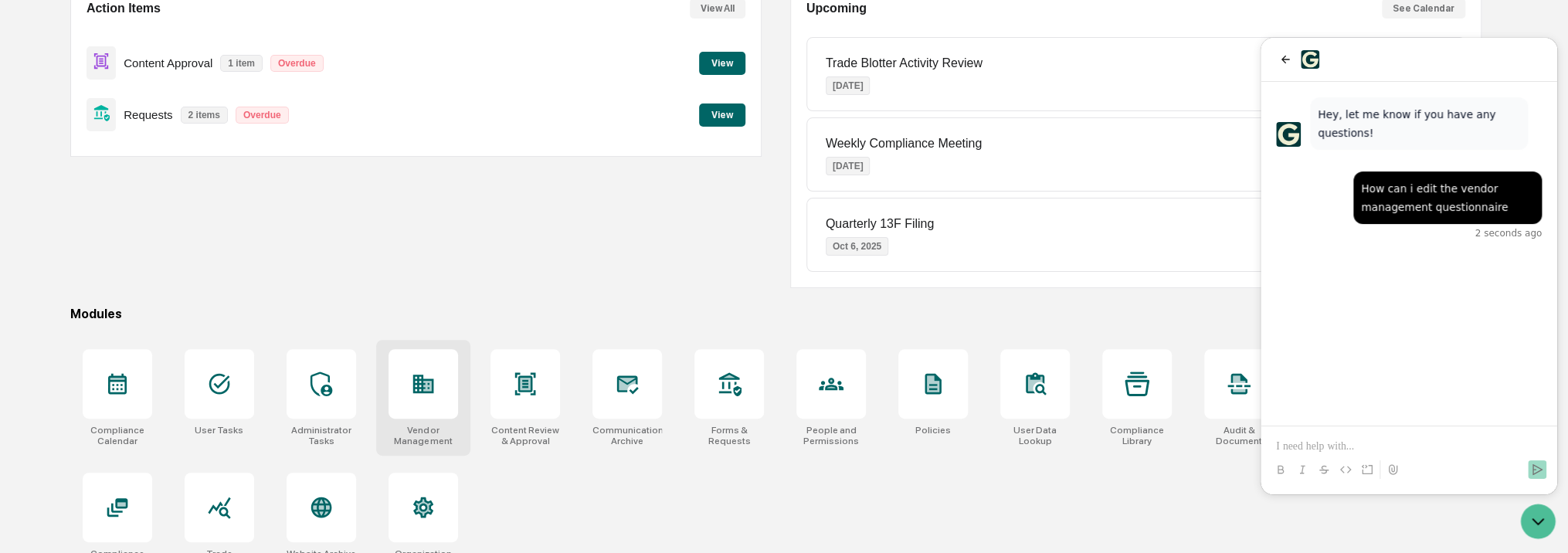
click at [428, 365] on div at bounding box center [422, 383] width 69 height 69
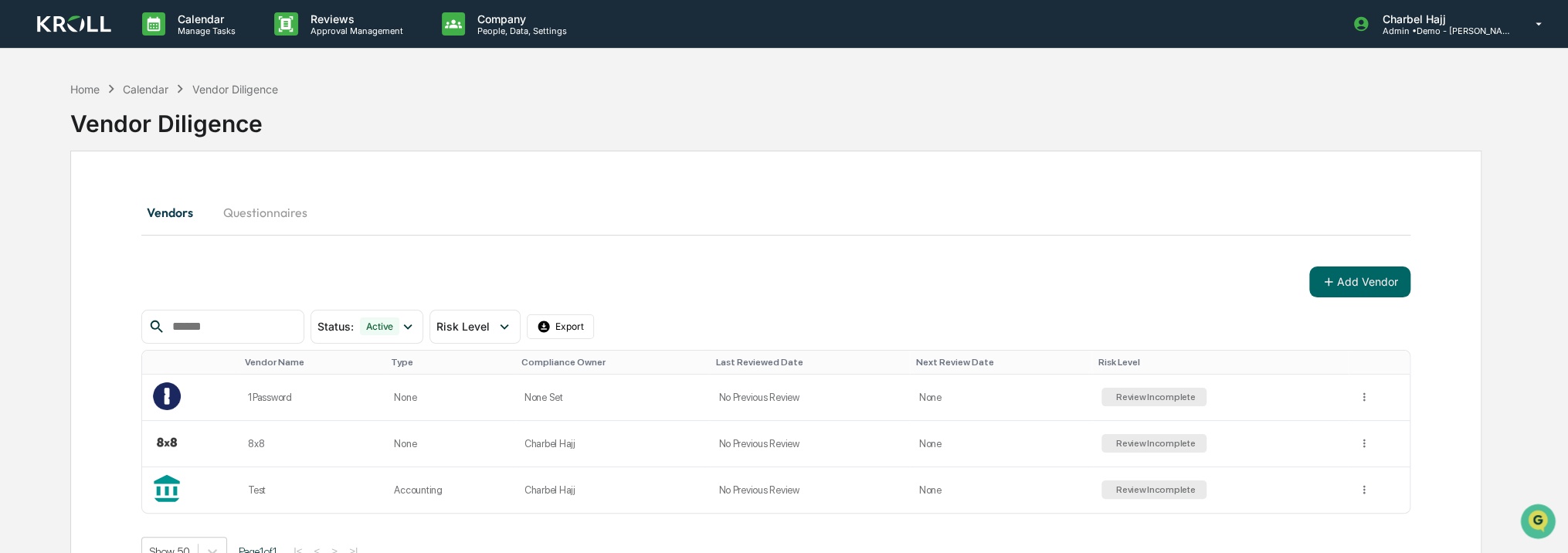
click at [294, 213] on button "Questionnaires" at bounding box center [266, 212] width 109 height 37
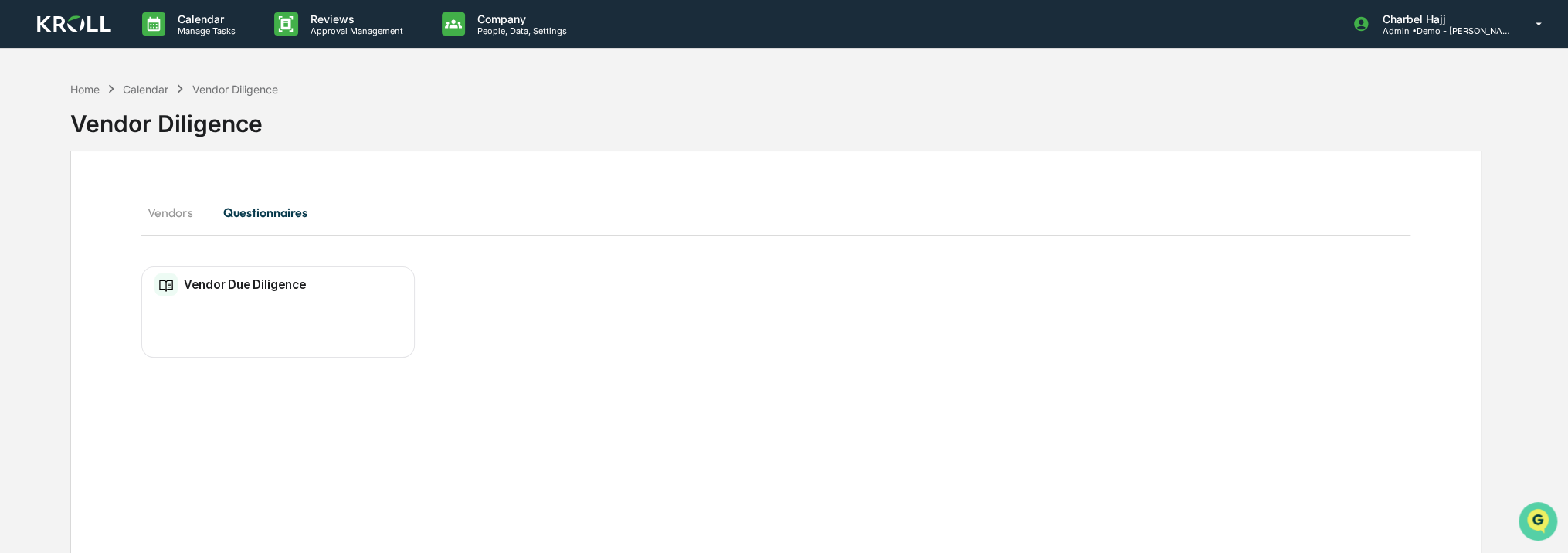
click at [1538, 529] on icon "Open customer support" at bounding box center [1538, 540] width 39 height 39
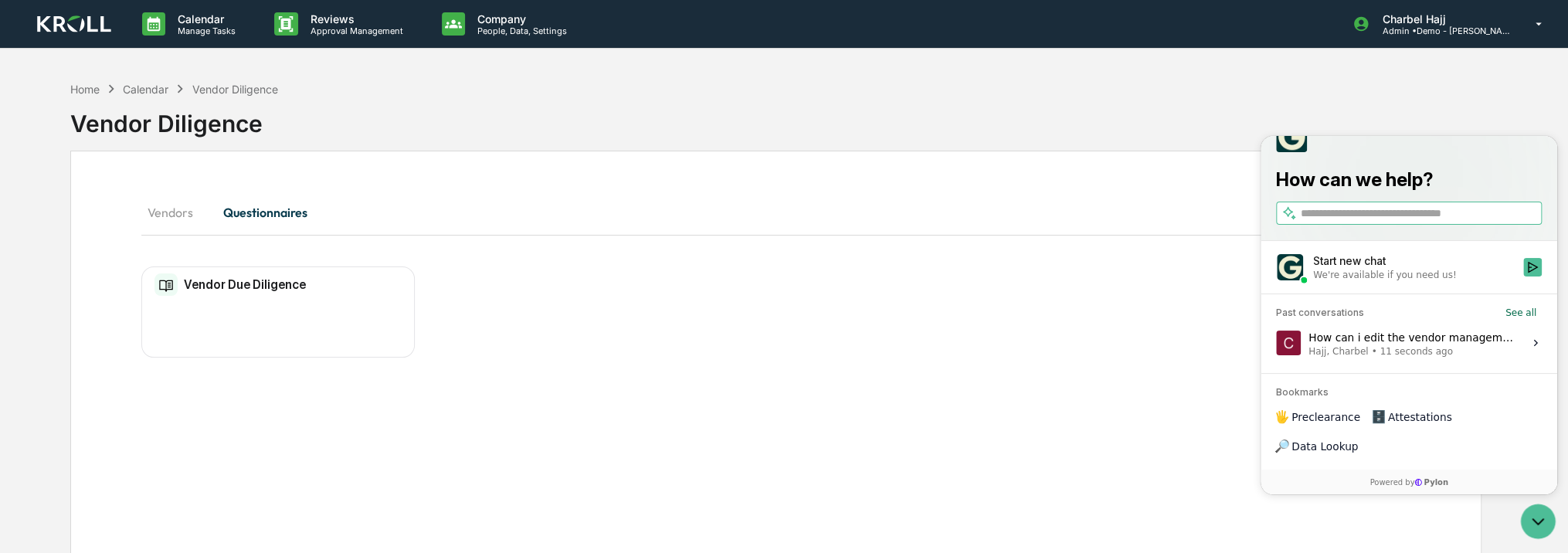
click at [1456, 357] on span "Hajj, Charbel • 11 seconds ago" at bounding box center [1410, 350] width 205 height 13
click at [1276, 343] on button "View issue" at bounding box center [1275, 342] width 1 height 1
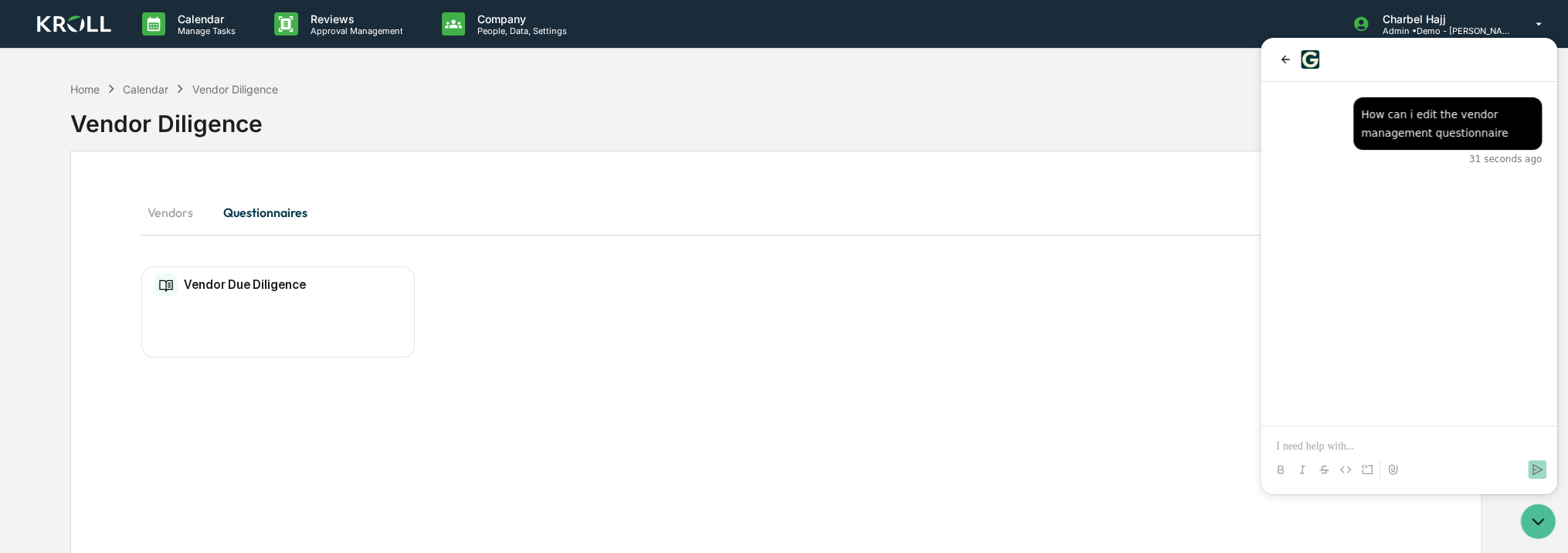
scroll to position [73, 0]
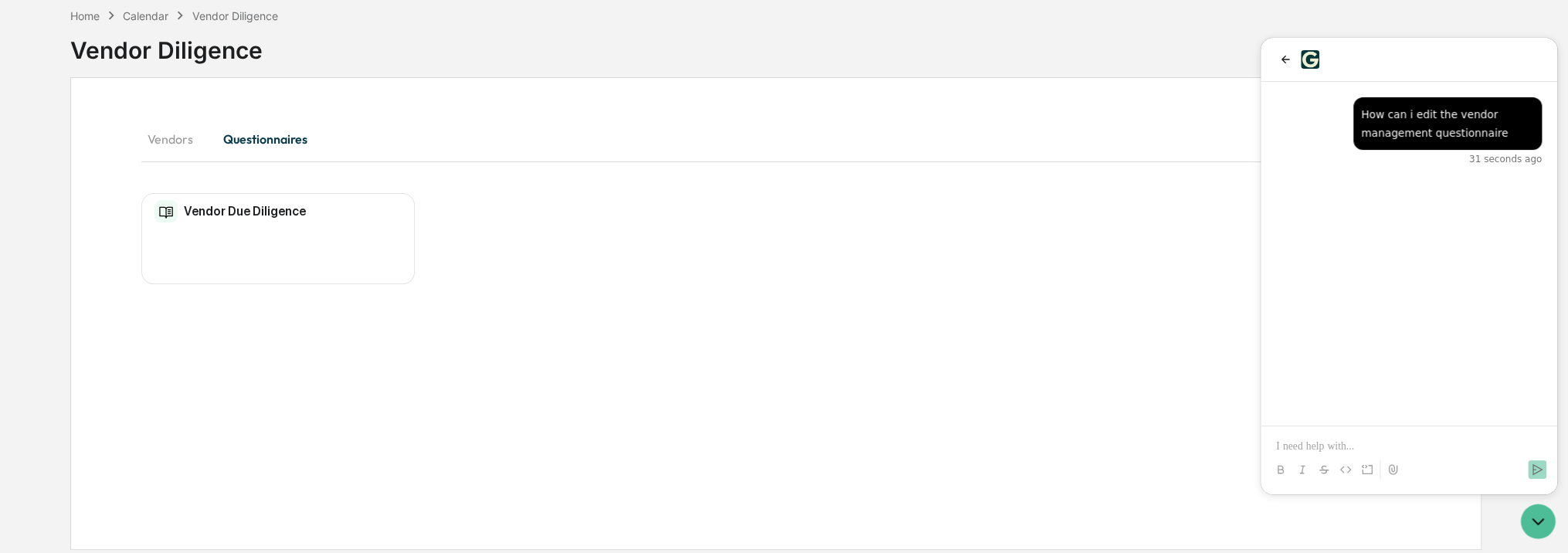
click at [362, 238] on div "Vendor Due Diligence No entries" at bounding box center [277, 239] width 273 height 92
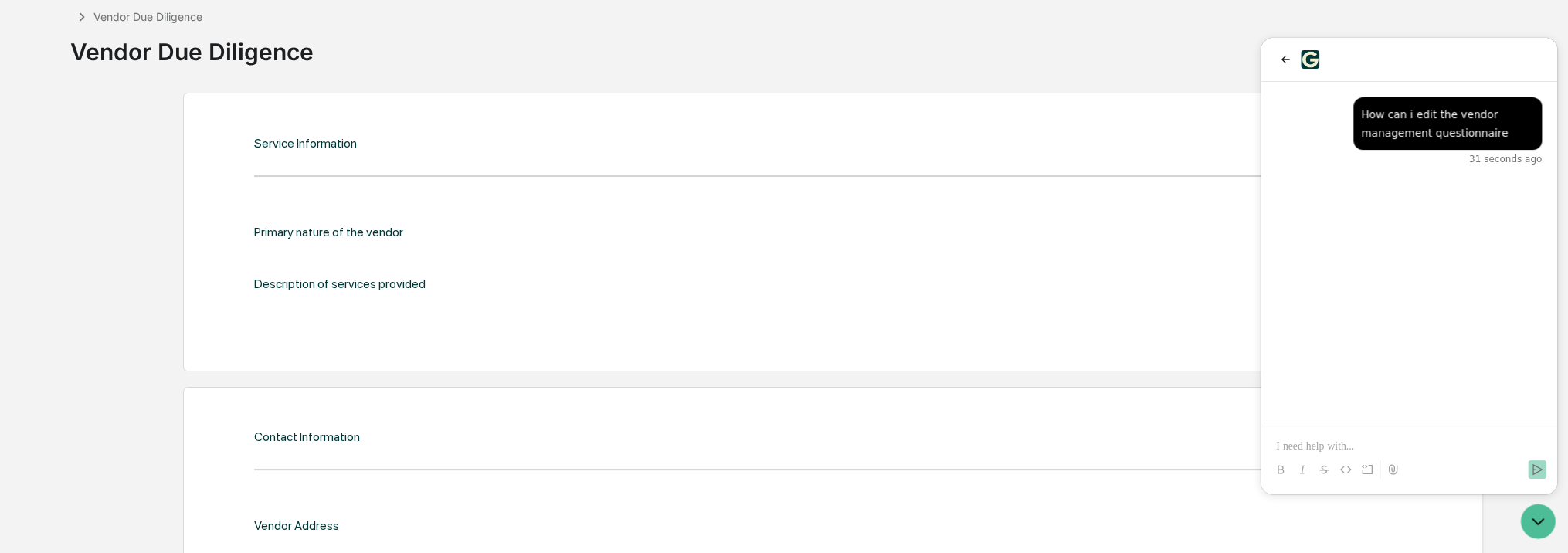
click at [412, 264] on div "Primary nature of the vendor Description of services provided" at bounding box center [833, 263] width 1158 height 79
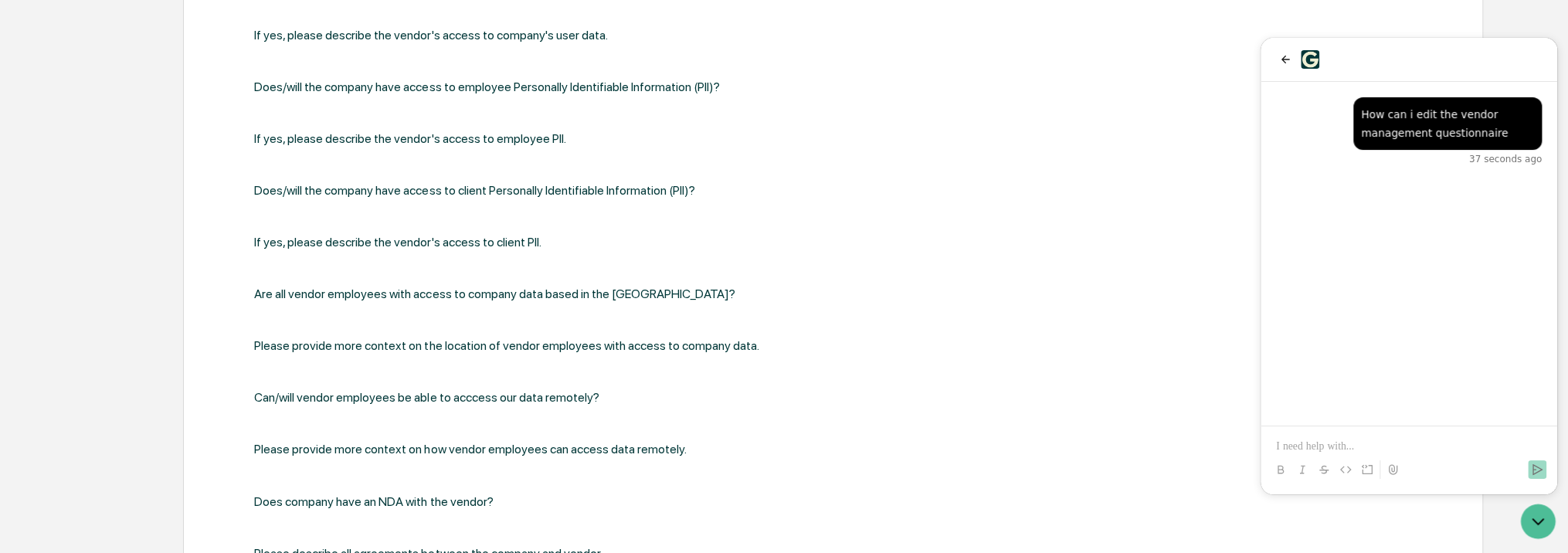
scroll to position [1503, 0]
click at [377, 328] on div "Does/will the vendor have access to company data? If yes, please describe the v…" at bounding box center [833, 247] width 1158 height 751
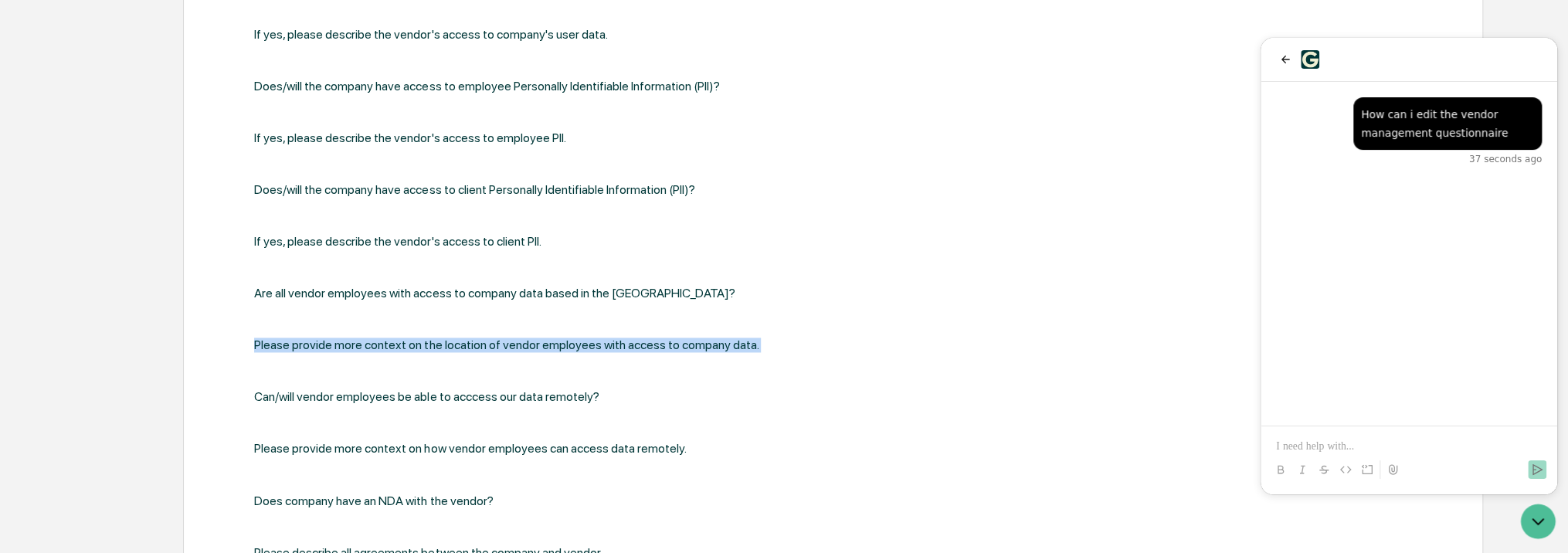
click at [377, 328] on div "Does/will the vendor have access to company data? If yes, please describe the v…" at bounding box center [833, 247] width 1158 height 751
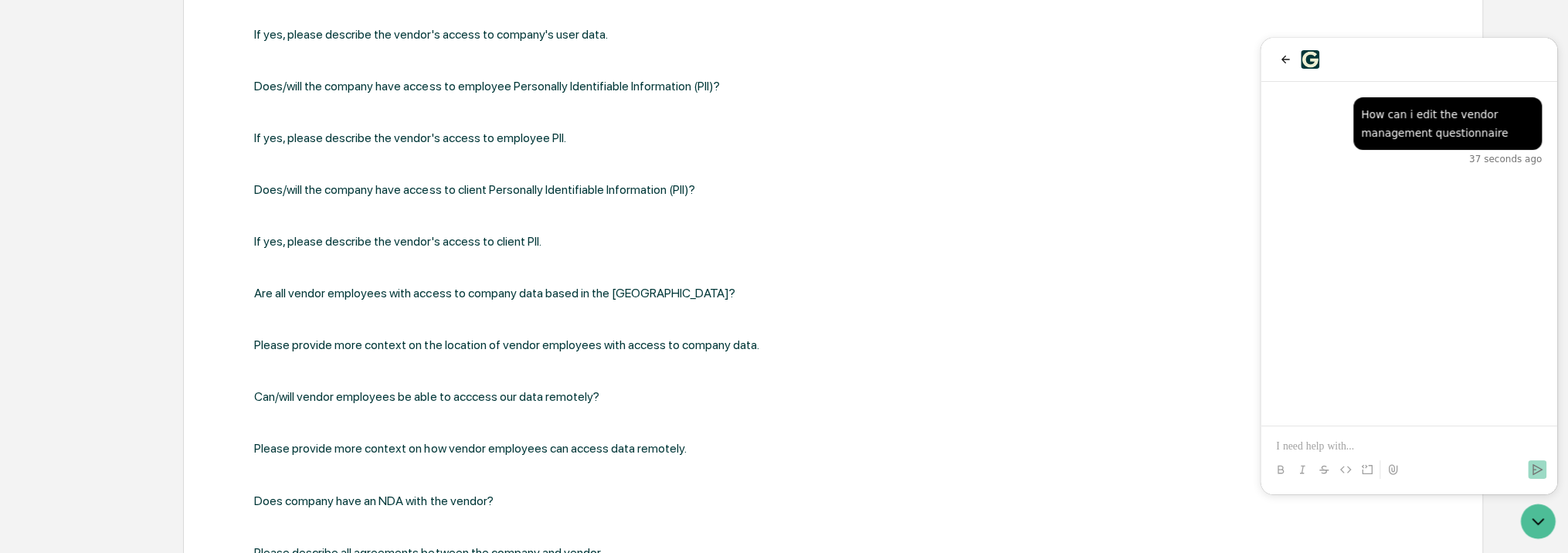
drag, startPoint x: 377, startPoint y: 328, endPoint x: 380, endPoint y: 189, distance: 139.0
click at [380, 189] on div "Does/will the company have access to client Personally Identifiable Information…" at bounding box center [514, 189] width 520 height 15
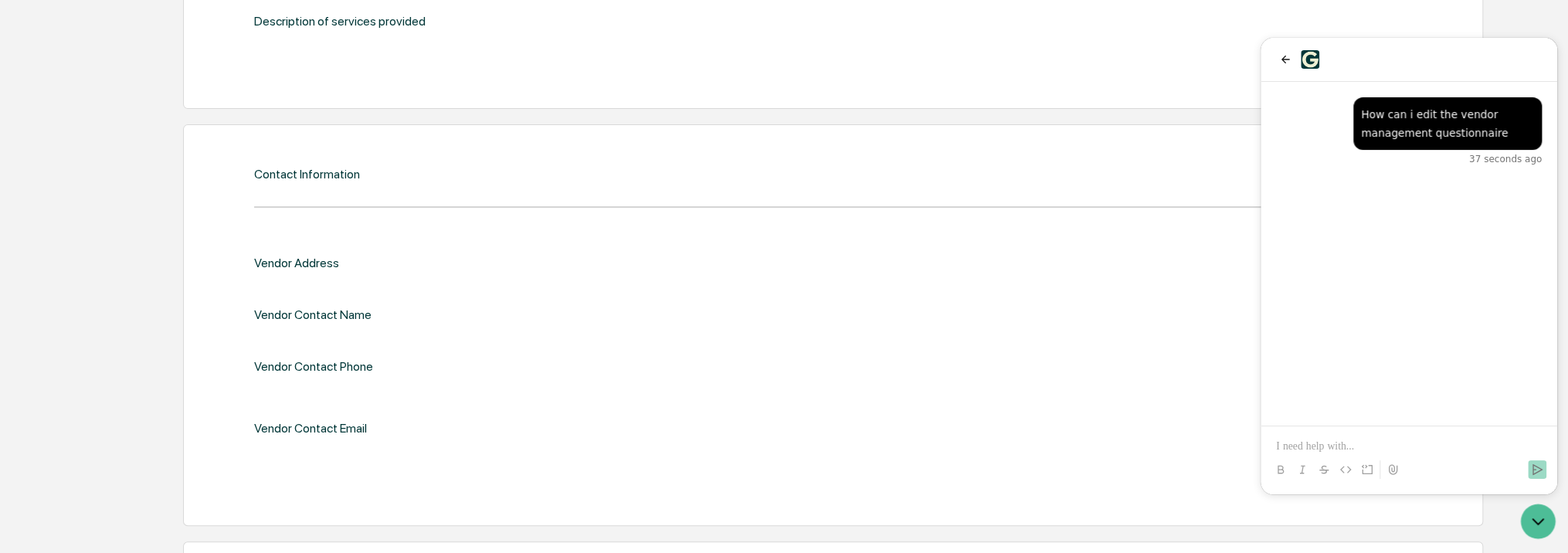
scroll to position [0, 0]
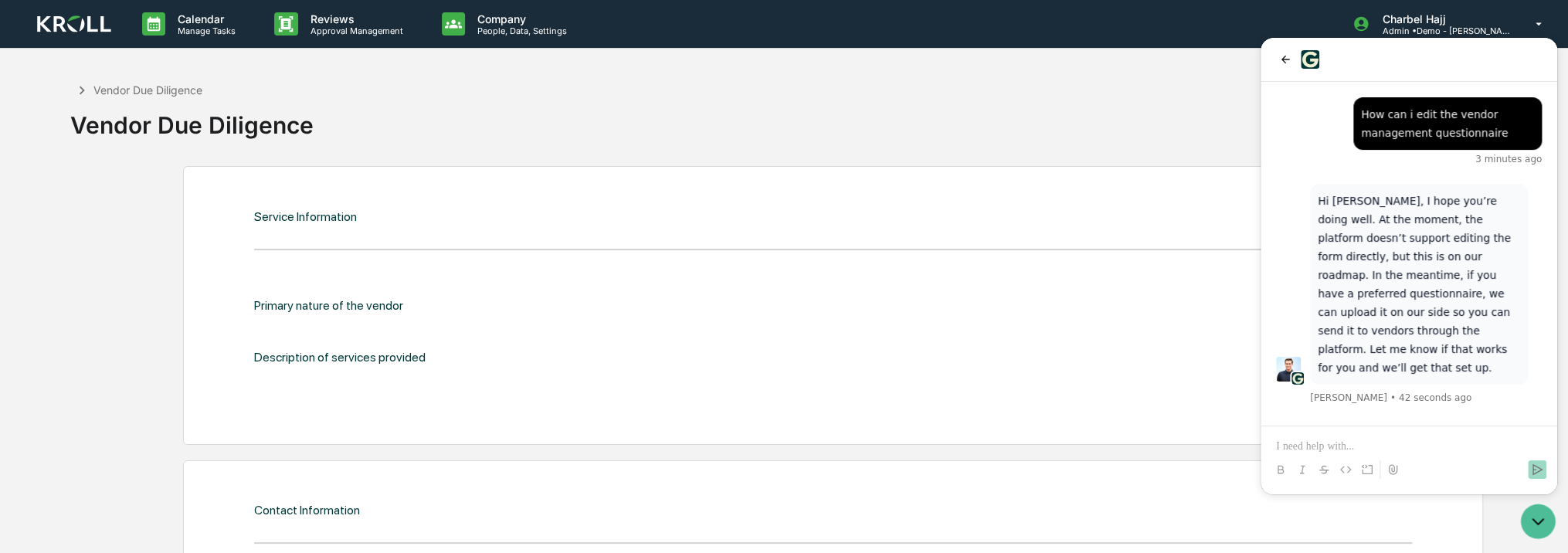
click at [1321, 442] on p at bounding box center [1408, 446] width 266 height 16
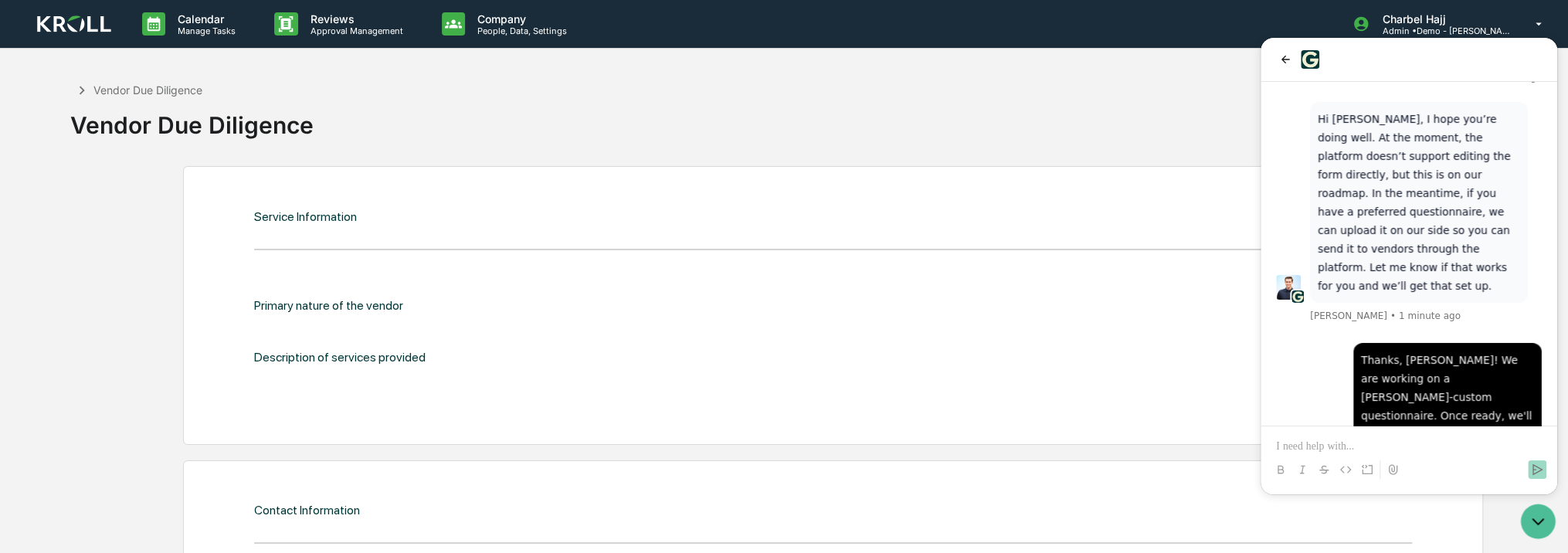
click at [479, 179] on div "Service Information Primary nature of the vendor Description of services provid…" at bounding box center [833, 305] width 1301 height 279
click at [457, 107] on div "Vendor Due Diligence Vendor Due Diligence" at bounding box center [775, 111] width 1411 height 77
